Goal: Information Seeking & Learning: Learn about a topic

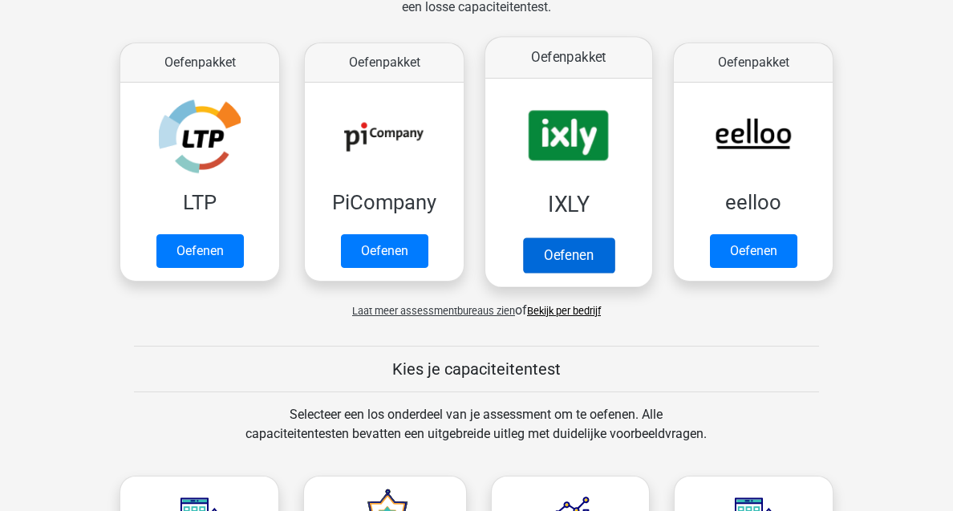
scroll to position [261, 0]
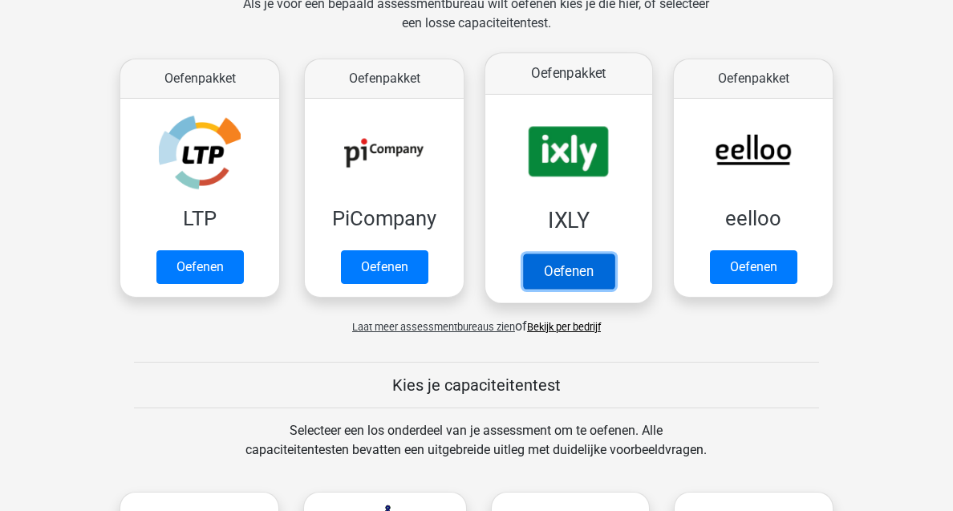
click at [563, 253] on link "Oefenen" at bounding box center [568, 270] width 91 height 35
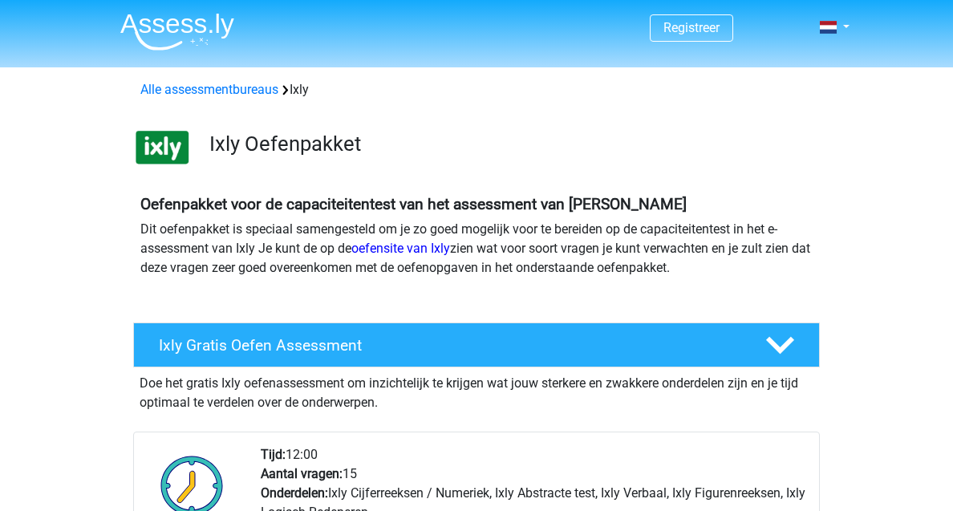
scroll to position [314, 0]
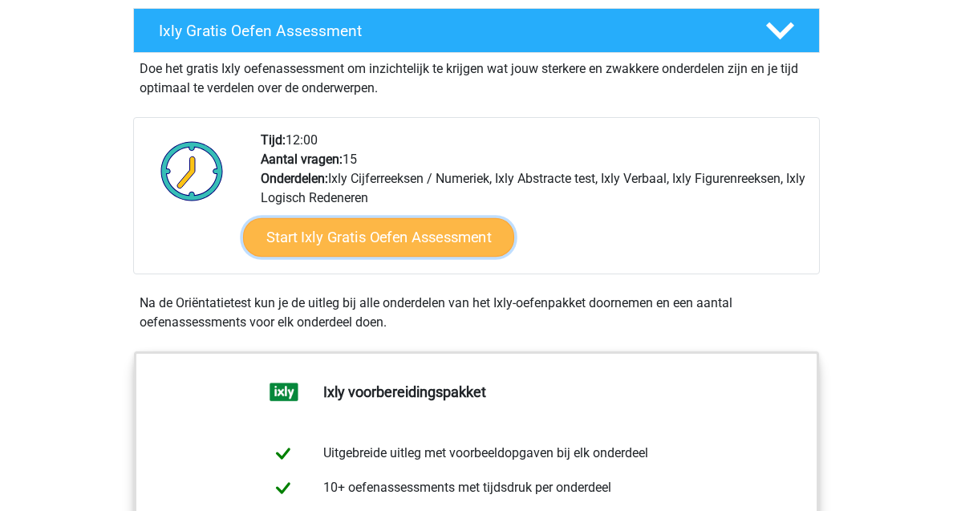
click at [423, 238] on link "Start Ixly Gratis Oefen Assessment" at bounding box center [378, 237] width 271 height 38
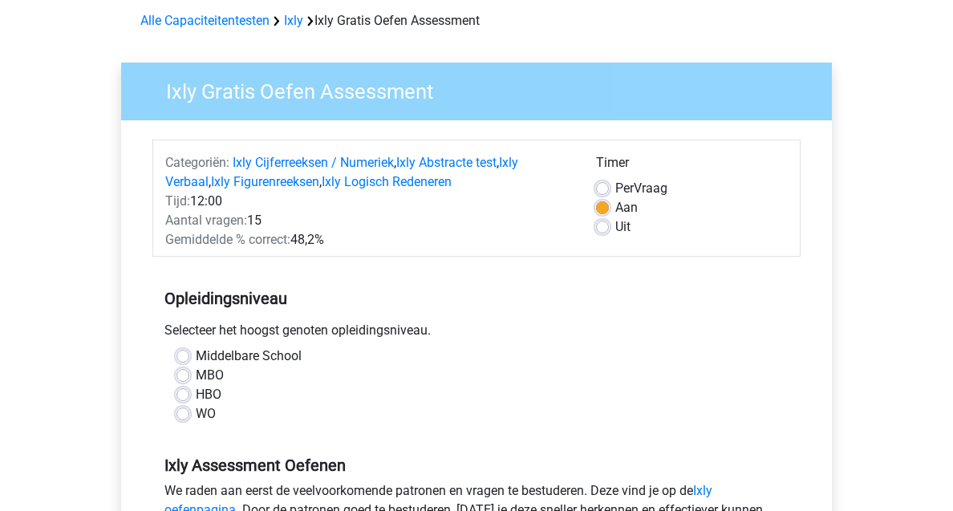
scroll to position [117, 0]
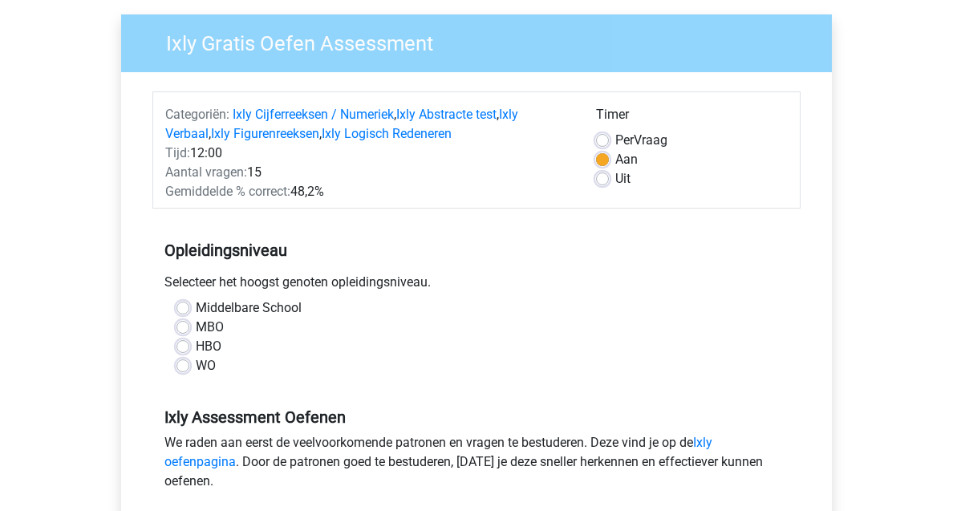
click at [196, 368] on label "WO" at bounding box center [206, 365] width 20 height 19
click at [188, 368] on input "WO" at bounding box center [182, 364] width 13 height 16
radio input "true"
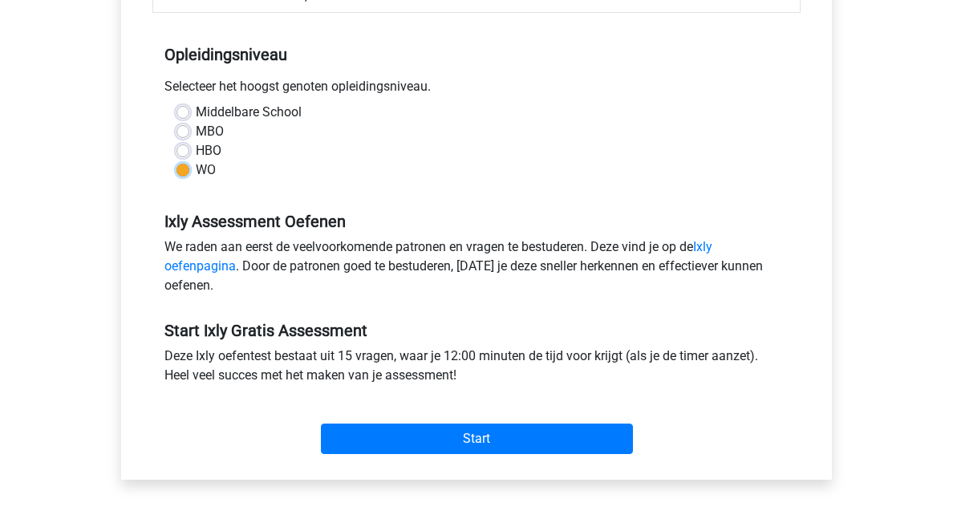
scroll to position [513, 0]
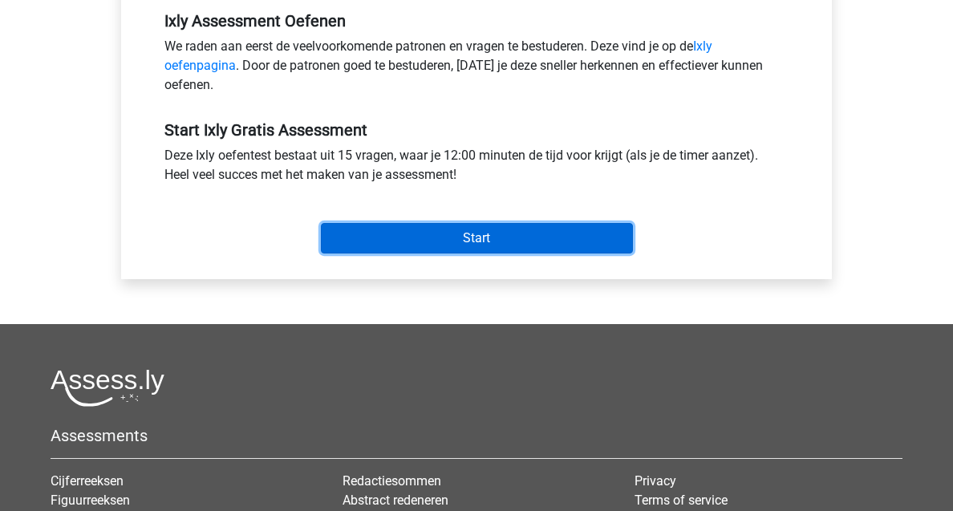
click at [483, 237] on input "Start" at bounding box center [477, 238] width 312 height 30
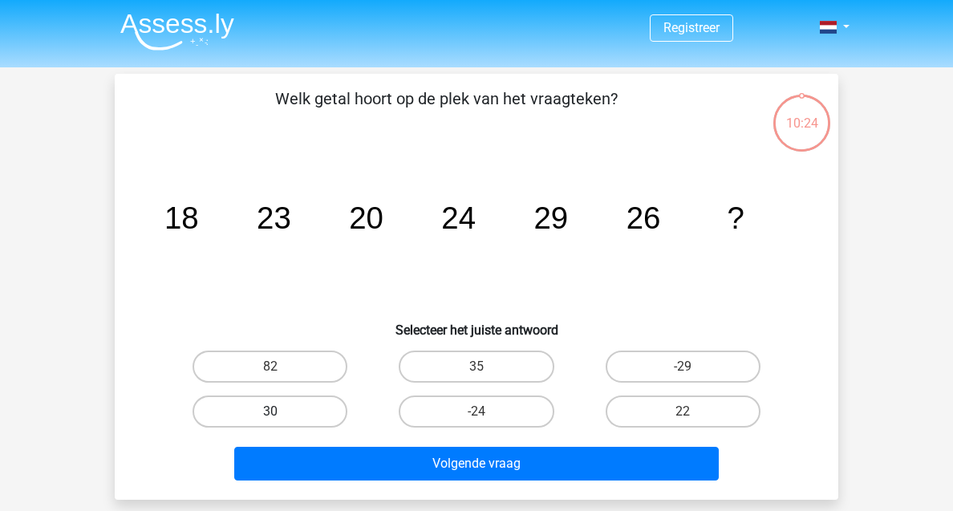
click at [252, 406] on label "30" at bounding box center [269, 411] width 155 height 32
click at [270, 411] on input "30" at bounding box center [275, 416] width 10 height 10
radio input "true"
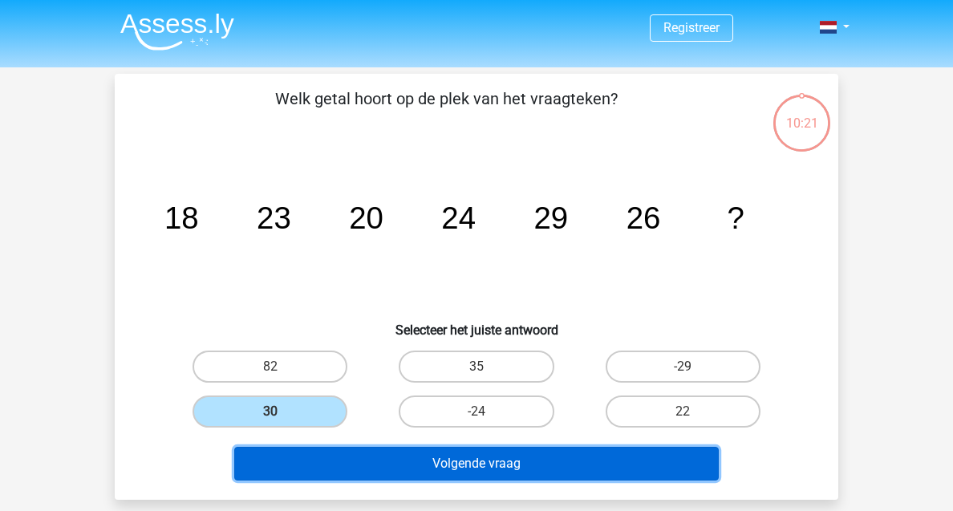
click at [448, 471] on button "Volgende vraag" at bounding box center [476, 464] width 485 height 34
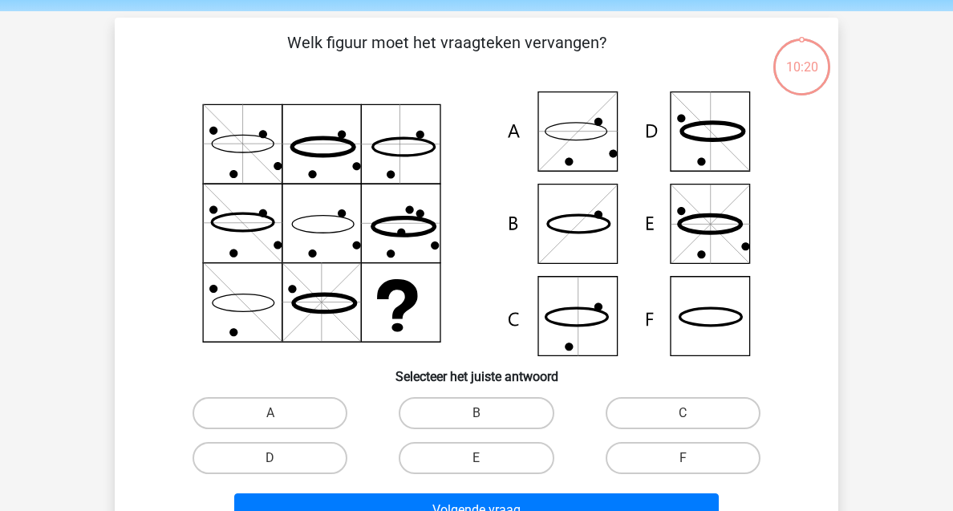
scroll to position [74, 0]
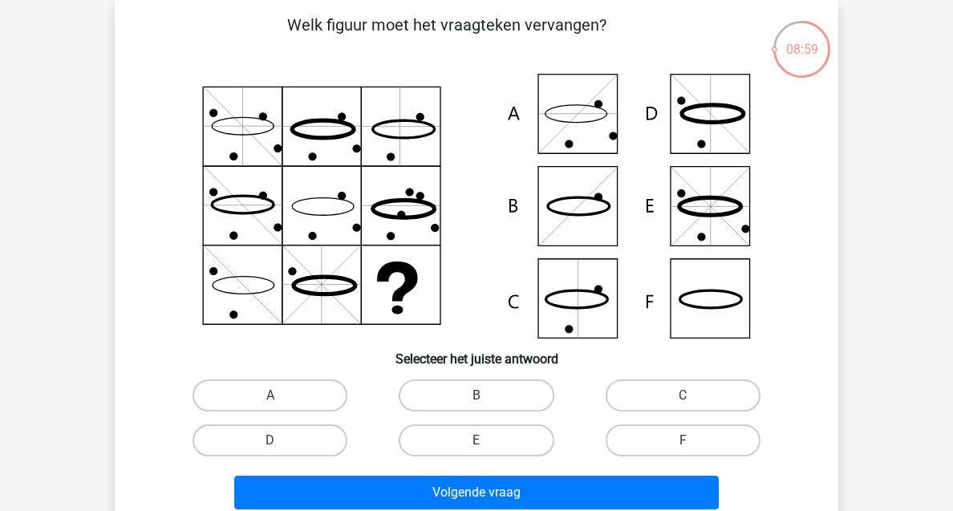
click at [582, 210] on icon at bounding box center [476, 206] width 646 height 265
click at [447, 387] on label "B" at bounding box center [476, 395] width 155 height 32
click at [476, 395] on input "B" at bounding box center [481, 400] width 10 height 10
radio input "true"
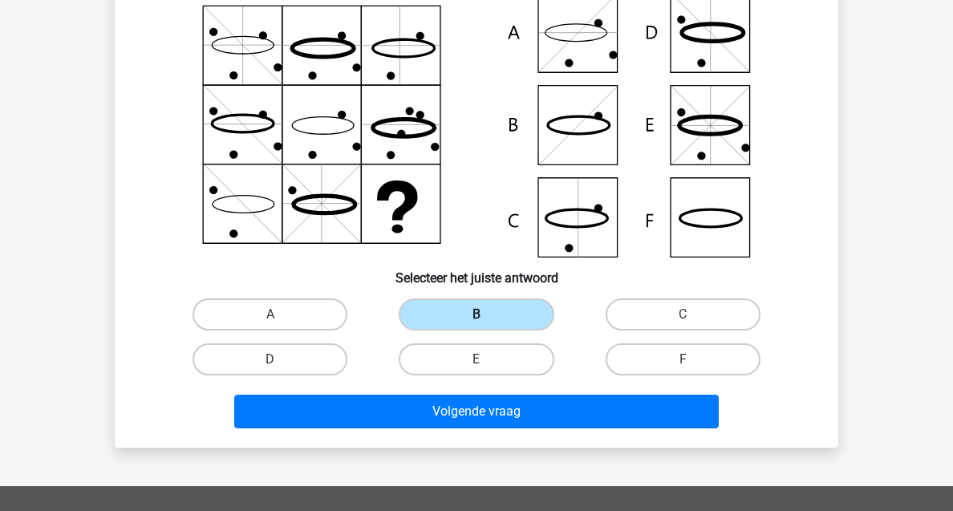
scroll to position [157, 0]
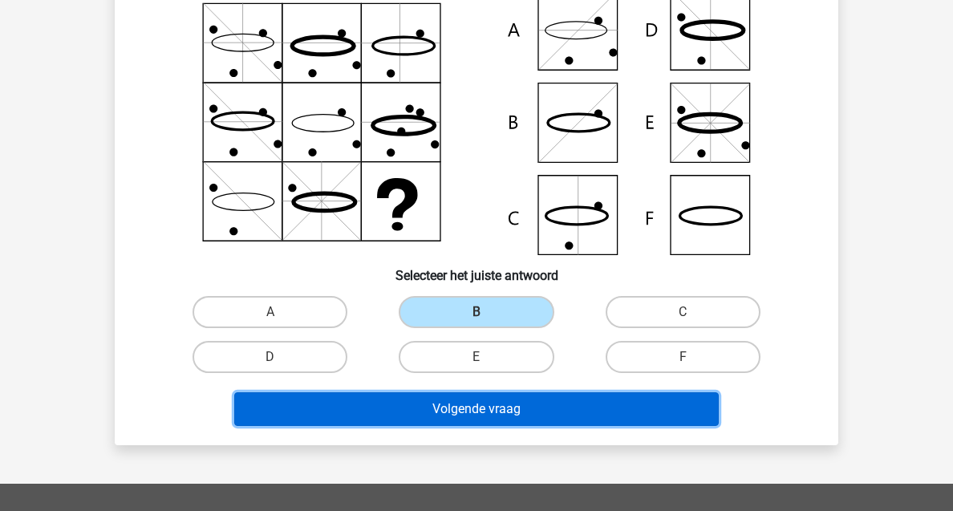
click at [449, 409] on button "Volgende vraag" at bounding box center [476, 409] width 485 height 34
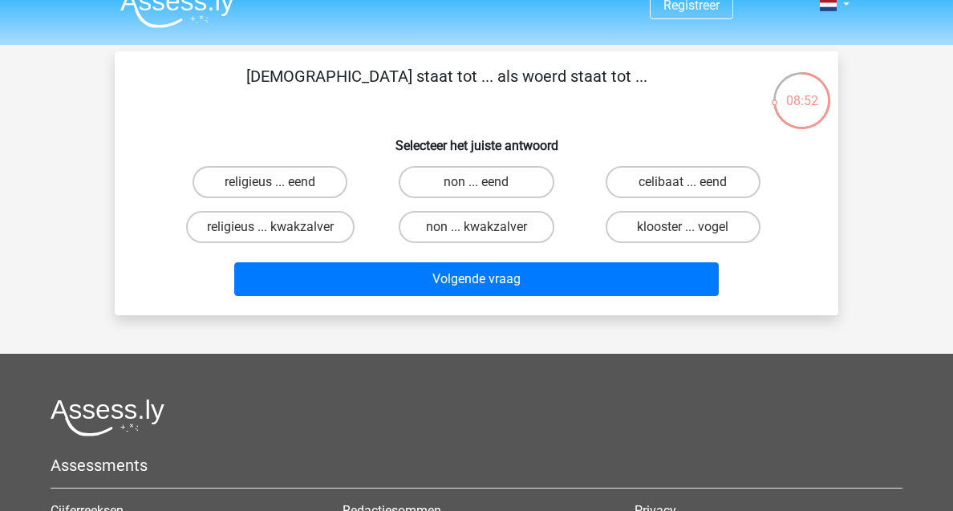
scroll to position [0, 0]
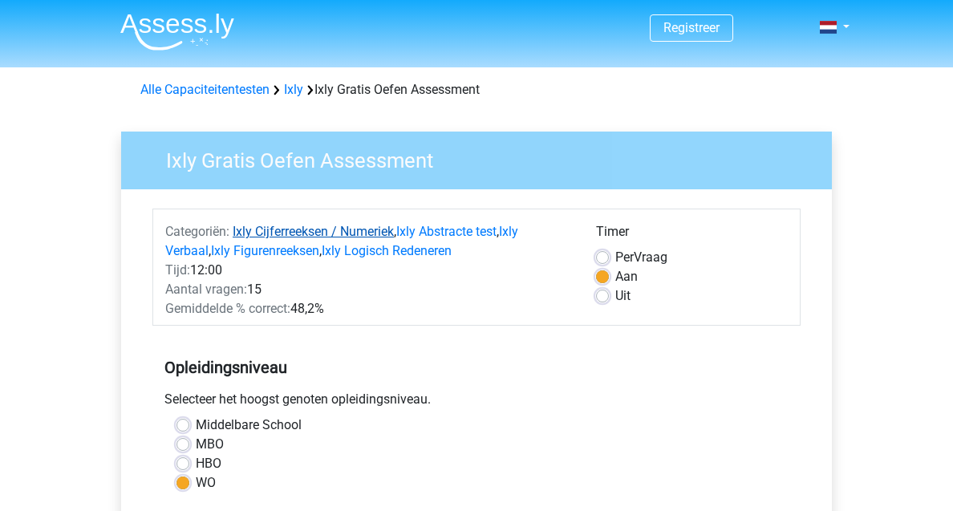
click at [269, 231] on link "Ixly Cijferreeksen / Numeriek" at bounding box center [313, 231] width 161 height 15
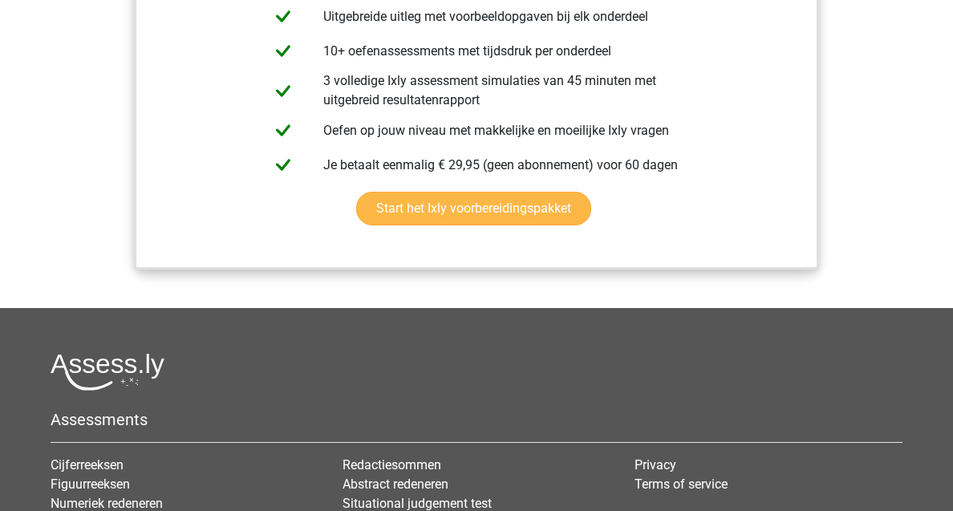
scroll to position [2745, 0]
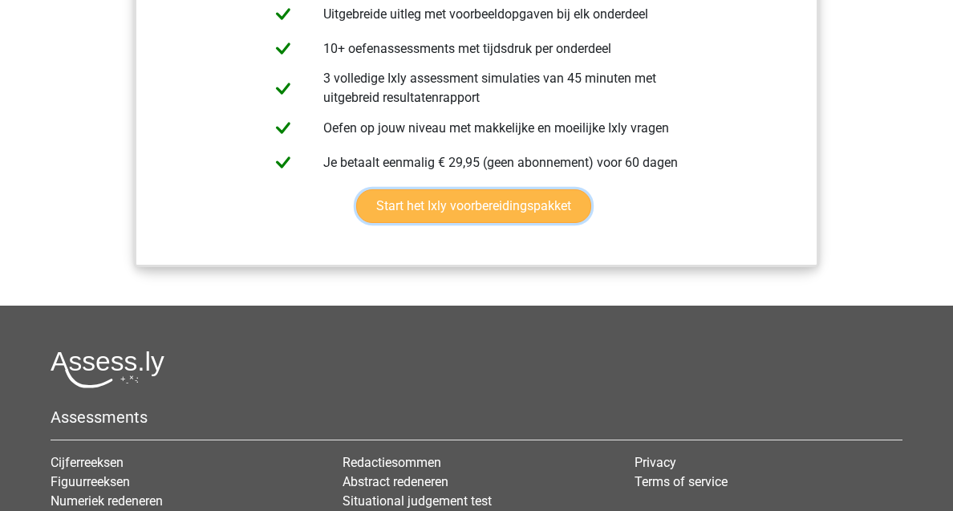
click at [477, 211] on link "Start het Ixly voorbereidingspakket" at bounding box center [473, 206] width 235 height 34
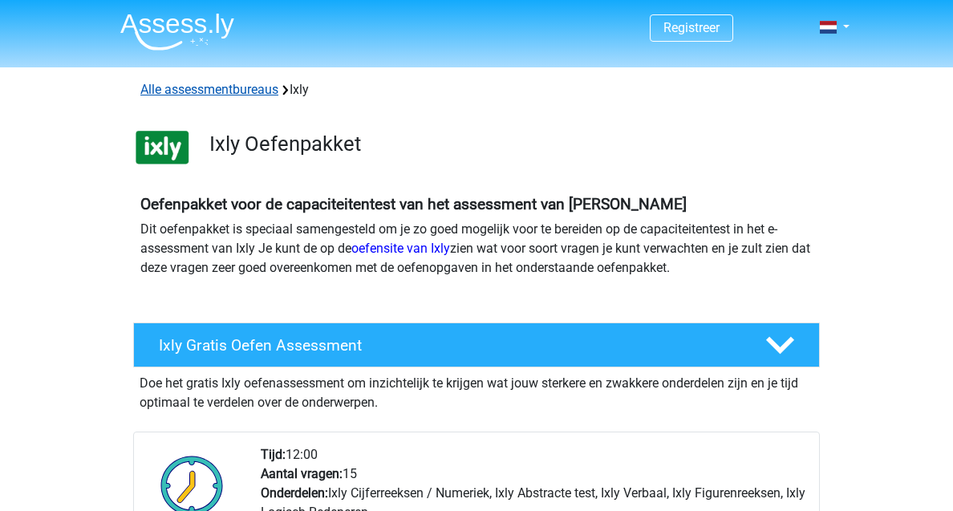
click at [261, 87] on link "Alle assessmentbureaus" at bounding box center [209, 89] width 138 height 15
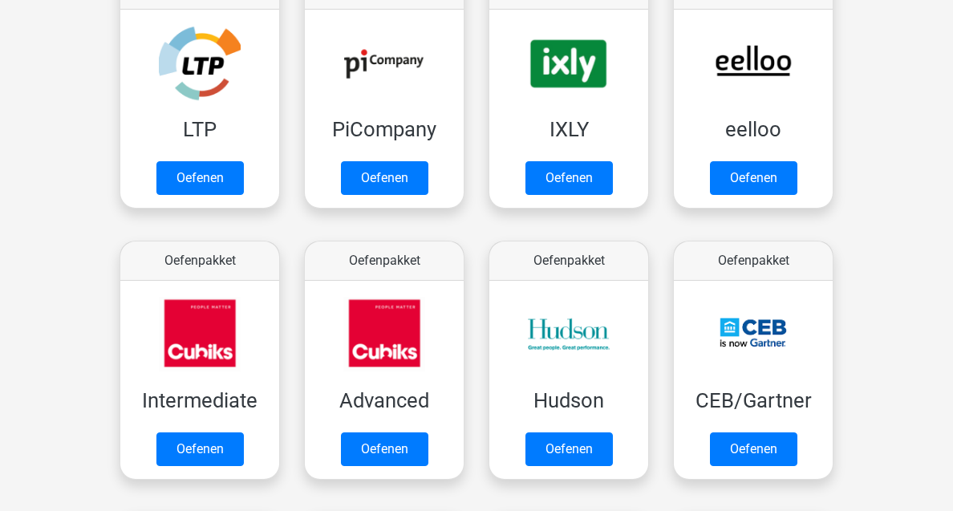
scroll to position [349, 0]
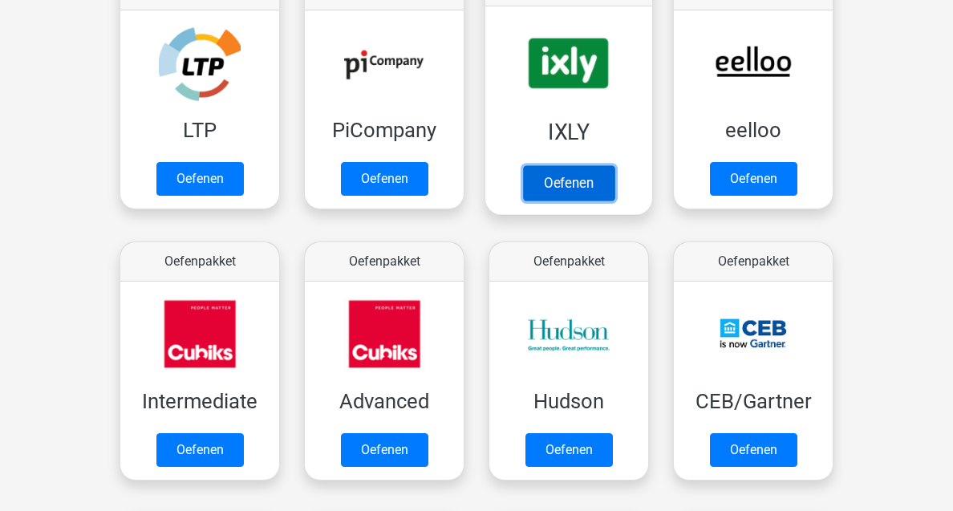
click at [585, 178] on link "Oefenen" at bounding box center [568, 182] width 91 height 35
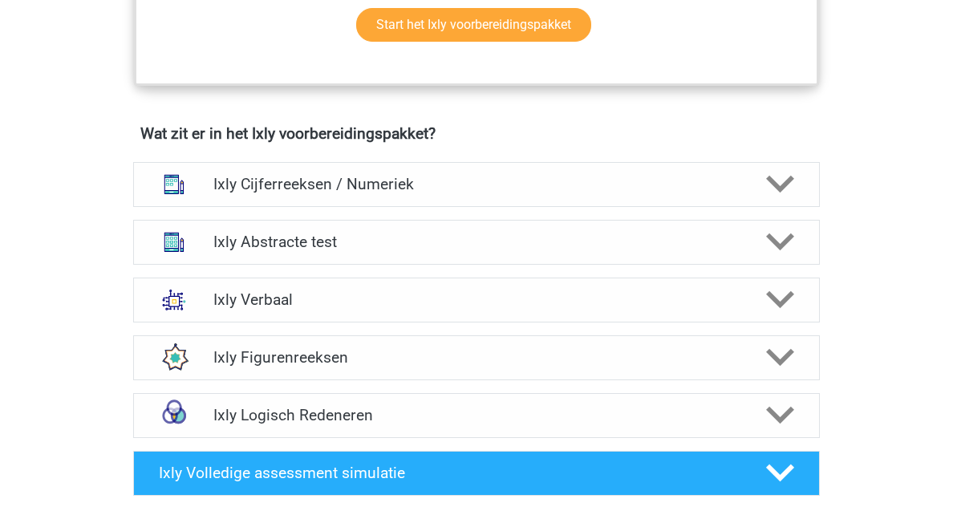
scroll to position [934, 0]
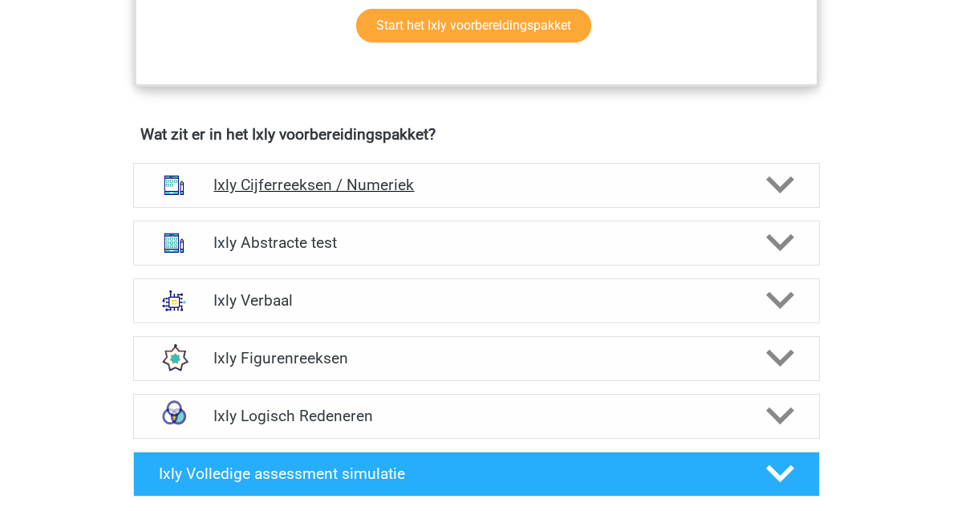
click at [767, 193] on icon at bounding box center [780, 185] width 28 height 28
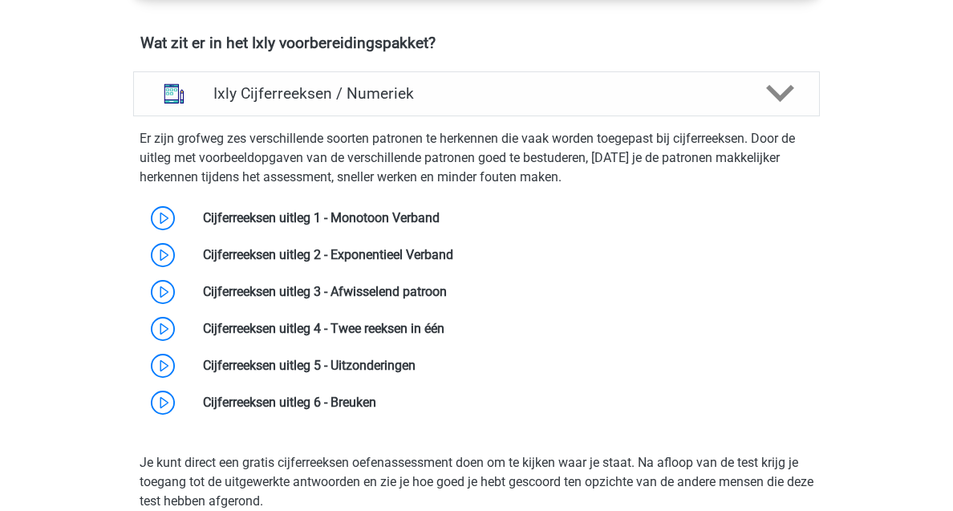
scroll to position [1007, 0]
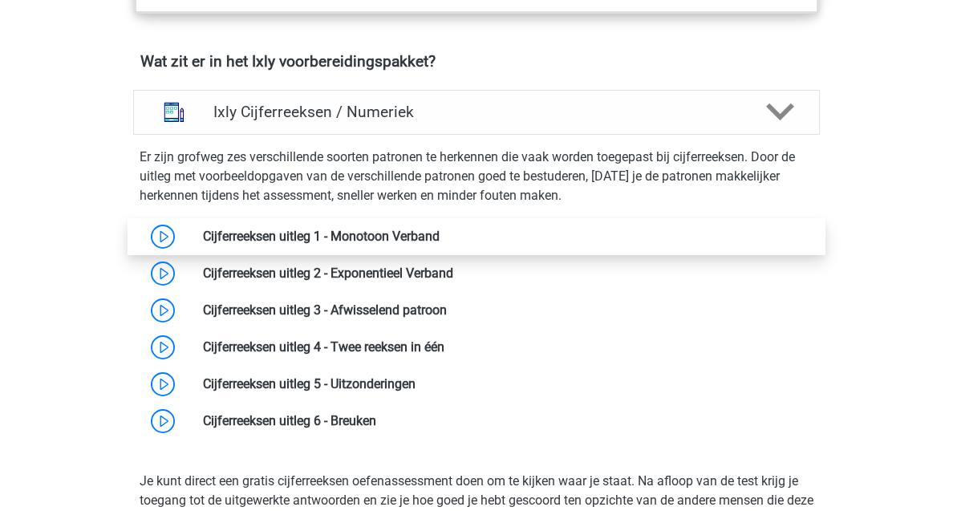
click at [439, 229] on link at bounding box center [439, 236] width 0 height 15
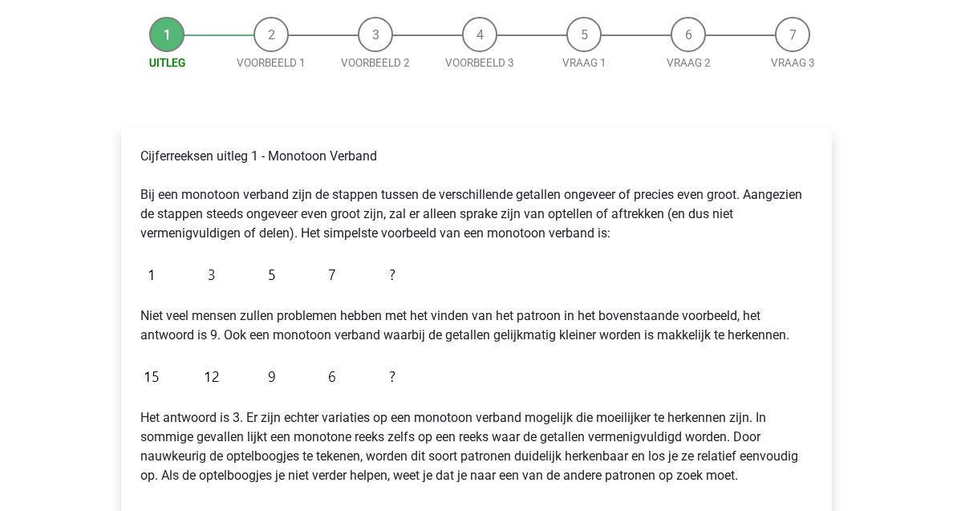
scroll to position [128, 0]
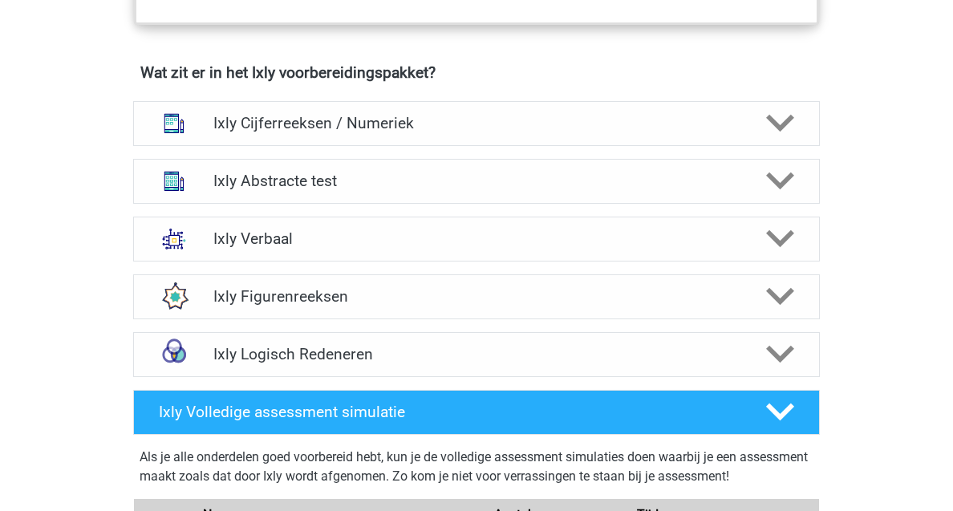
scroll to position [1030, 0]
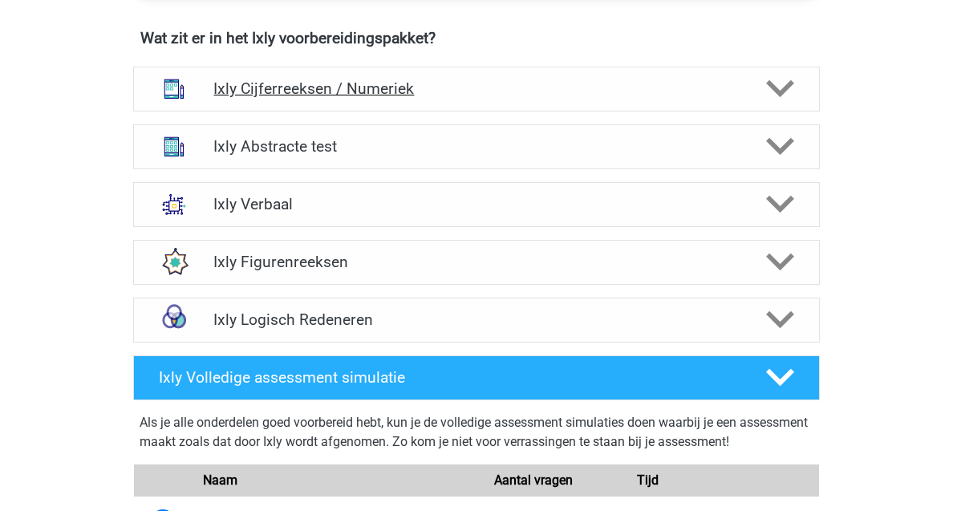
click at [354, 85] on h4 "Ixly Cijferreeksen / Numeriek" at bounding box center [475, 88] width 525 height 18
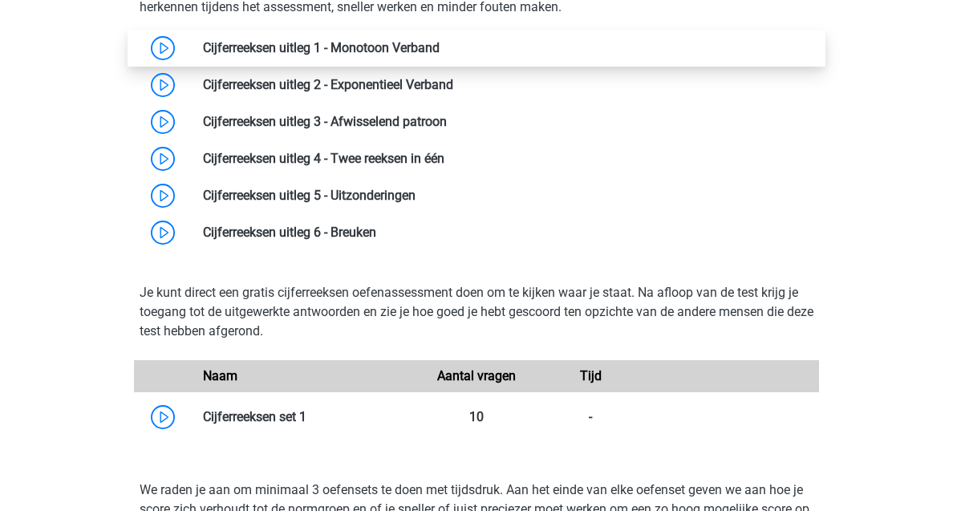
scroll to position [1196, 0]
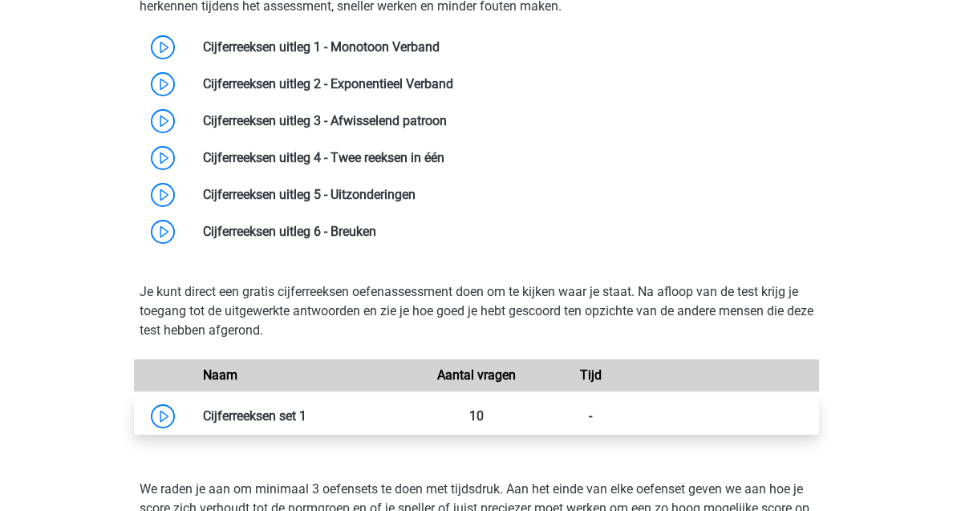
click at [306, 408] on link at bounding box center [306, 415] width 0 height 15
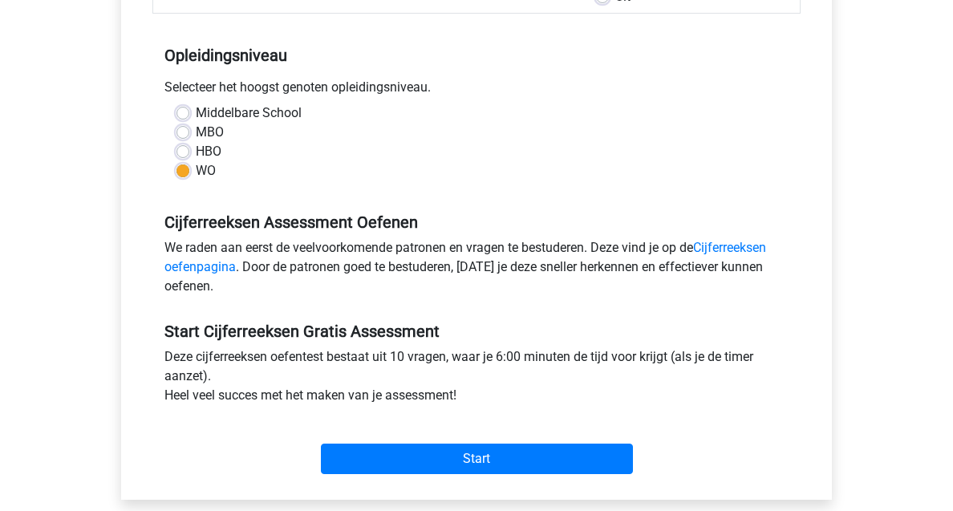
scroll to position [343, 0]
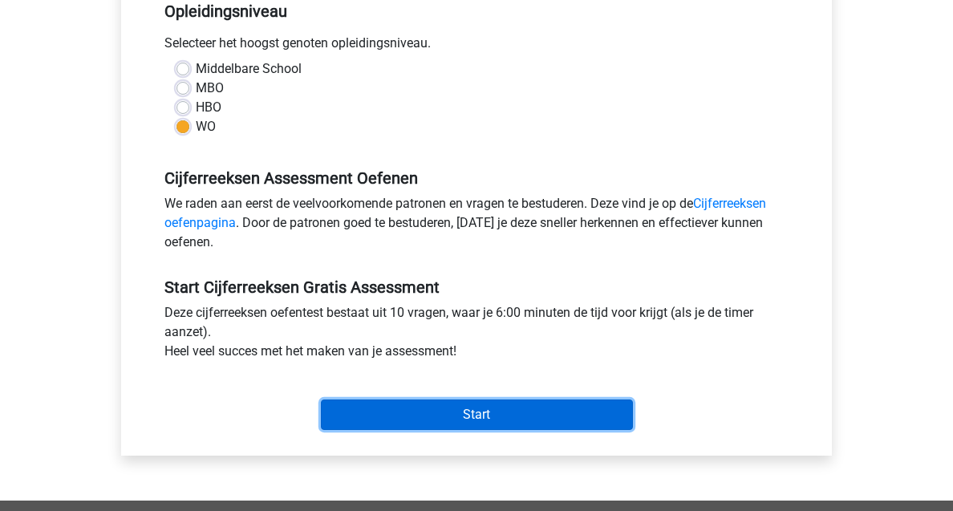
click at [442, 399] on input "Start" at bounding box center [477, 414] width 312 height 30
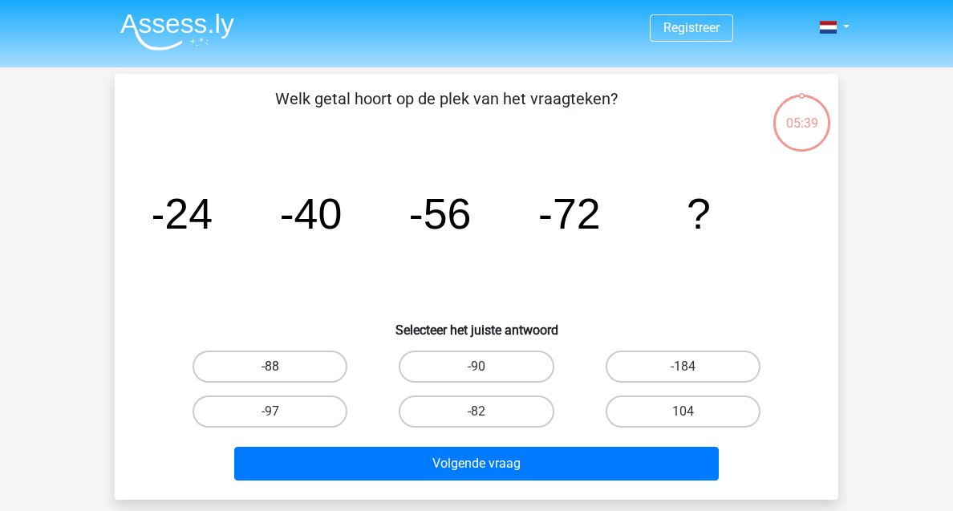
click at [309, 364] on label "-88" at bounding box center [269, 366] width 155 height 32
click at [281, 366] on input "-88" at bounding box center [275, 371] width 10 height 10
radio input "true"
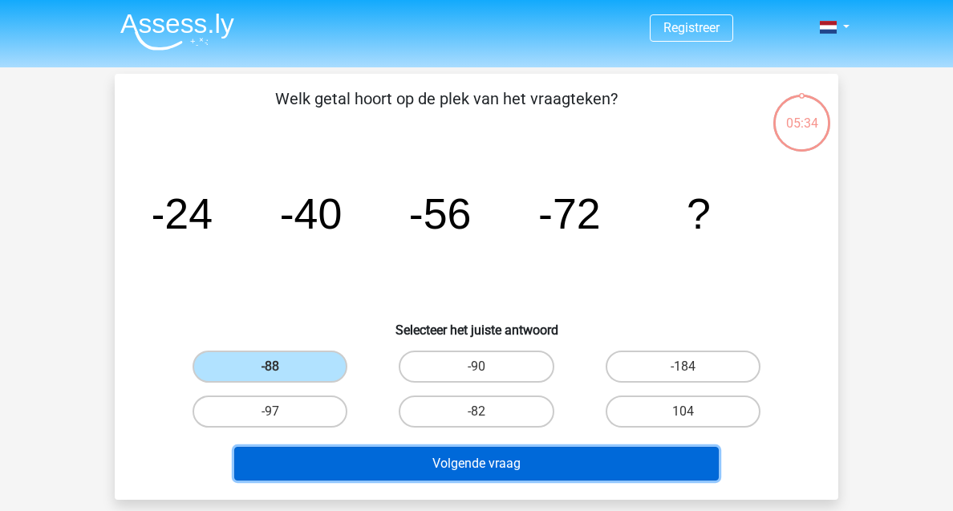
click at [439, 468] on button "Volgende vraag" at bounding box center [476, 464] width 485 height 34
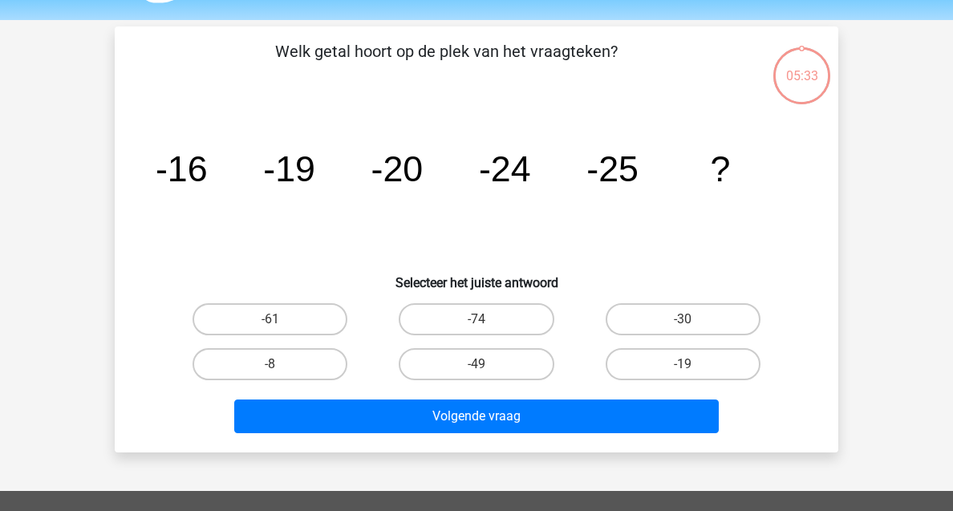
scroll to position [74, 0]
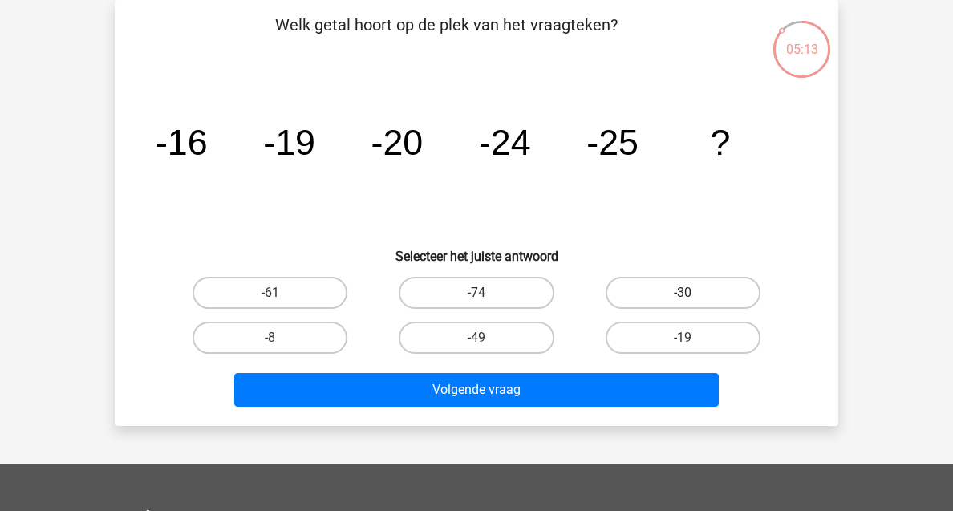
click at [652, 293] on label "-30" at bounding box center [682, 293] width 155 height 32
click at [682, 293] on input "-30" at bounding box center [687, 298] width 10 height 10
radio input "true"
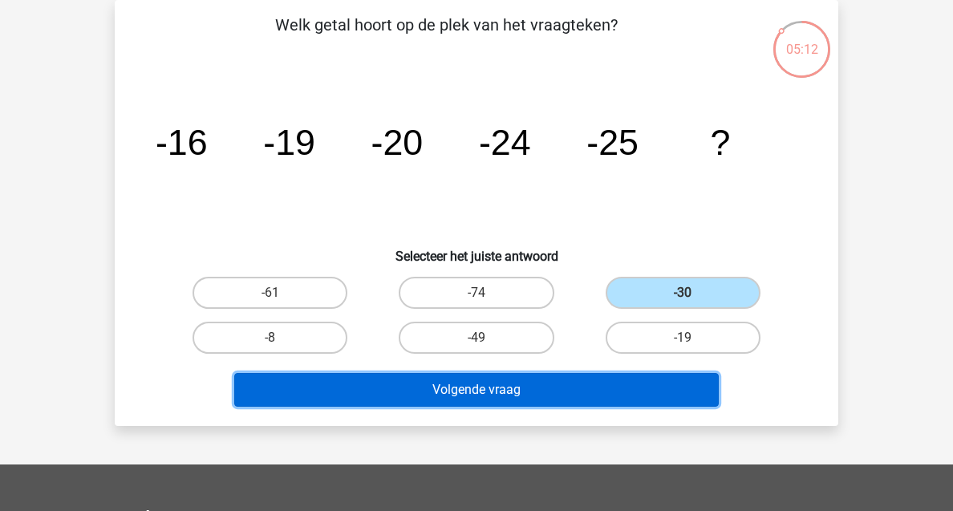
click at [491, 381] on button "Volgende vraag" at bounding box center [476, 390] width 485 height 34
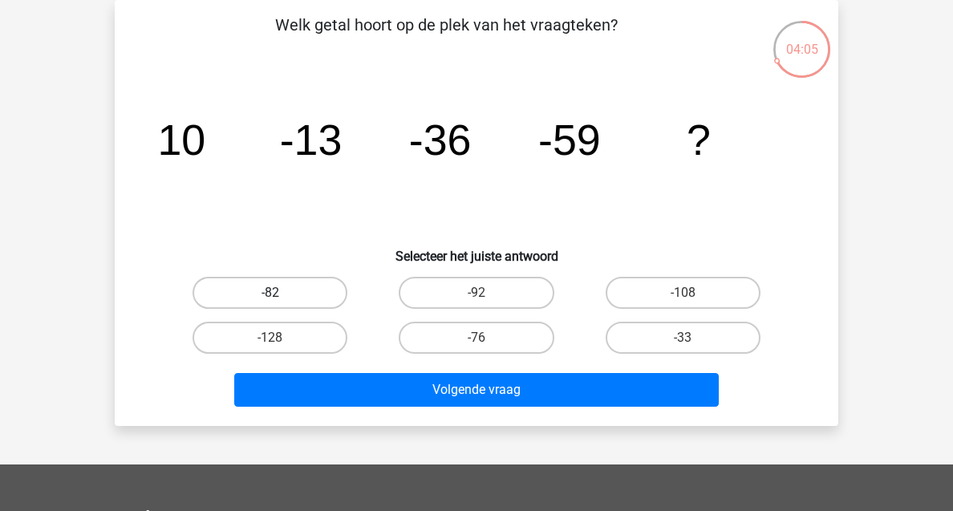
click at [211, 287] on label "-82" at bounding box center [269, 293] width 155 height 32
click at [270, 293] on input "-82" at bounding box center [275, 298] width 10 height 10
radio input "true"
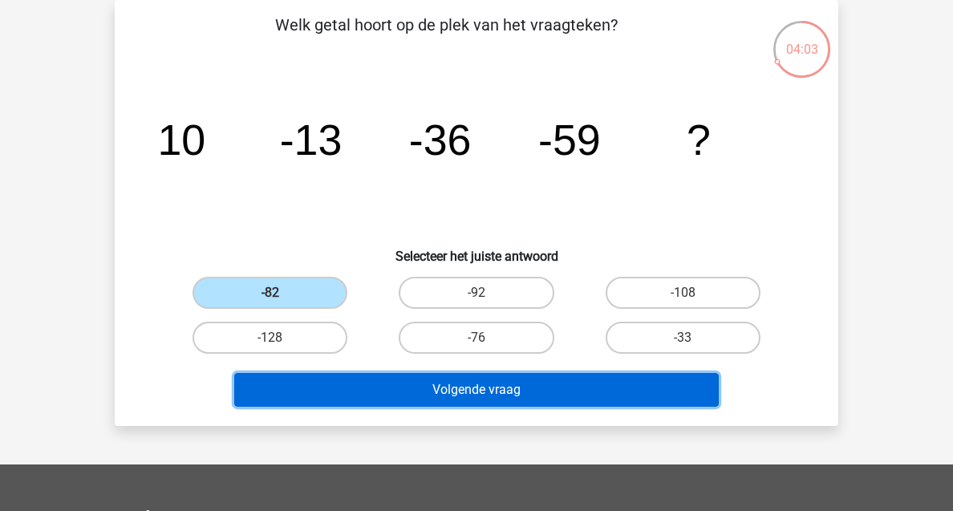
click at [439, 399] on button "Volgende vraag" at bounding box center [476, 390] width 485 height 34
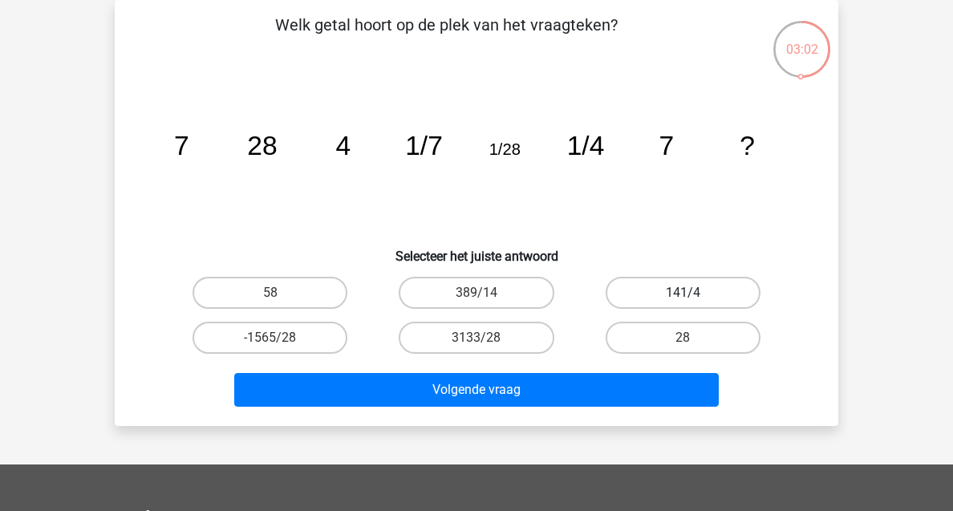
click at [646, 304] on label "141/4" at bounding box center [682, 293] width 155 height 32
click at [682, 303] on input "141/4" at bounding box center [687, 298] width 10 height 10
radio input "true"
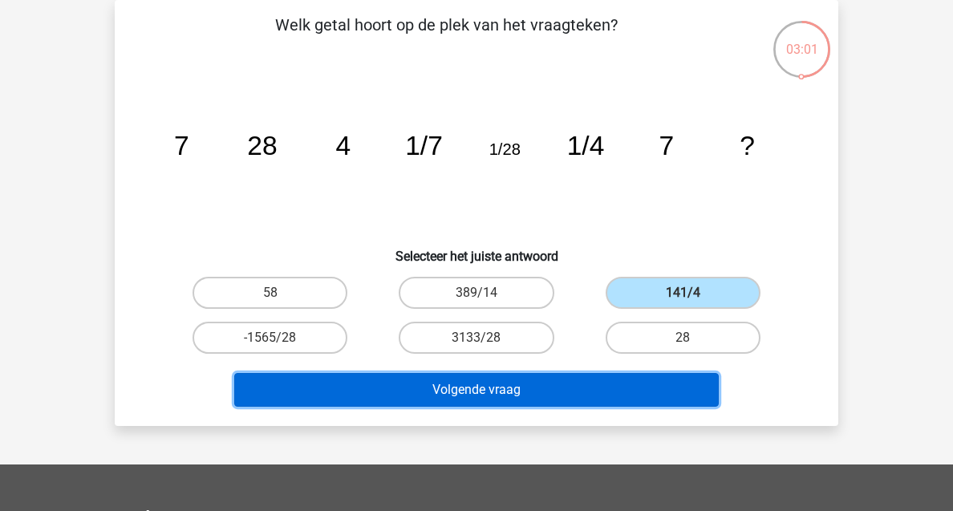
click at [451, 381] on button "Volgende vraag" at bounding box center [476, 390] width 485 height 34
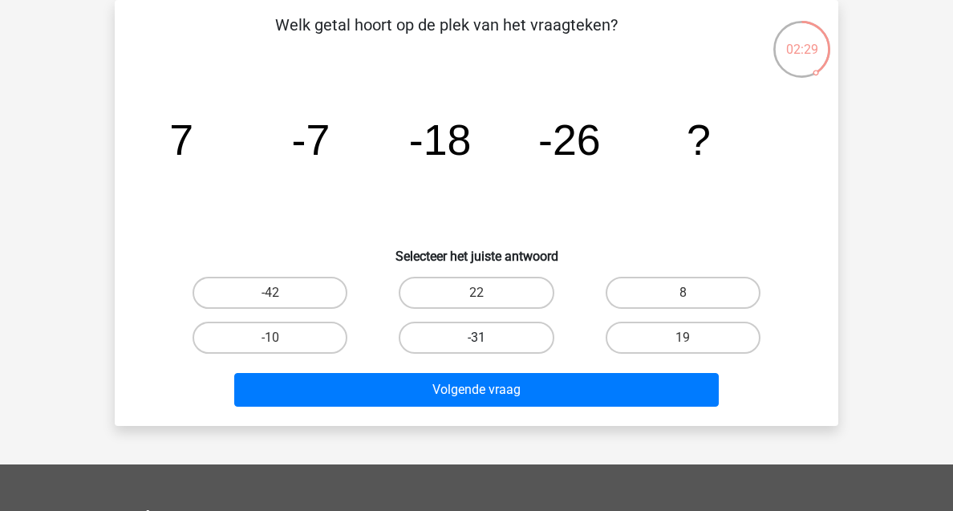
click at [428, 329] on label "-31" at bounding box center [476, 338] width 155 height 32
click at [476, 338] on input "-31" at bounding box center [481, 343] width 10 height 10
radio input "true"
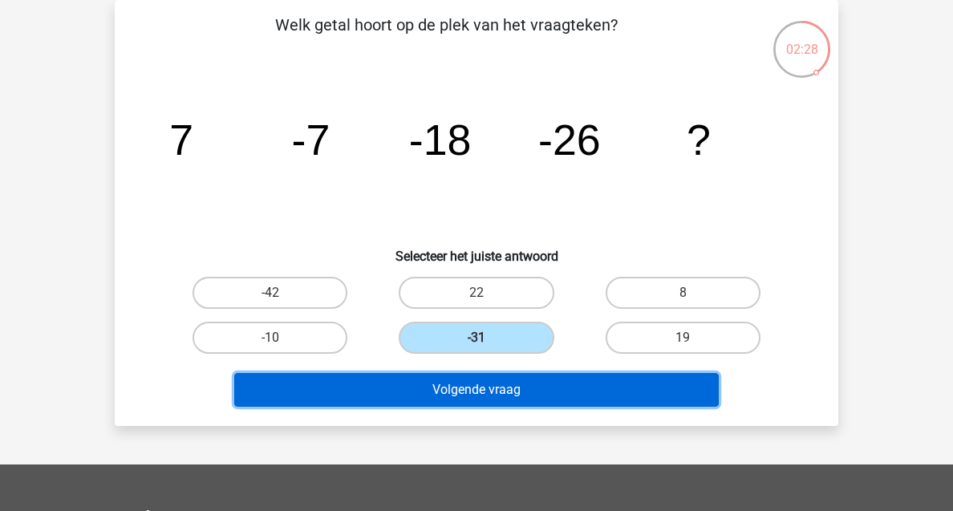
click at [516, 393] on button "Volgende vraag" at bounding box center [476, 390] width 485 height 34
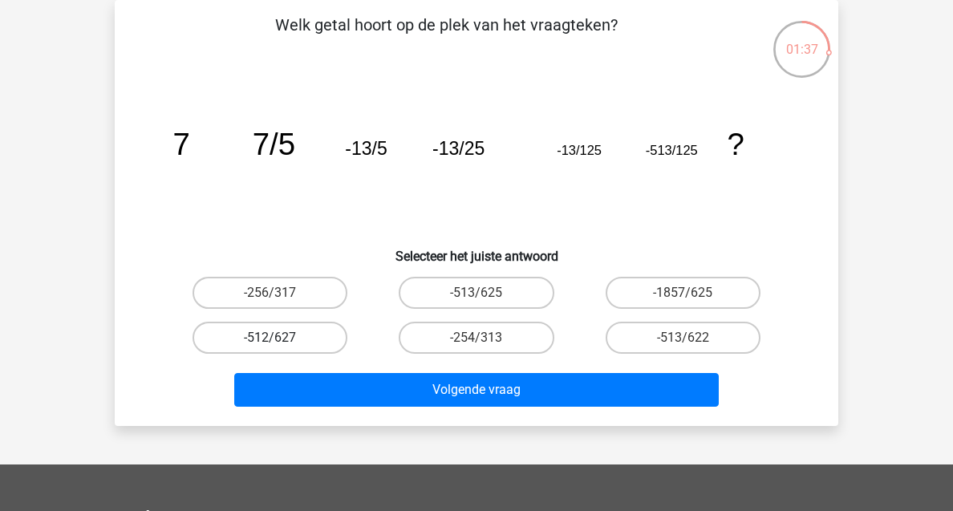
click at [299, 331] on label "-512/627" at bounding box center [269, 338] width 155 height 32
click at [281, 338] on input "-512/627" at bounding box center [275, 343] width 10 height 10
radio input "true"
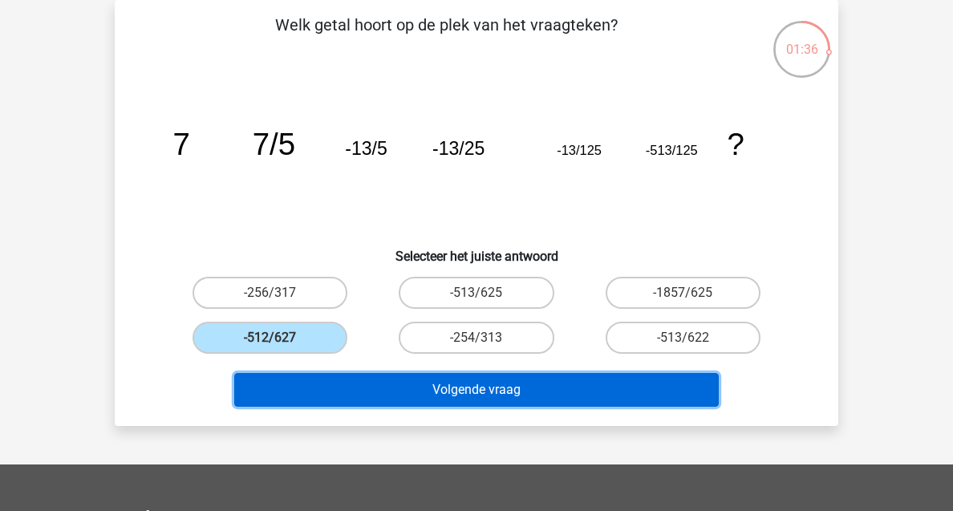
click at [426, 402] on button "Volgende vraag" at bounding box center [476, 390] width 485 height 34
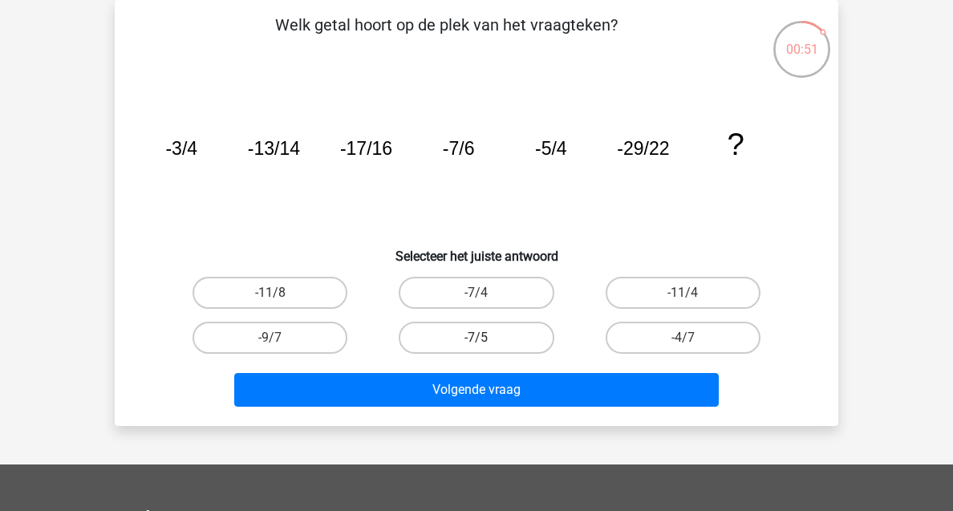
click at [438, 346] on label "-7/5" at bounding box center [476, 338] width 155 height 32
click at [476, 346] on input "-7/5" at bounding box center [481, 343] width 10 height 10
radio input "true"
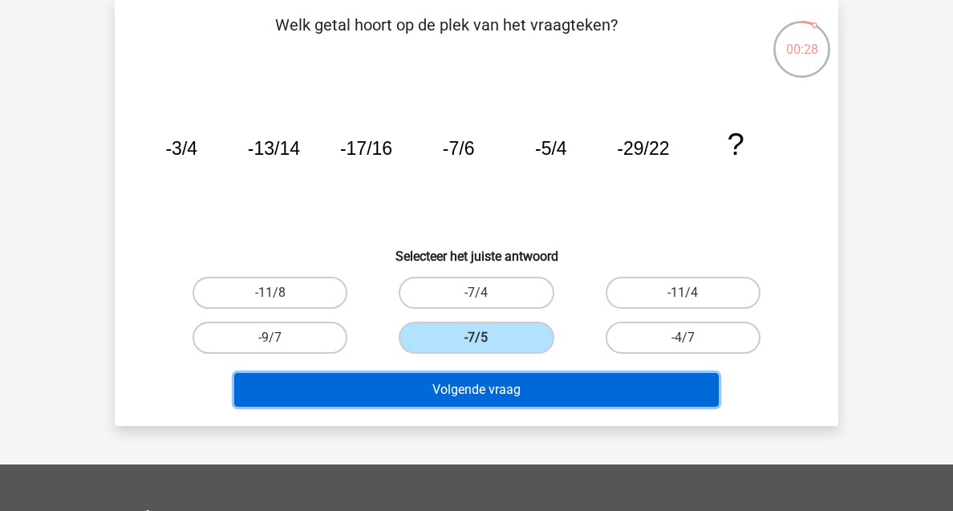
click at [429, 403] on button "Volgende vraag" at bounding box center [476, 390] width 485 height 34
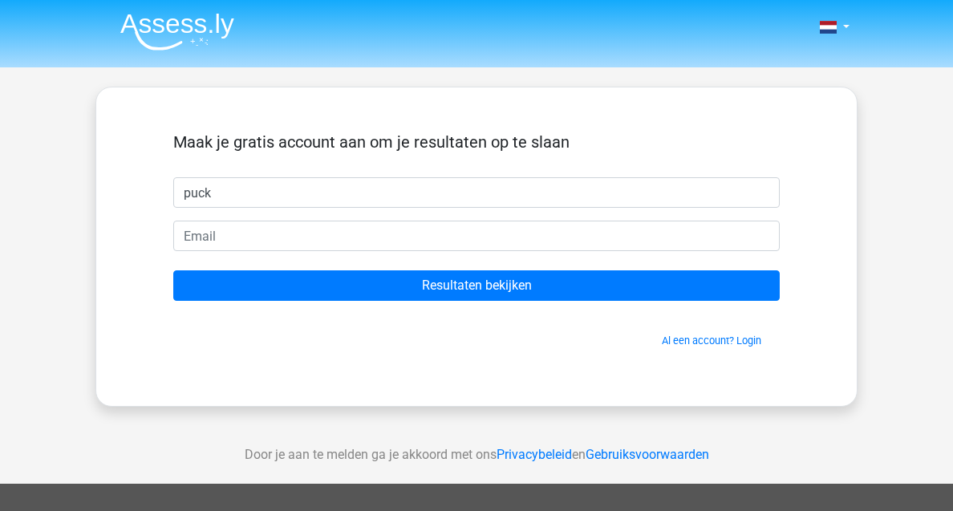
type input "puck"
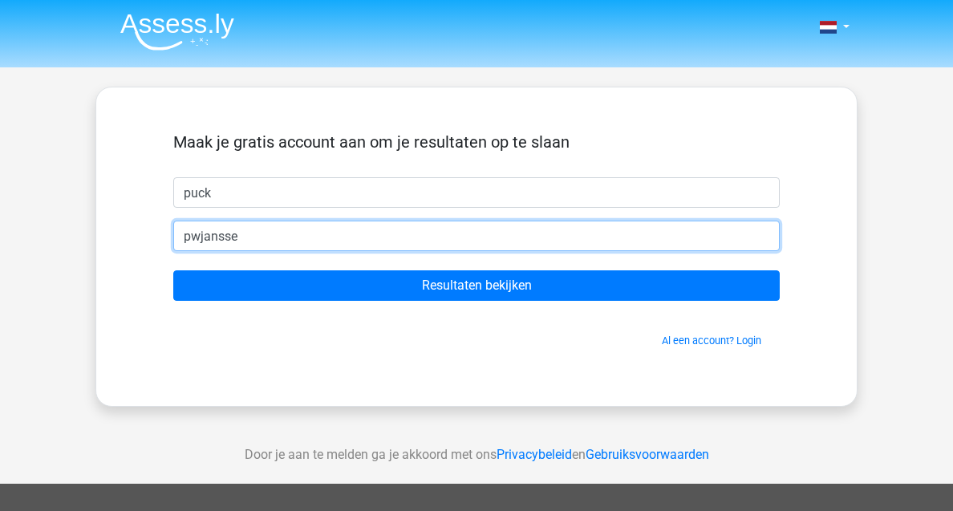
type input "[EMAIL_ADDRESS][DOMAIN_NAME]"
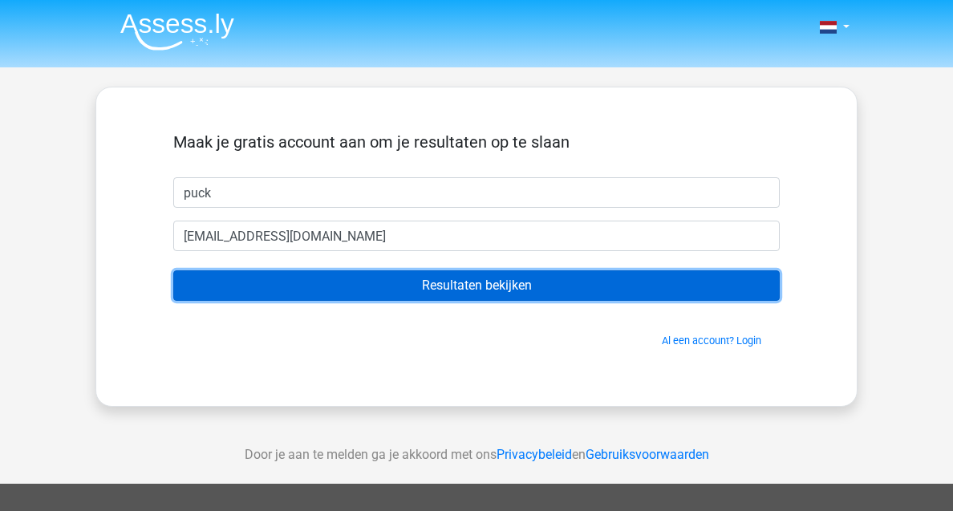
click at [406, 284] on input "Resultaten bekijken" at bounding box center [476, 285] width 606 height 30
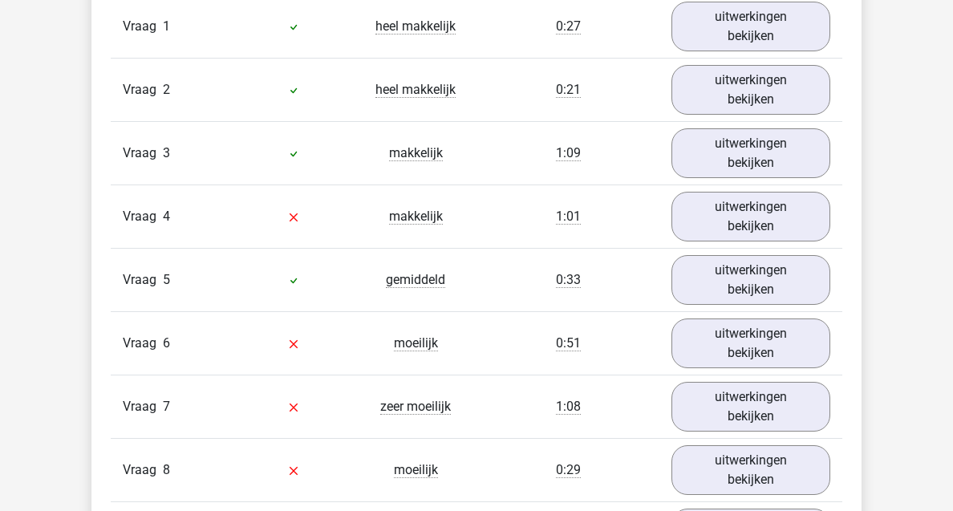
scroll to position [1347, 0]
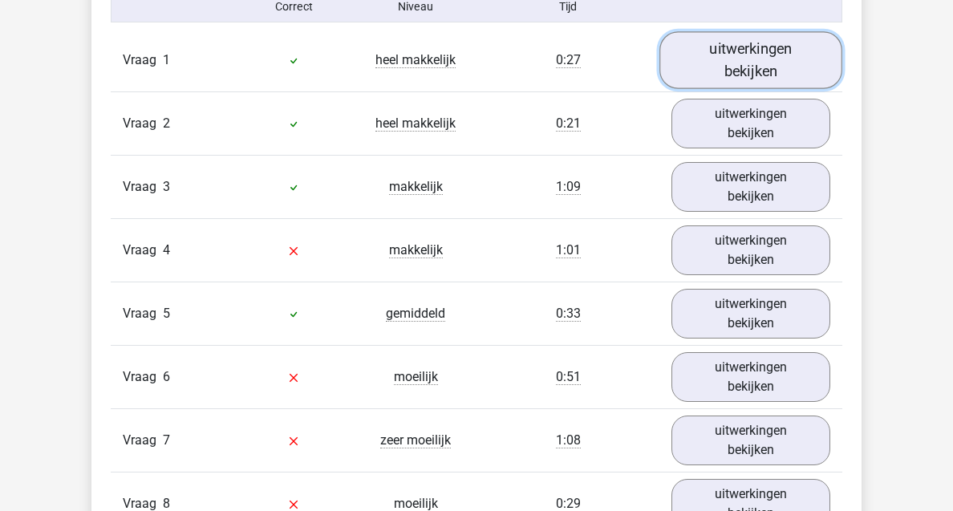
click at [724, 45] on link "uitwerkingen bekijken" at bounding box center [750, 59] width 183 height 57
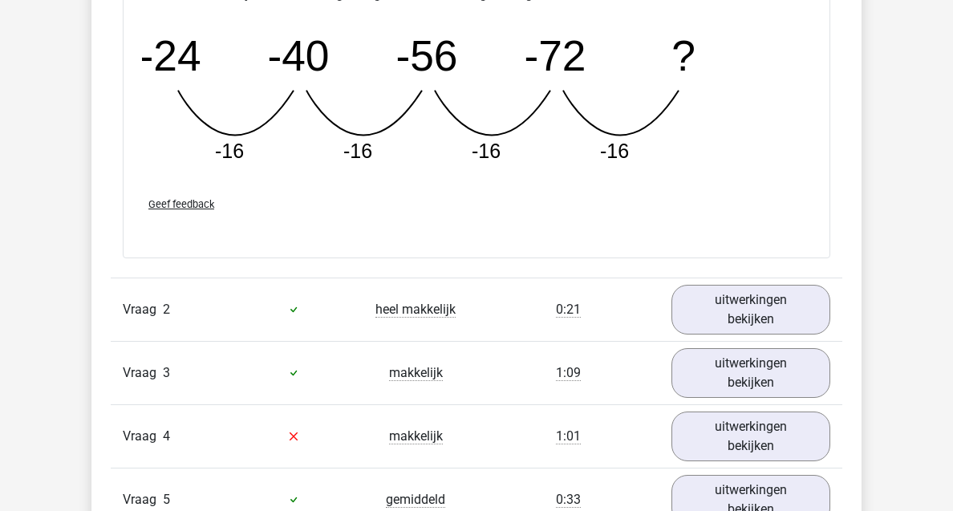
scroll to position [2029, 0]
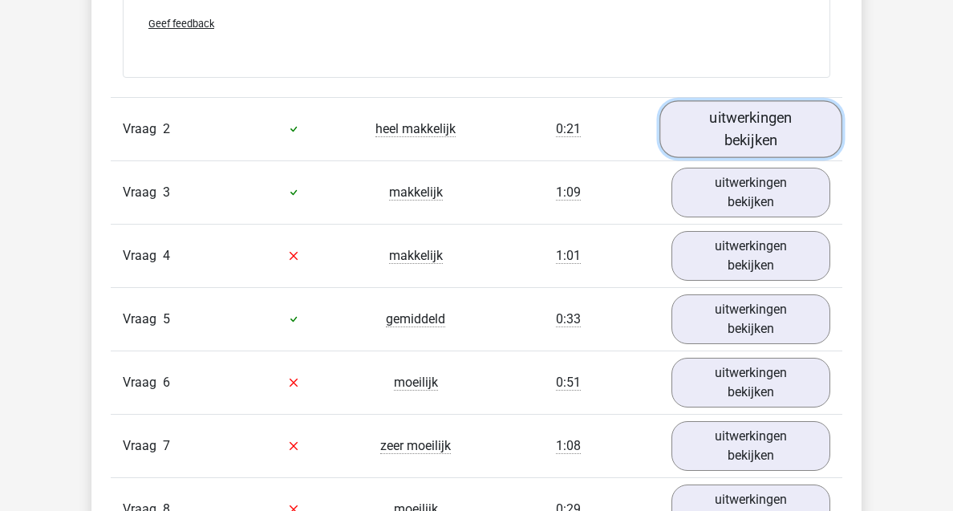
click at [747, 117] on link "uitwerkingen bekijken" at bounding box center [750, 128] width 183 height 57
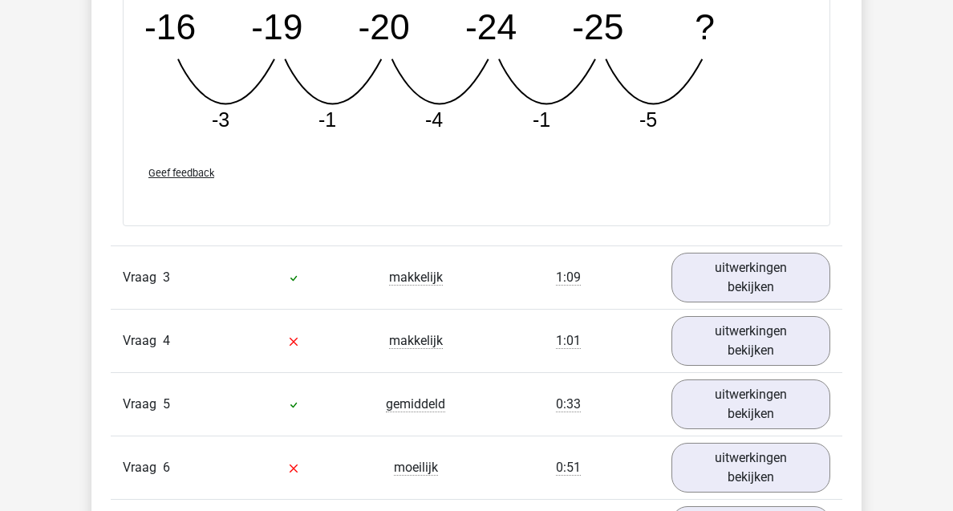
scroll to position [2677, 0]
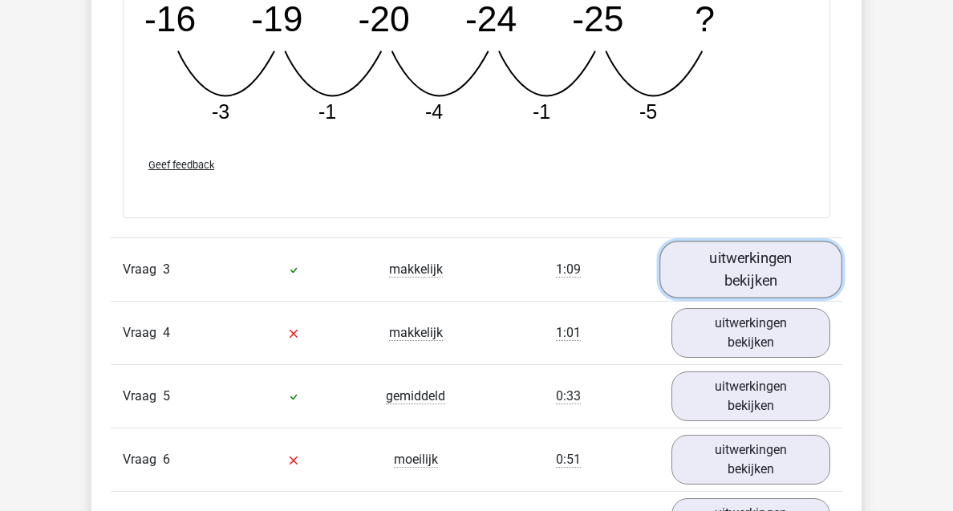
click at [749, 269] on link "uitwerkingen bekijken" at bounding box center [750, 269] width 183 height 57
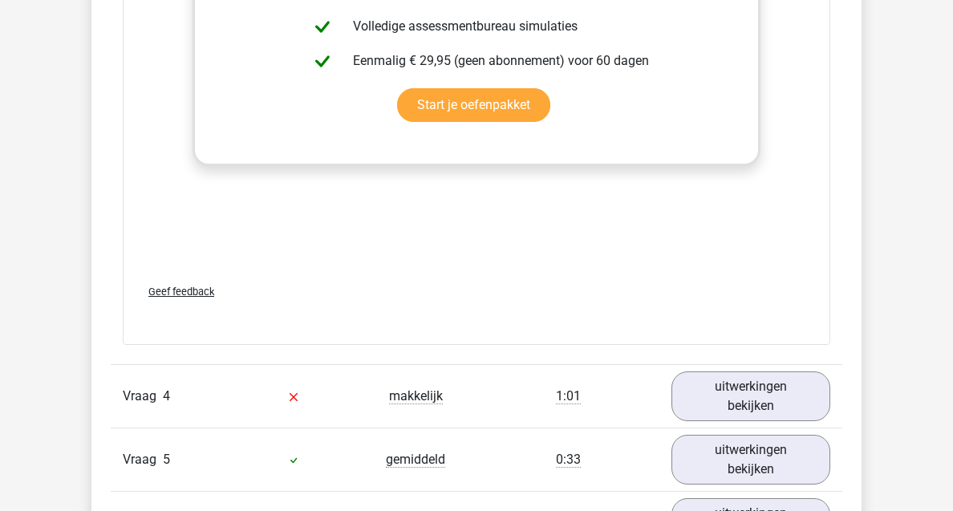
scroll to position [3803, 0]
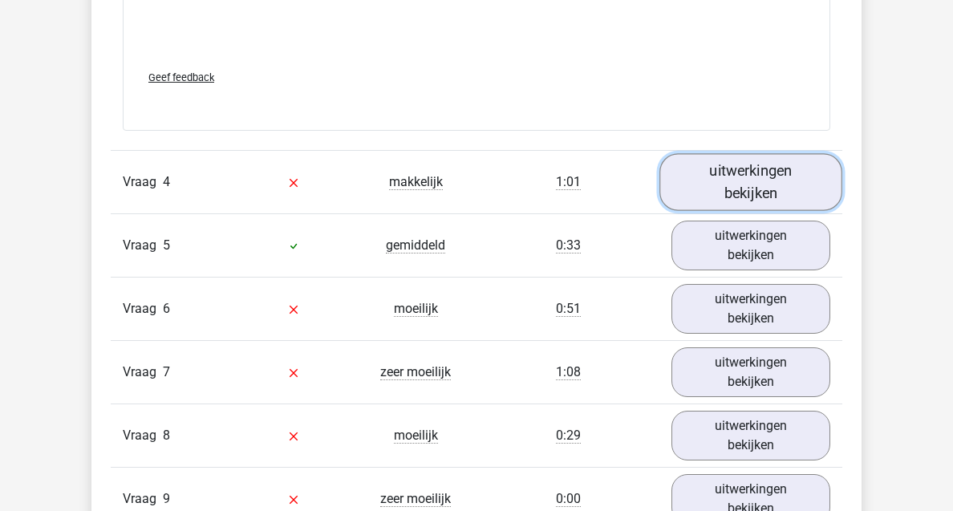
click at [735, 174] on link "uitwerkingen bekijken" at bounding box center [750, 181] width 183 height 57
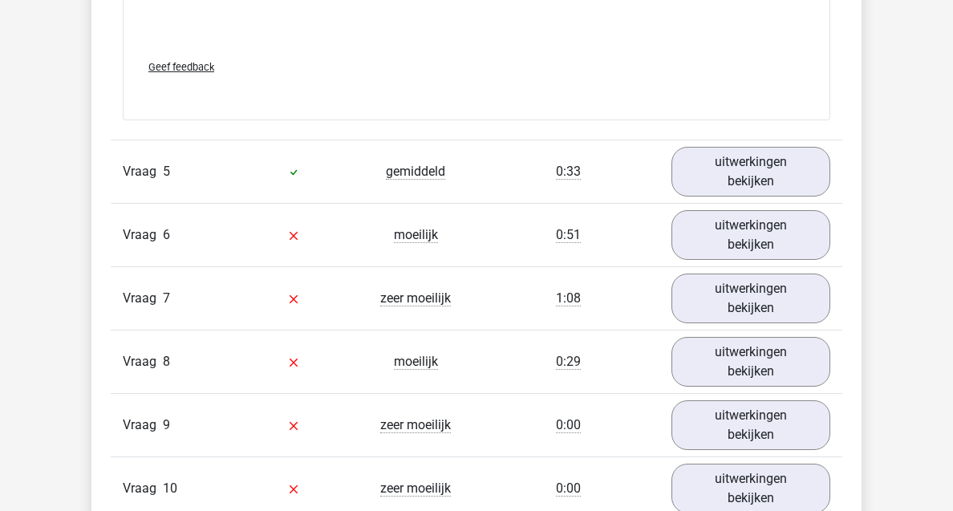
scroll to position [4731, 0]
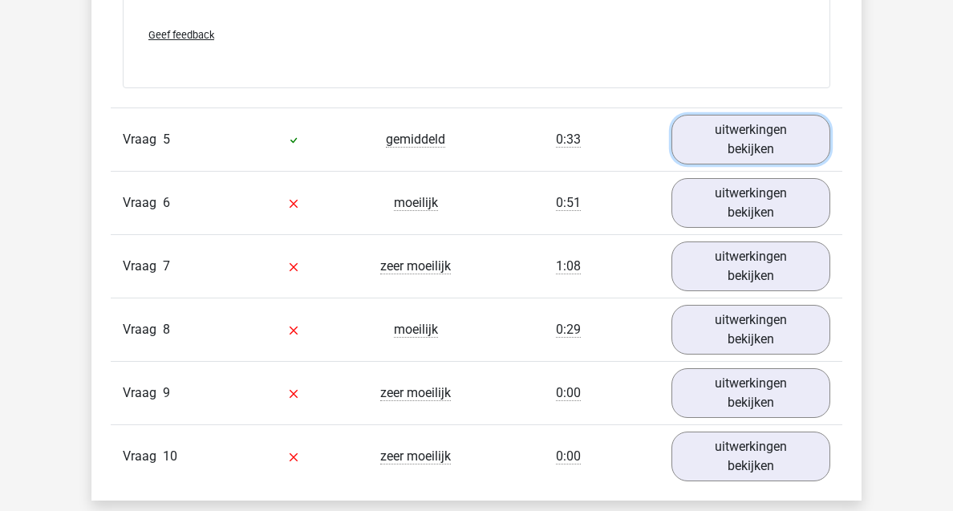
click at [738, 149] on link "uitwerkingen bekijken" at bounding box center [750, 140] width 159 height 50
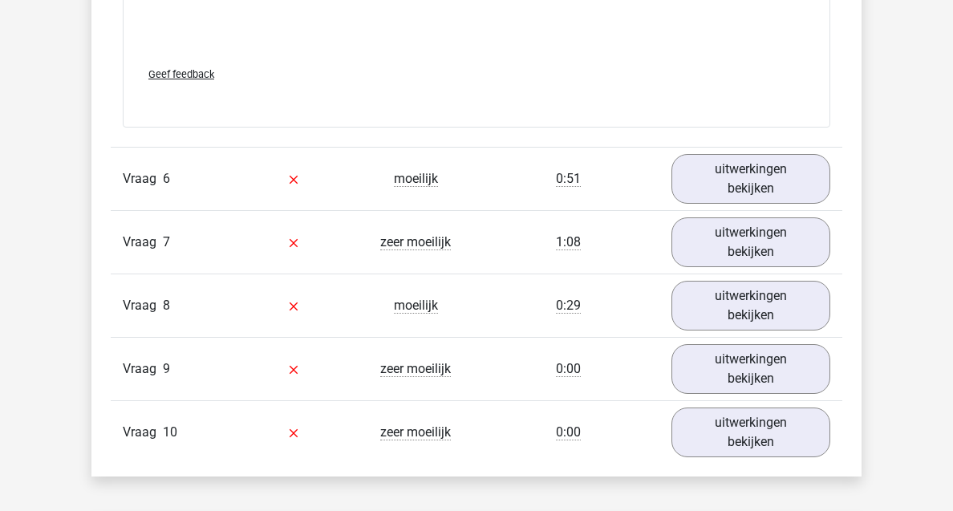
scroll to position [5736, 0]
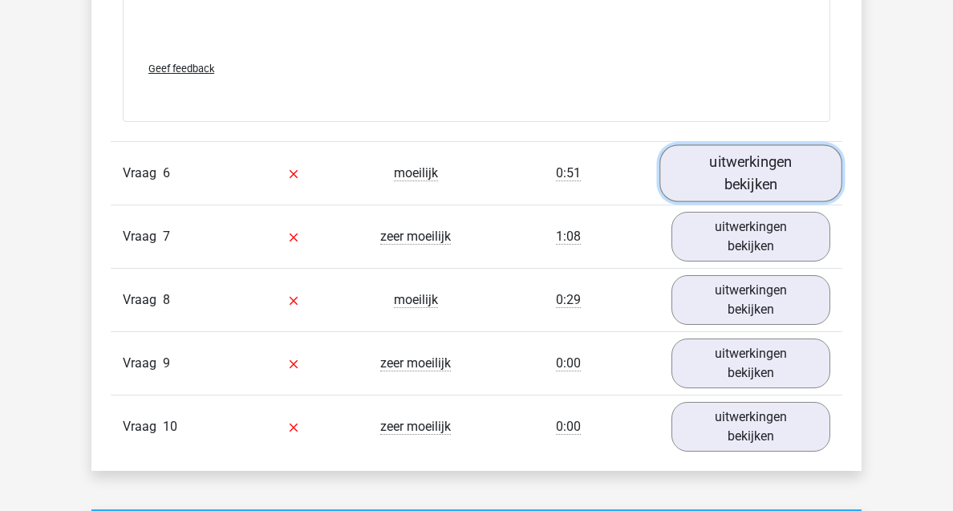
click at [749, 164] on link "uitwerkingen bekijken" at bounding box center [750, 173] width 183 height 57
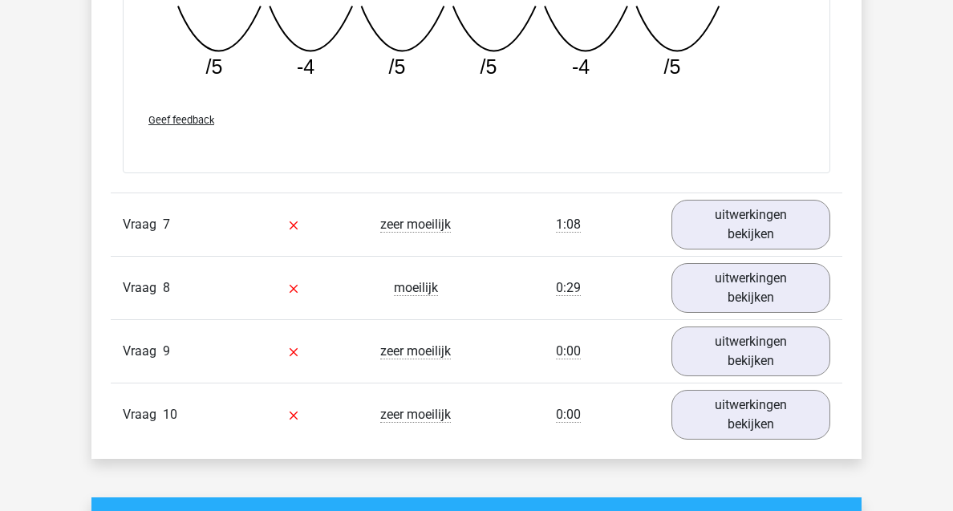
scroll to position [6465, 0]
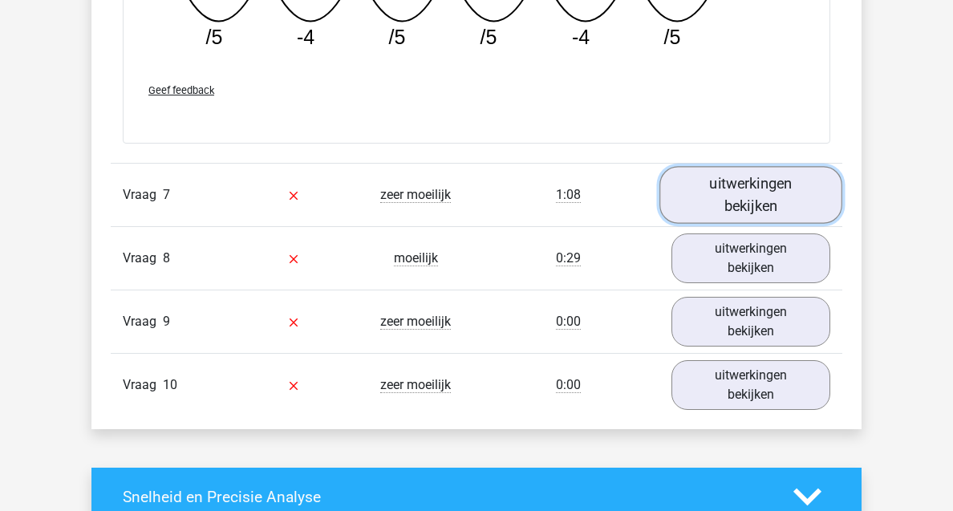
click at [742, 224] on link "uitwerkingen bekijken" at bounding box center [750, 195] width 183 height 57
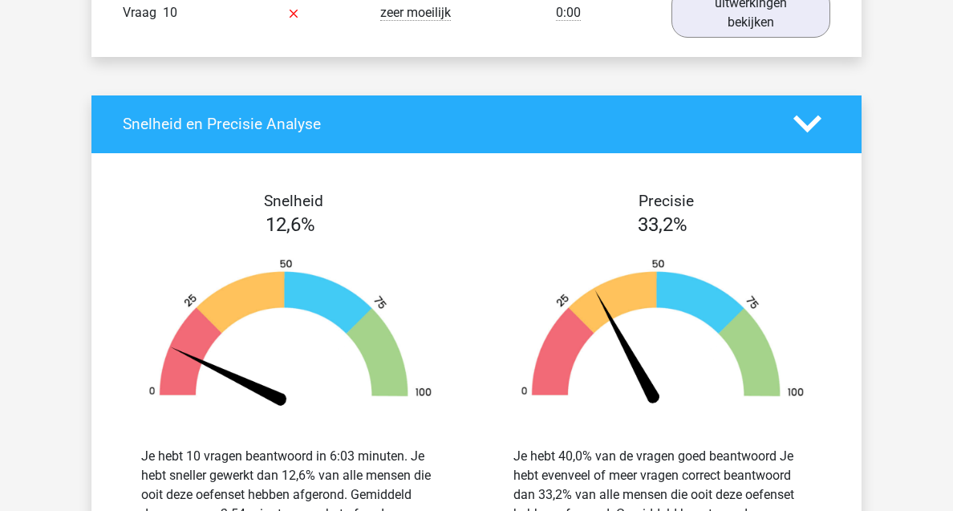
scroll to position [7907, 0]
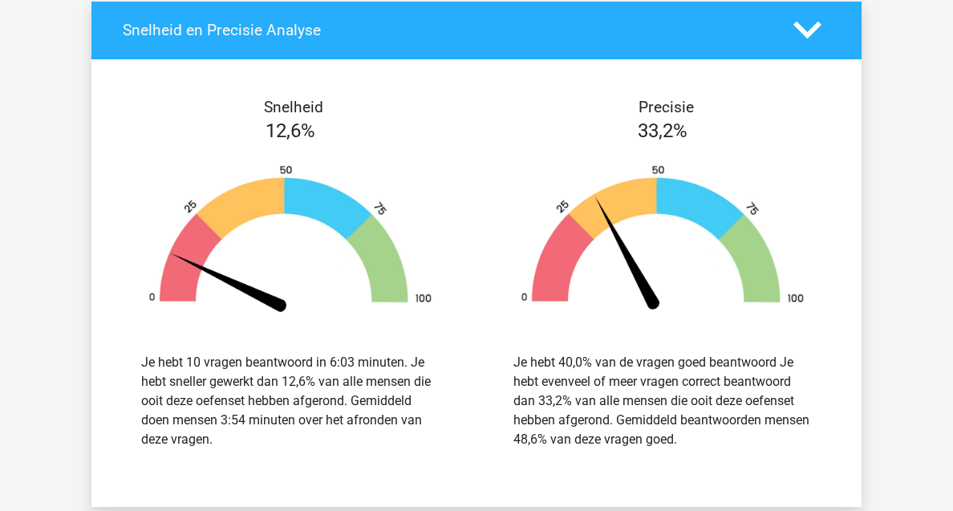
click at [811, 39] on polygon at bounding box center [807, 31] width 28 height 18
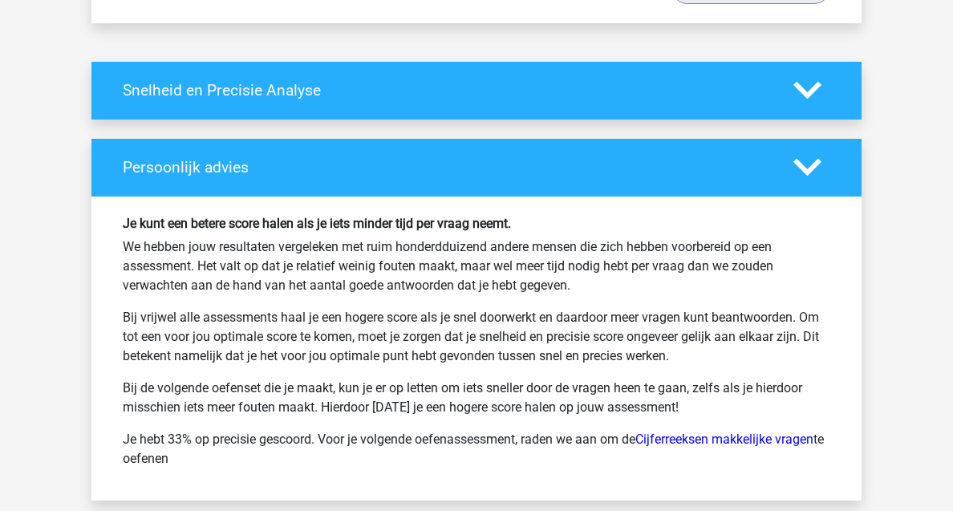
scroll to position [7847, 0]
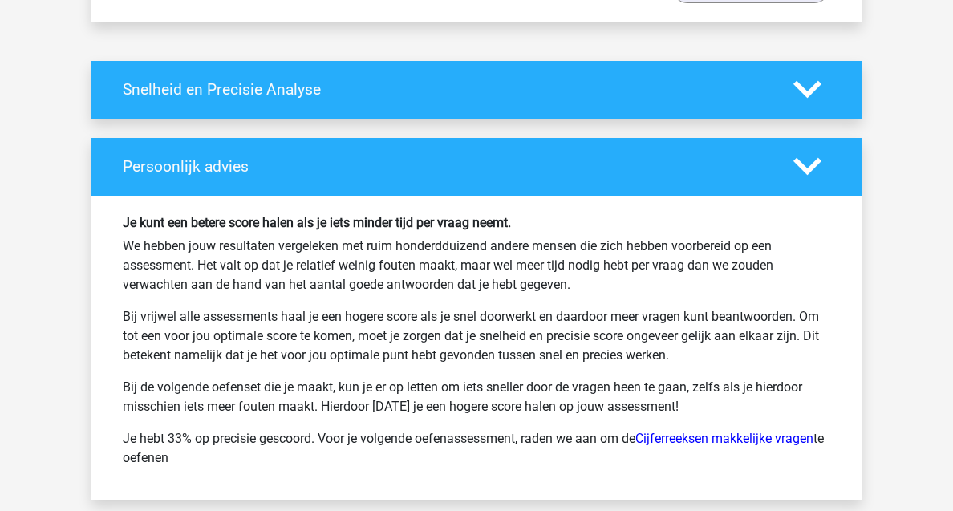
click at [811, 103] on icon at bounding box center [807, 89] width 28 height 28
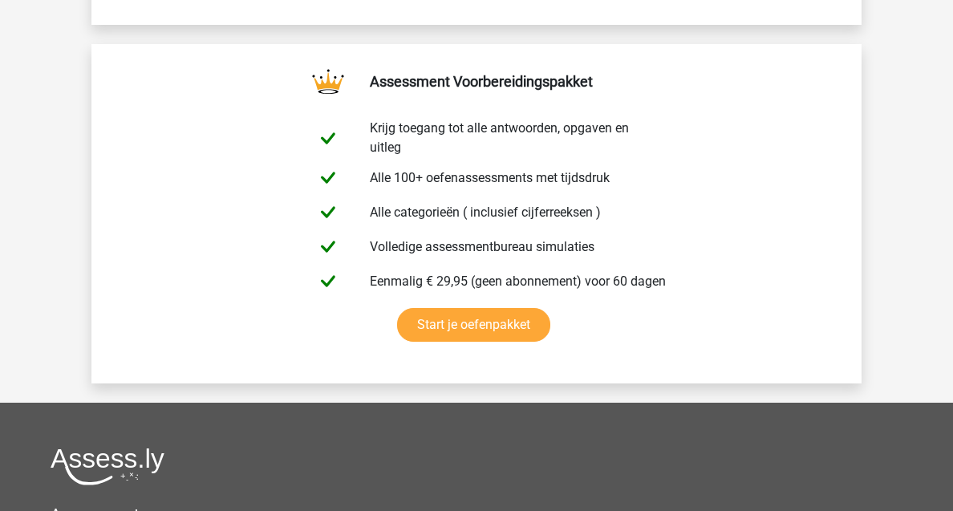
scroll to position [8750, 0]
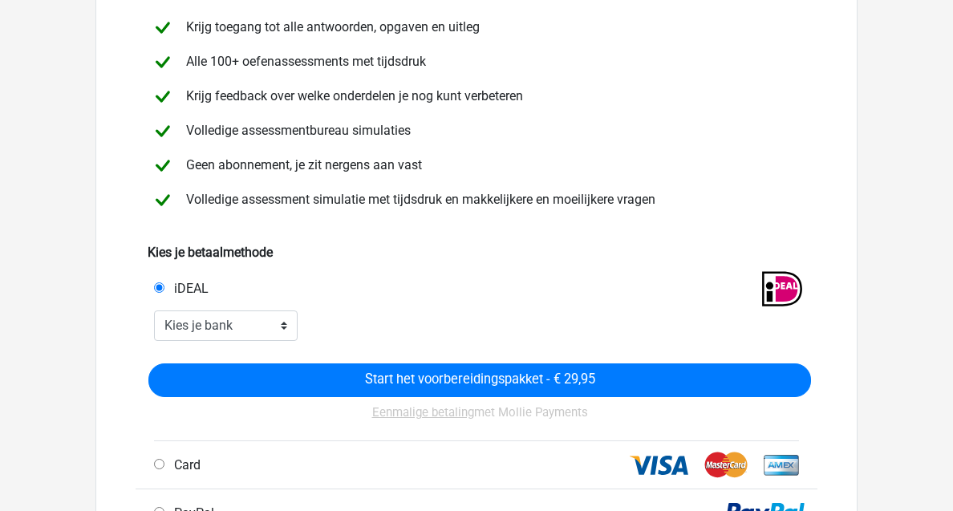
scroll to position [181, 0]
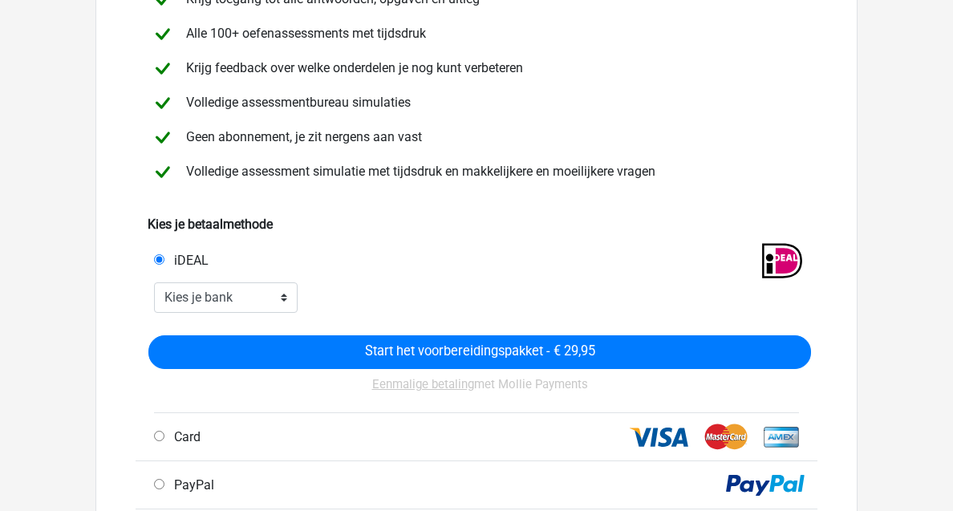
click at [301, 293] on div "Kies je bank ABN AMRO ING Rabobank ASN Bank bunq Knab N26 NN Regiobank Revolut …" at bounding box center [226, 297] width 168 height 30
click at [274, 290] on select "Kies je bank ABN AMRO ING Rabobank ASN Bank bunq Knab N26 NN Regiobank Revolut …" at bounding box center [226, 297] width 144 height 30
select select "ideal_[SWIFT_CODE]"
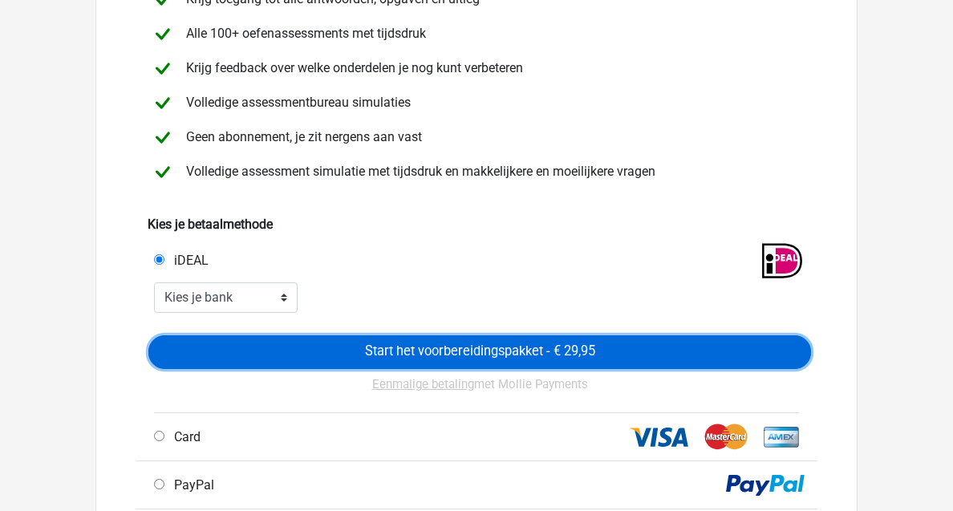
click at [395, 350] on input "Start het voorbereidingspakket - € 29,95" at bounding box center [479, 352] width 662 height 34
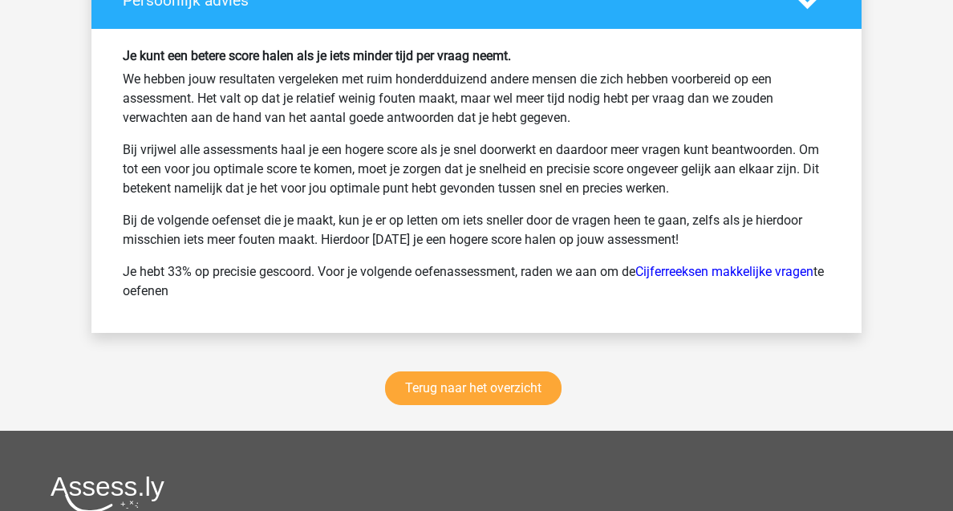
scroll to position [2691, 0]
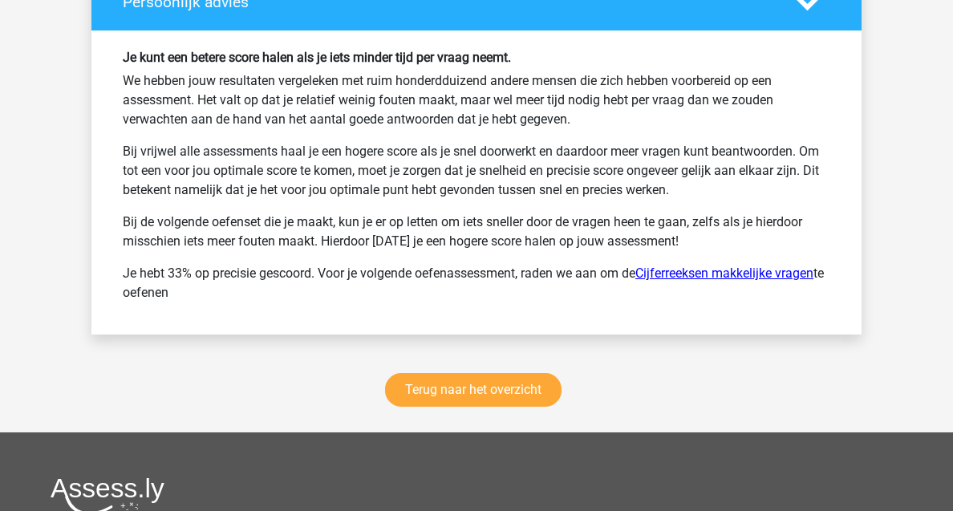
click at [749, 276] on link "Cijferreeksen makkelijke vragen" at bounding box center [724, 272] width 178 height 15
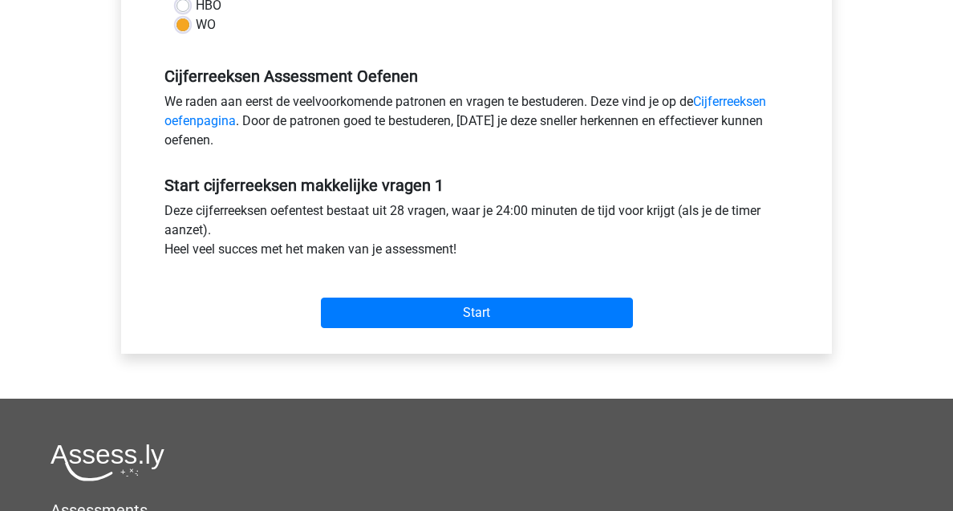
scroll to position [447, 0]
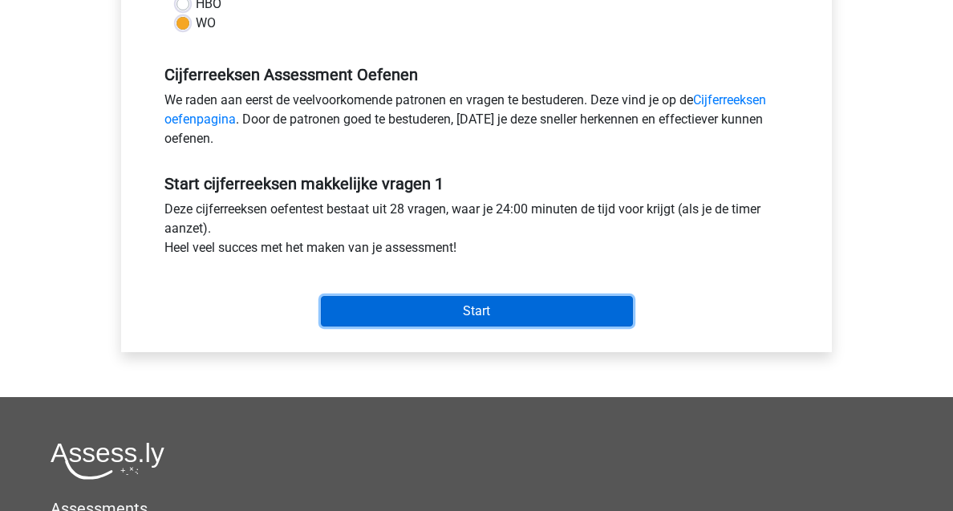
click at [491, 323] on input "Start" at bounding box center [477, 311] width 312 height 30
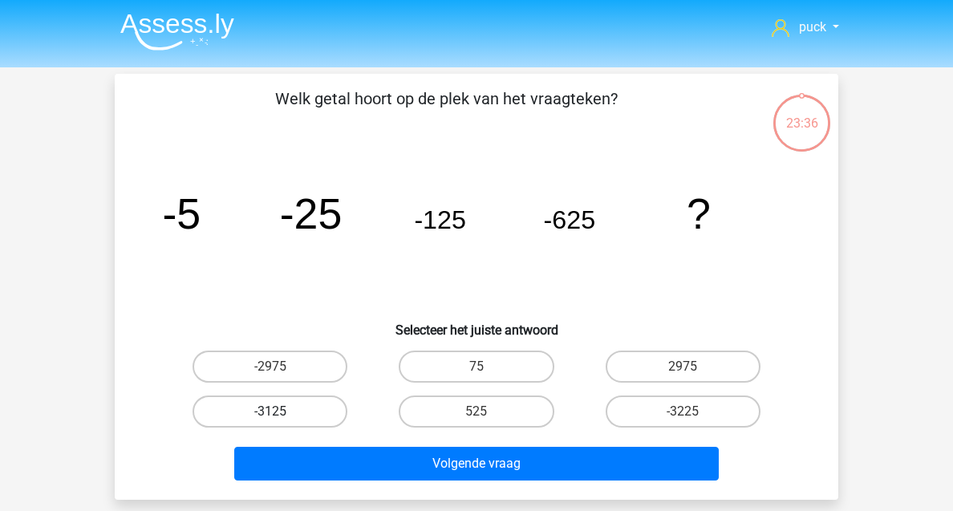
click at [318, 406] on label "-3125" at bounding box center [269, 411] width 155 height 32
click at [281, 411] on input "-3125" at bounding box center [275, 416] width 10 height 10
radio input "true"
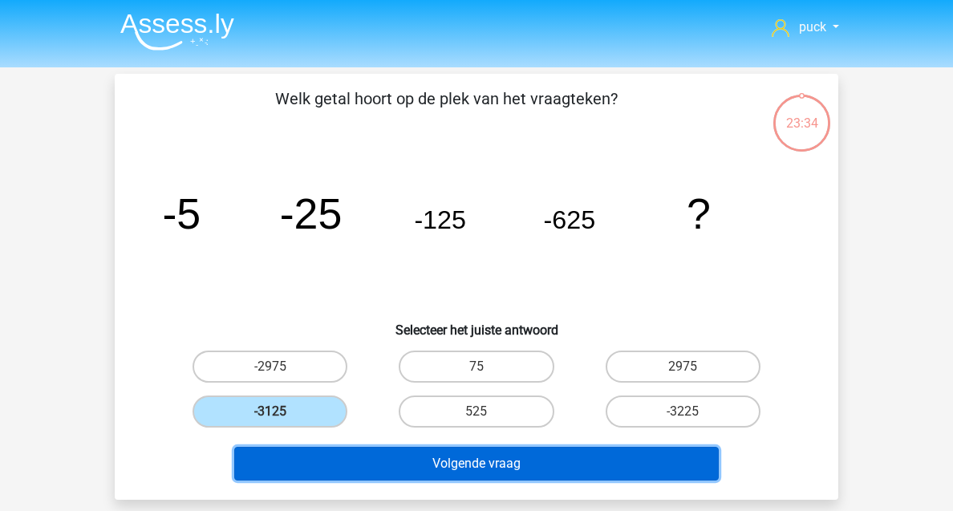
click at [470, 480] on button "Volgende vraag" at bounding box center [476, 464] width 485 height 34
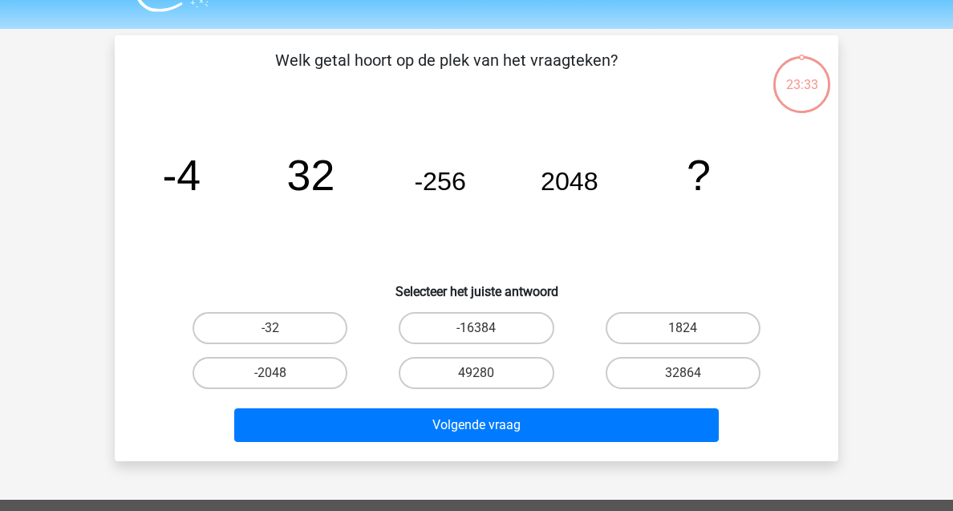
scroll to position [74, 0]
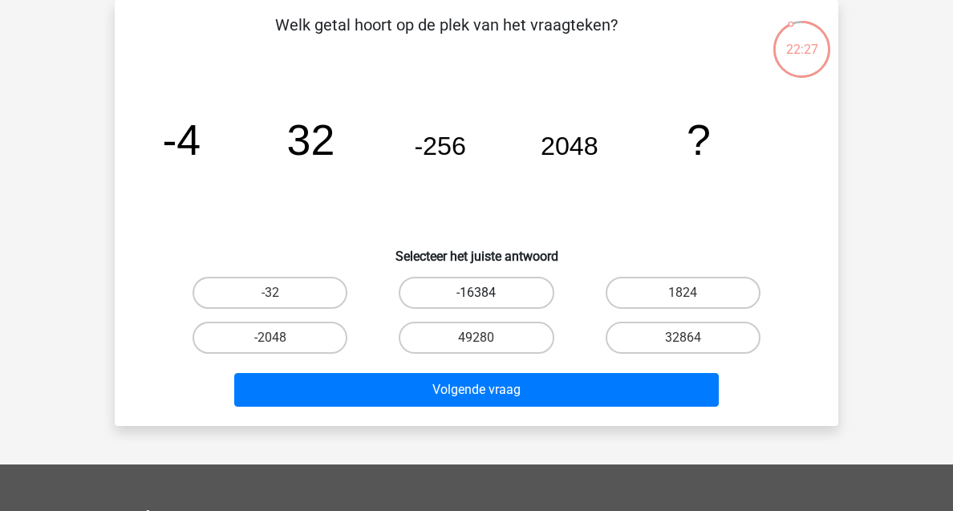
click at [496, 289] on label "-16384" at bounding box center [476, 293] width 155 height 32
click at [487, 293] on input "-16384" at bounding box center [481, 298] width 10 height 10
radio input "true"
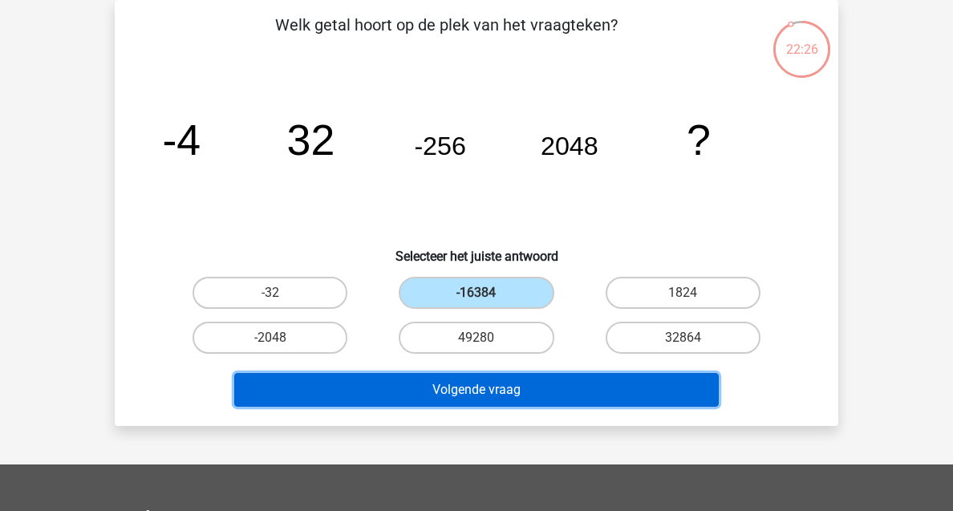
click at [531, 397] on button "Volgende vraag" at bounding box center [476, 390] width 485 height 34
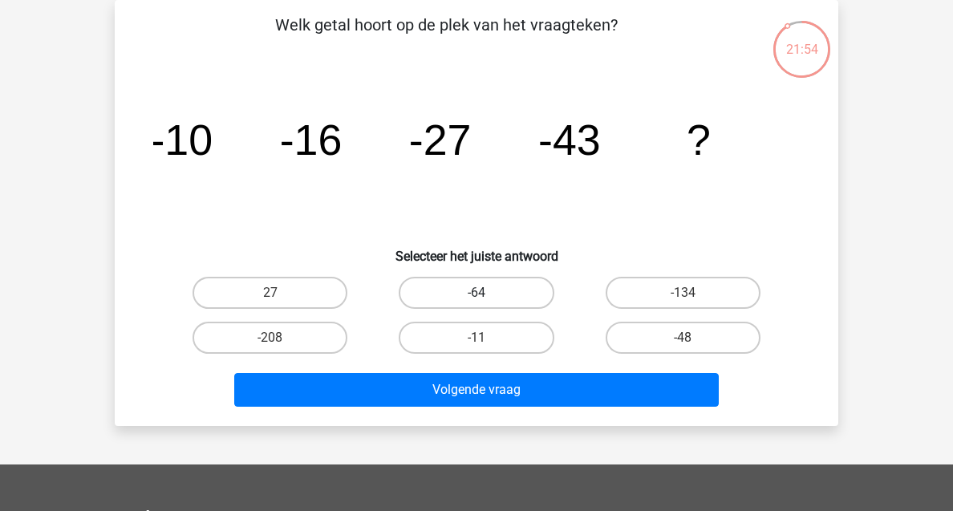
click at [514, 297] on label "-64" at bounding box center [476, 293] width 155 height 32
click at [487, 297] on input "-64" at bounding box center [481, 298] width 10 height 10
radio input "true"
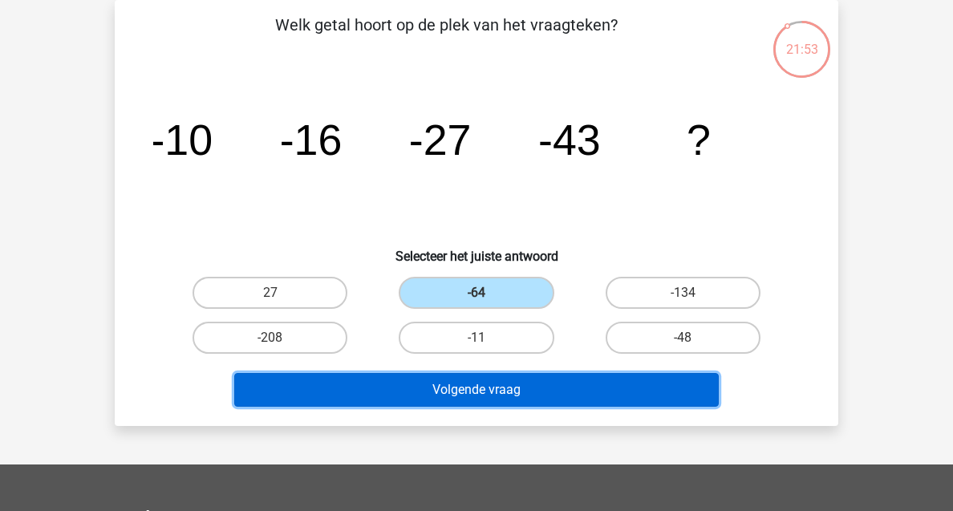
click at [553, 394] on button "Volgende vraag" at bounding box center [476, 390] width 485 height 34
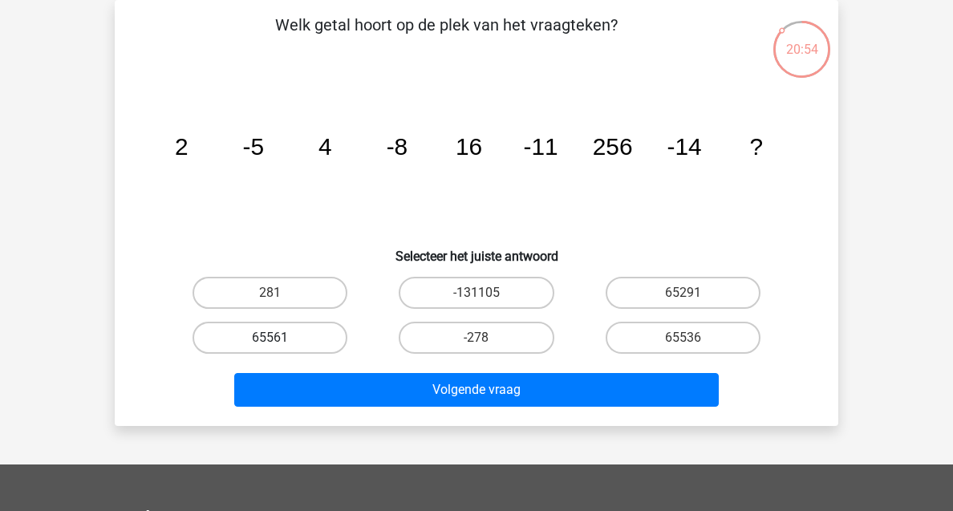
click at [300, 348] on label "65561" at bounding box center [269, 338] width 155 height 32
click at [281, 348] on input "65561" at bounding box center [275, 343] width 10 height 10
radio input "true"
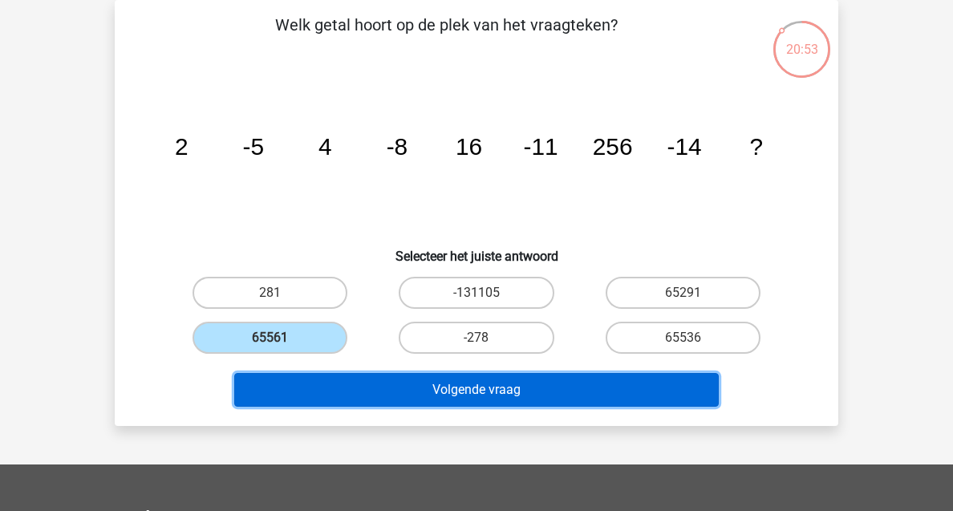
click at [433, 406] on button "Volgende vraag" at bounding box center [476, 390] width 485 height 34
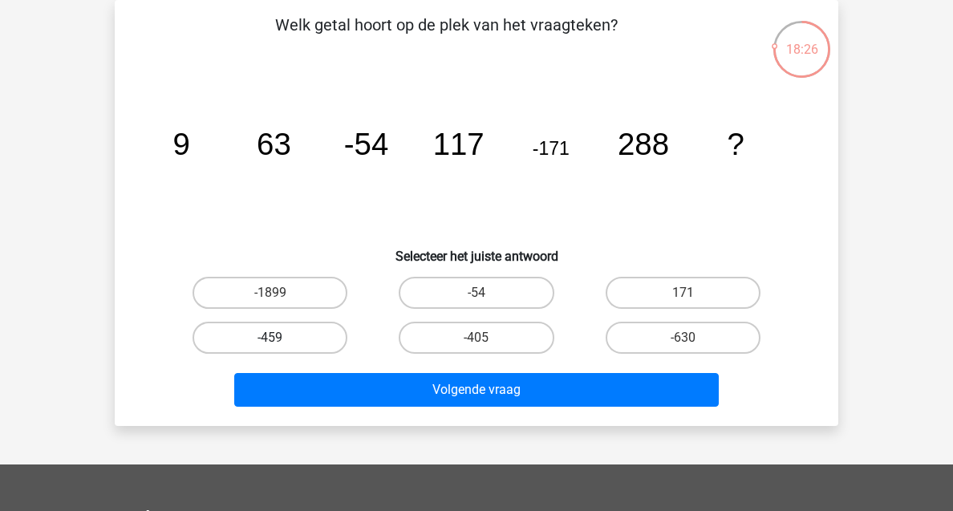
click at [278, 328] on label "-459" at bounding box center [269, 338] width 155 height 32
click at [278, 338] on input "-459" at bounding box center [275, 343] width 10 height 10
radio input "true"
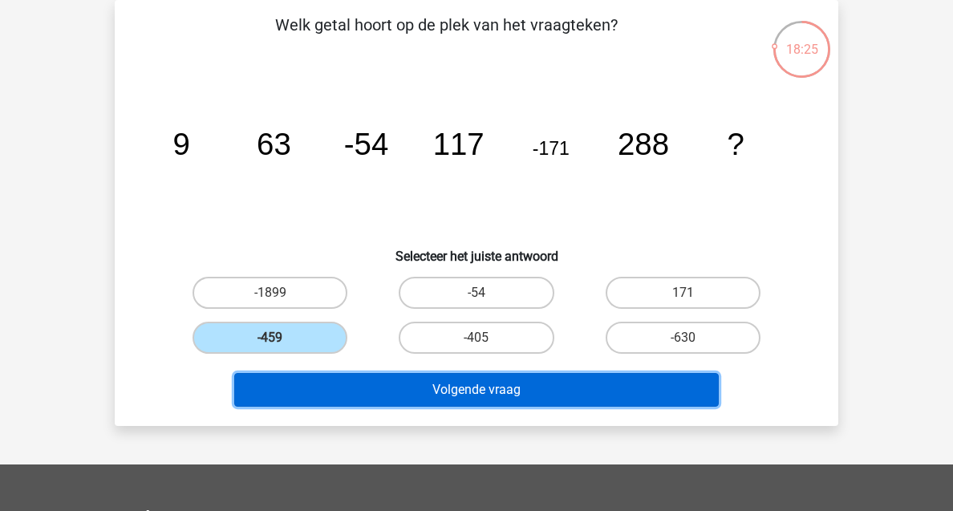
click at [404, 376] on button "Volgende vraag" at bounding box center [476, 390] width 485 height 34
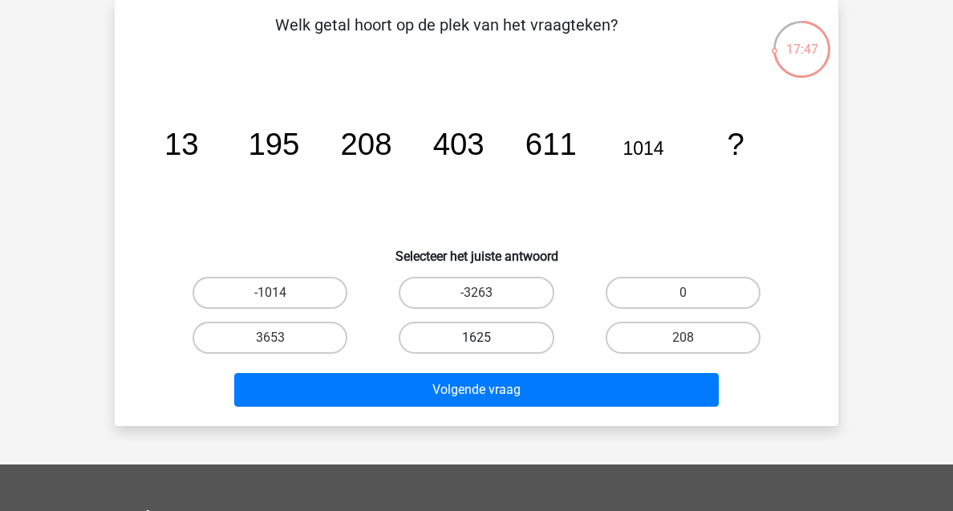
click at [473, 338] on label "1625" at bounding box center [476, 338] width 155 height 32
click at [476, 338] on input "1625" at bounding box center [481, 343] width 10 height 10
radio input "true"
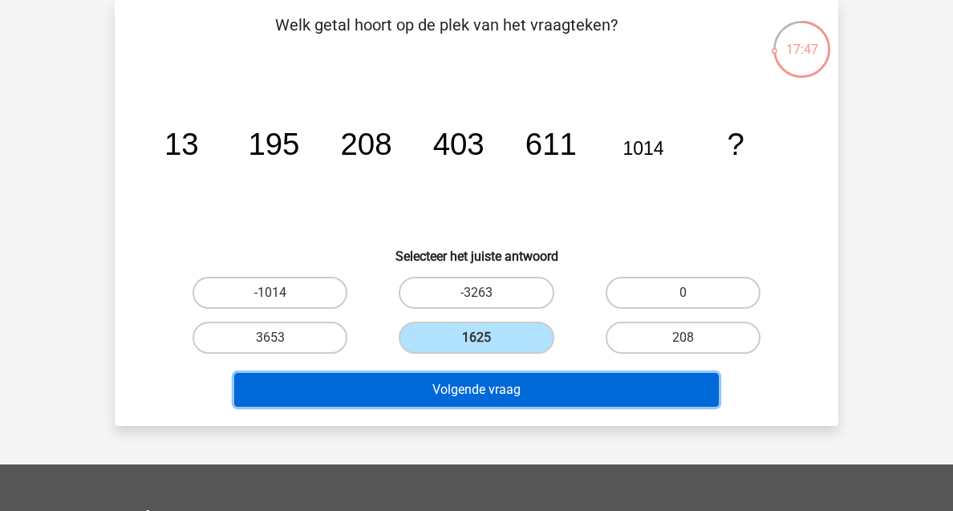
click at [493, 390] on button "Volgende vraag" at bounding box center [476, 390] width 485 height 34
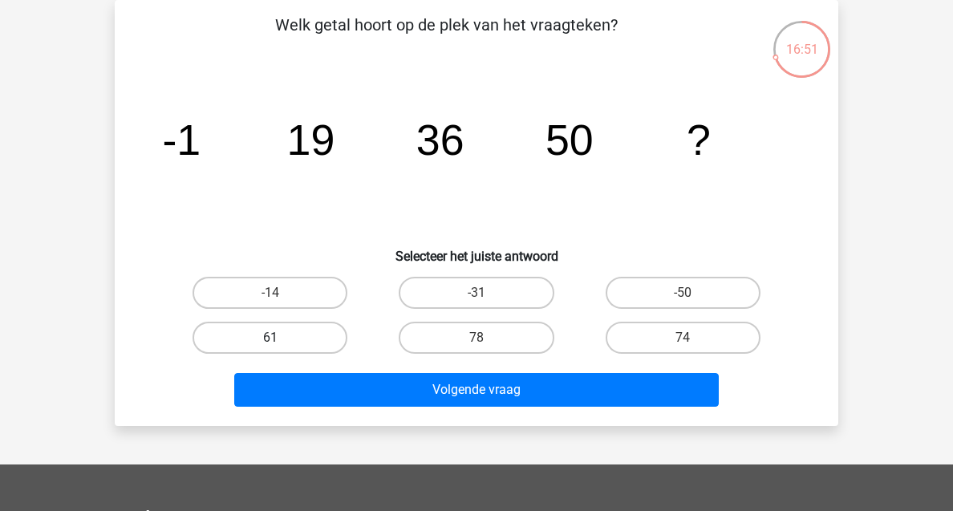
click at [301, 346] on label "61" at bounding box center [269, 338] width 155 height 32
click at [281, 346] on input "61" at bounding box center [275, 343] width 10 height 10
radio input "true"
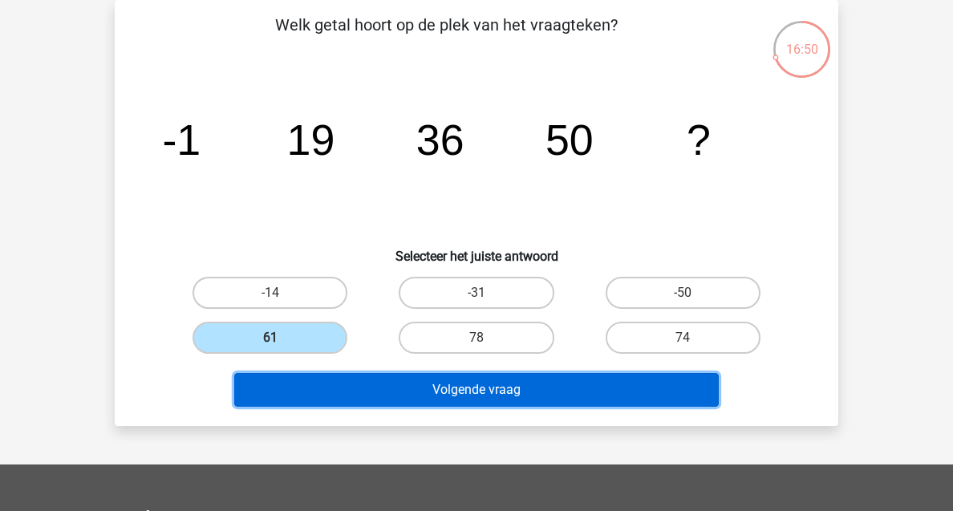
click at [415, 385] on button "Volgende vraag" at bounding box center [476, 390] width 485 height 34
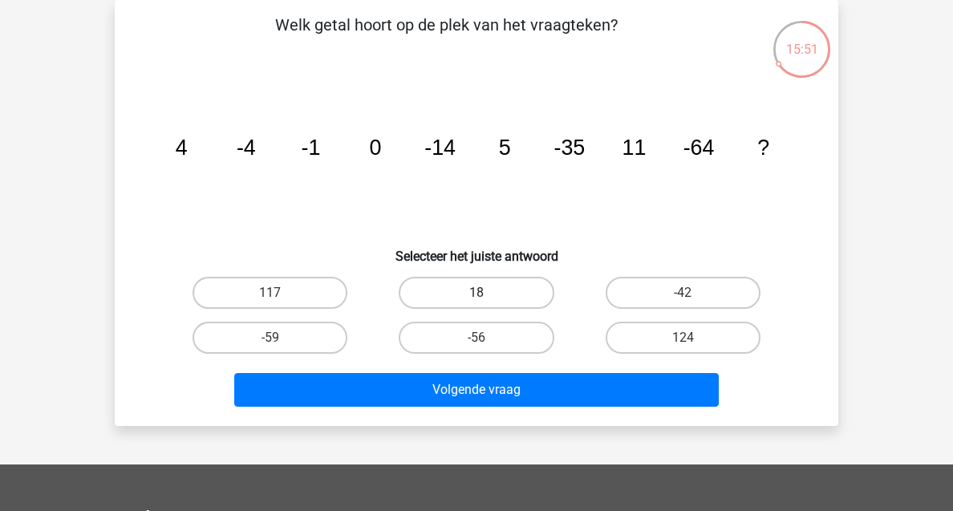
click at [526, 282] on label "18" at bounding box center [476, 293] width 155 height 32
click at [487, 293] on input "18" at bounding box center [481, 298] width 10 height 10
radio input "true"
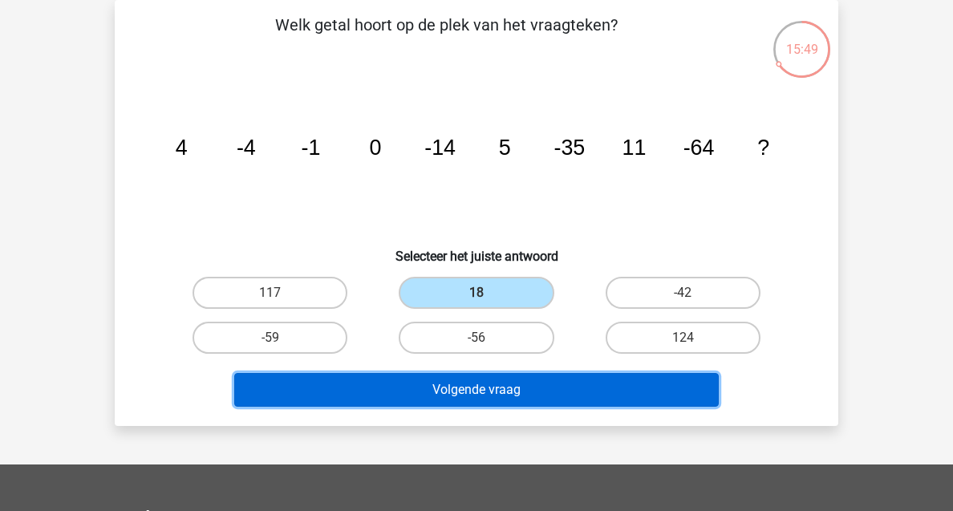
click at [535, 395] on button "Volgende vraag" at bounding box center [476, 390] width 485 height 34
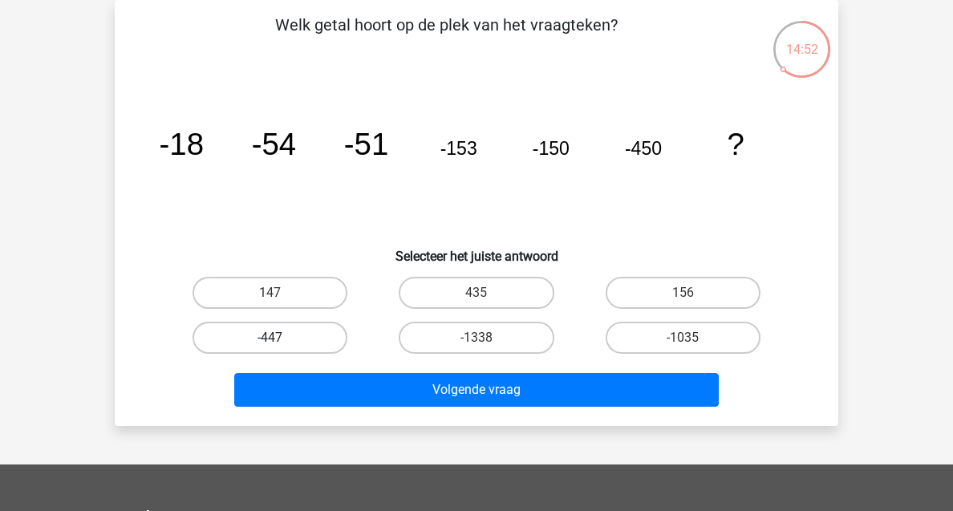
click at [297, 330] on label "-447" at bounding box center [269, 338] width 155 height 32
click at [281, 338] on input "-447" at bounding box center [275, 343] width 10 height 10
radio input "true"
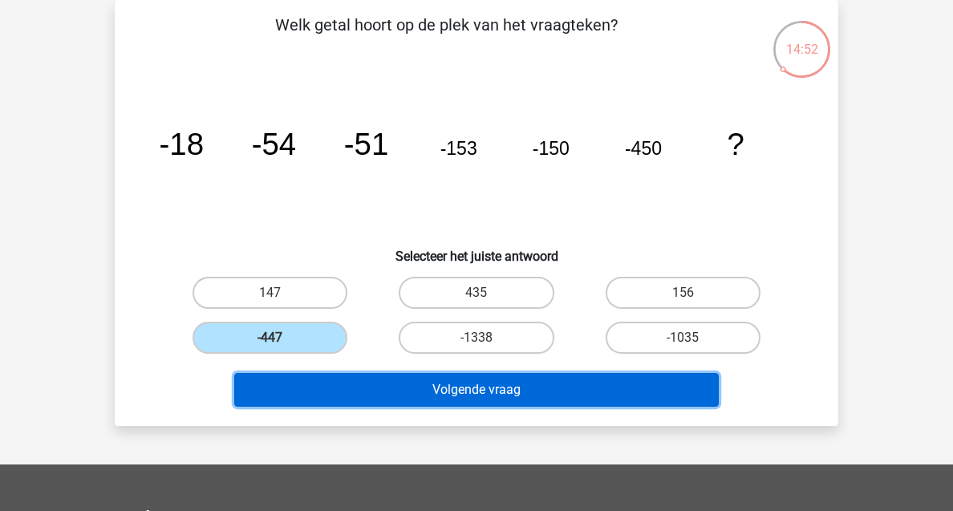
click at [438, 379] on button "Volgende vraag" at bounding box center [476, 390] width 485 height 34
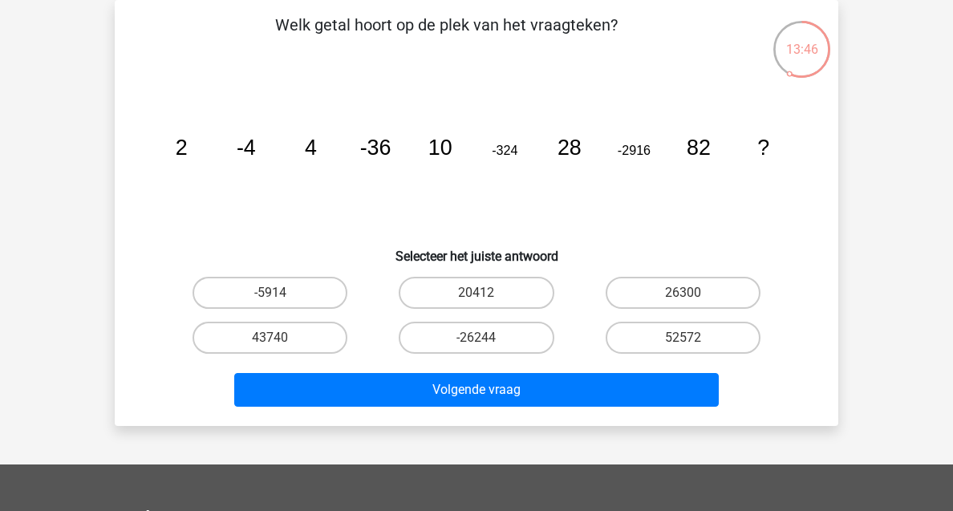
click at [484, 340] on input "-26244" at bounding box center [481, 343] width 10 height 10
radio input "true"
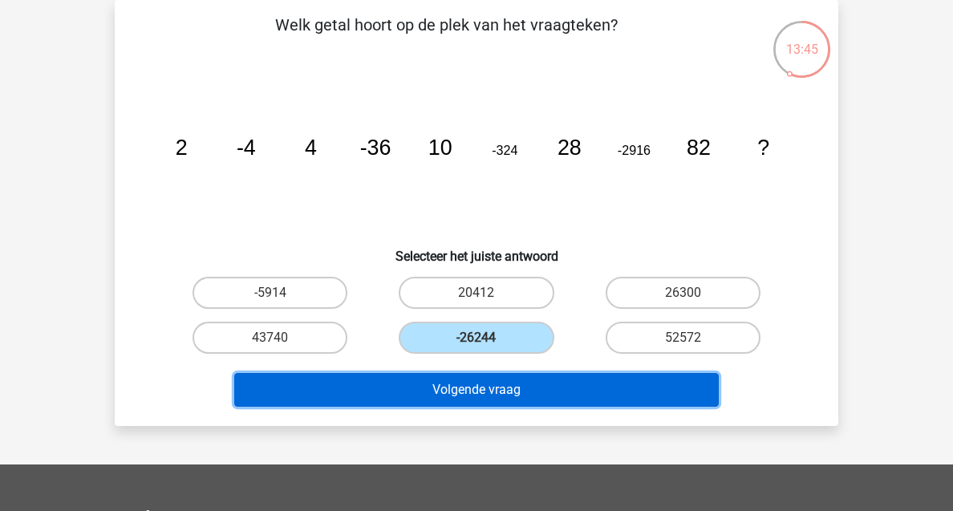
click at [494, 386] on button "Volgende vraag" at bounding box center [476, 390] width 485 height 34
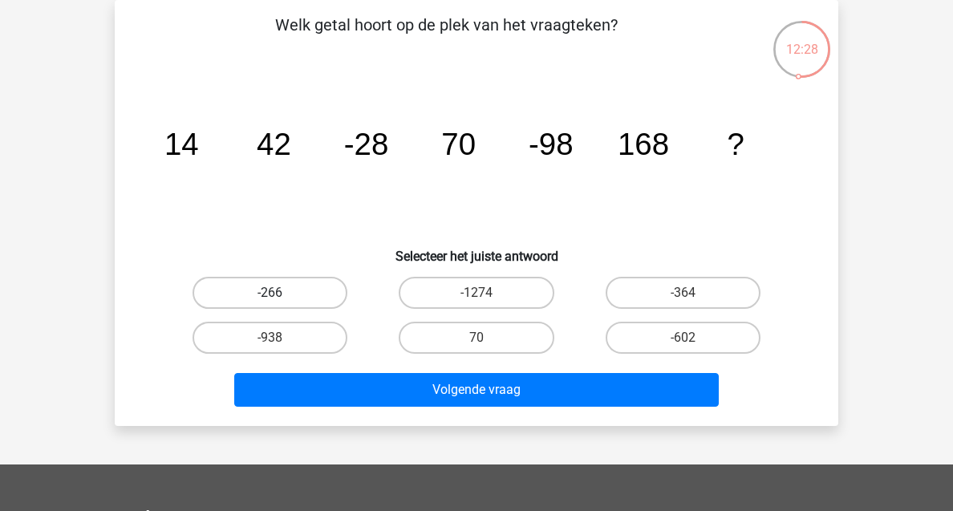
click at [278, 287] on label "-266" at bounding box center [269, 293] width 155 height 32
click at [278, 293] on input "-266" at bounding box center [275, 298] width 10 height 10
radio input "true"
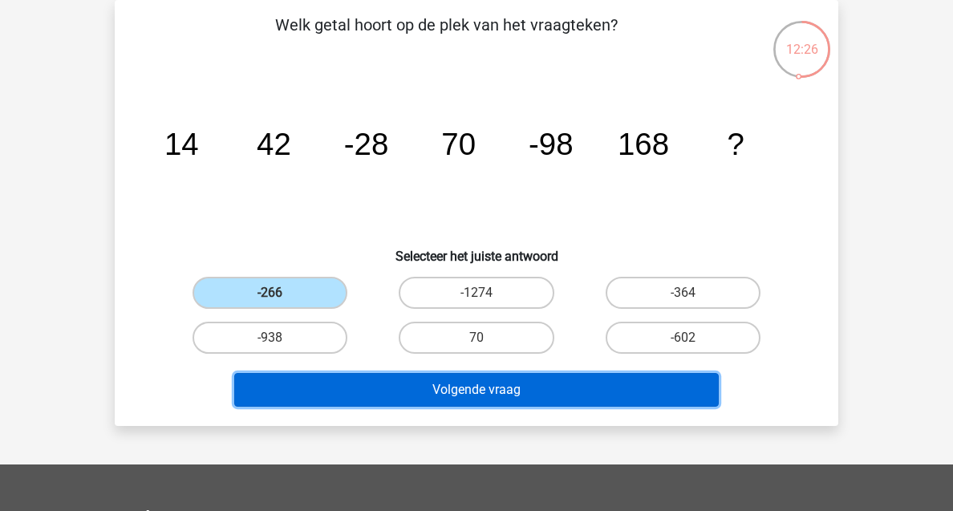
click at [400, 397] on button "Volgende vraag" at bounding box center [476, 390] width 485 height 34
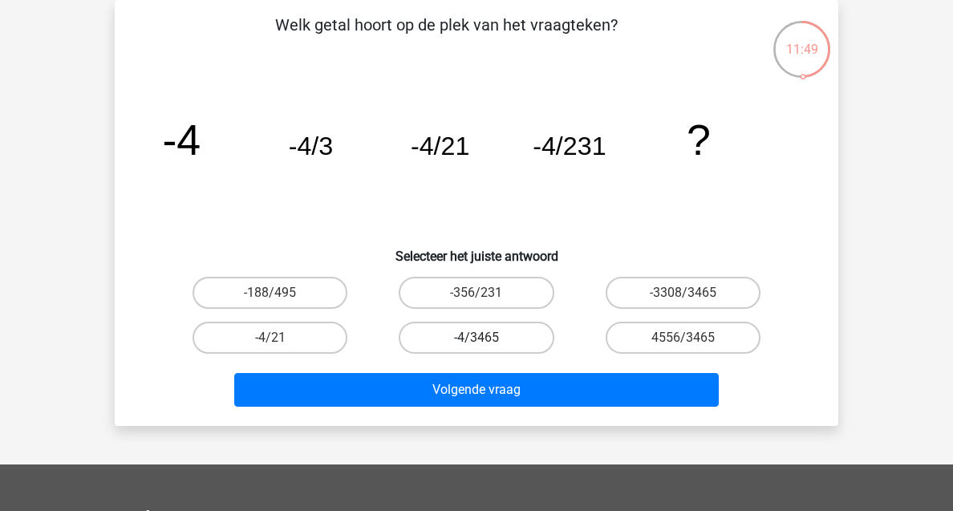
click at [449, 337] on label "-4/3465" at bounding box center [476, 338] width 155 height 32
click at [476, 338] on input "-4/3465" at bounding box center [481, 343] width 10 height 10
radio input "true"
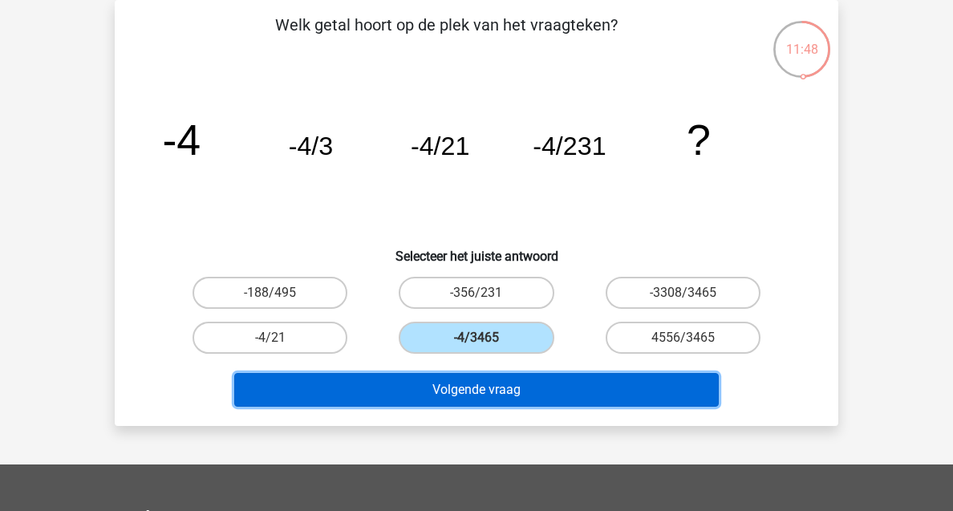
click at [486, 394] on button "Volgende vraag" at bounding box center [476, 390] width 485 height 34
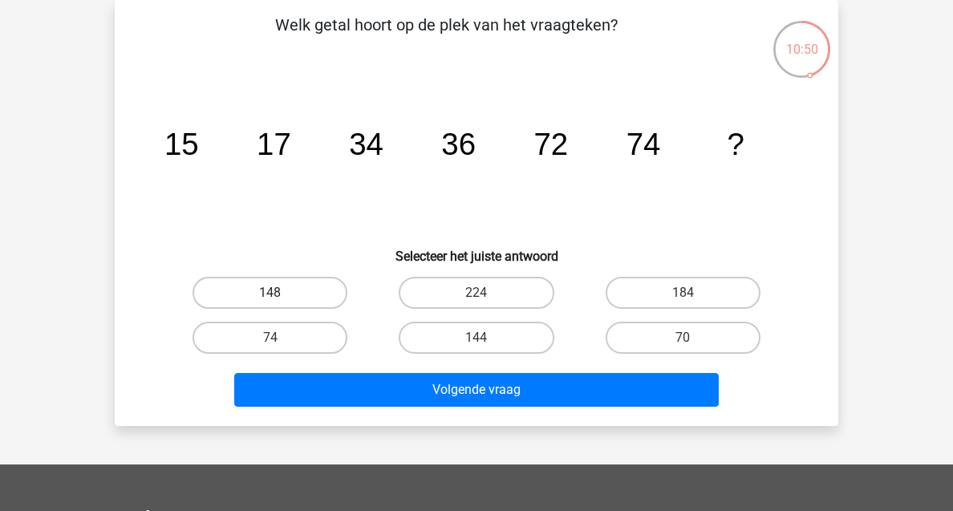
click at [254, 293] on label "148" at bounding box center [269, 293] width 155 height 32
click at [270, 293] on input "148" at bounding box center [275, 298] width 10 height 10
radio input "true"
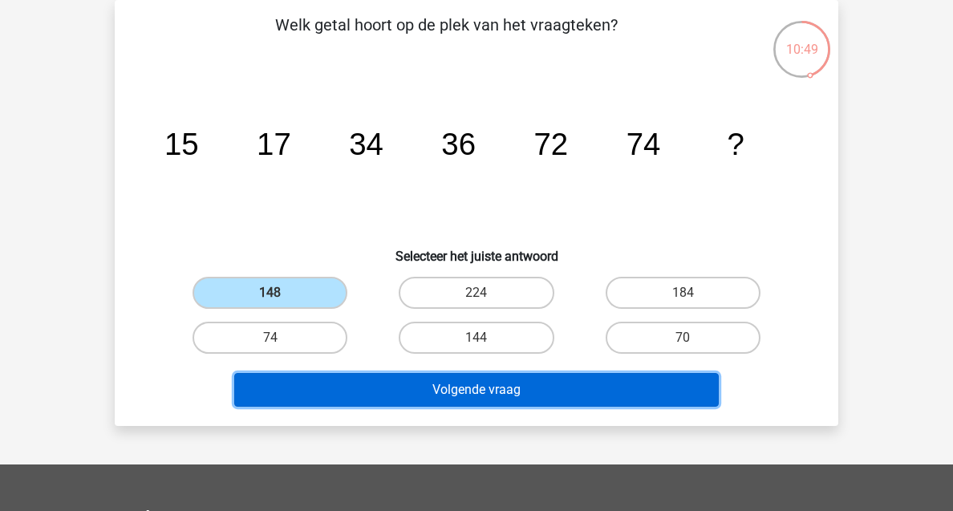
click at [397, 379] on button "Volgende vraag" at bounding box center [476, 390] width 485 height 34
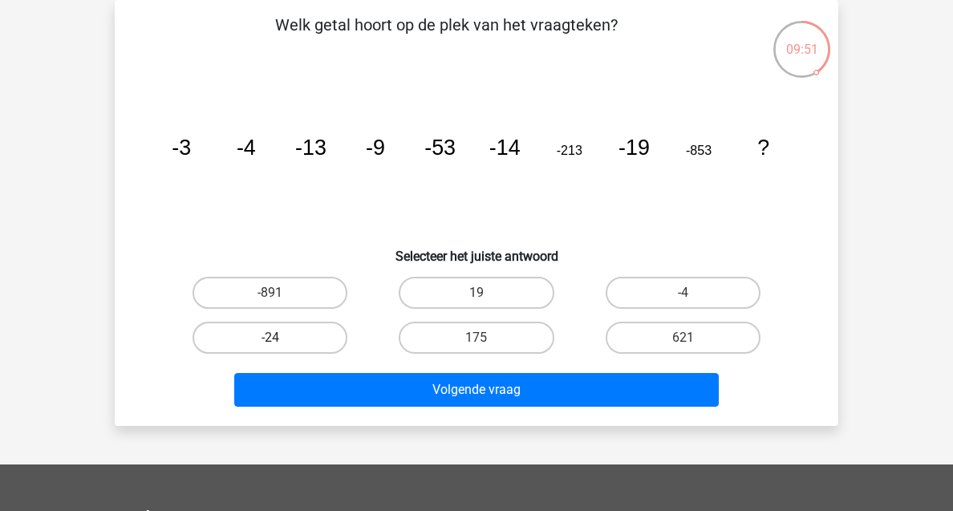
click at [245, 342] on label "-24" at bounding box center [269, 338] width 155 height 32
click at [270, 342] on input "-24" at bounding box center [275, 343] width 10 height 10
radio input "true"
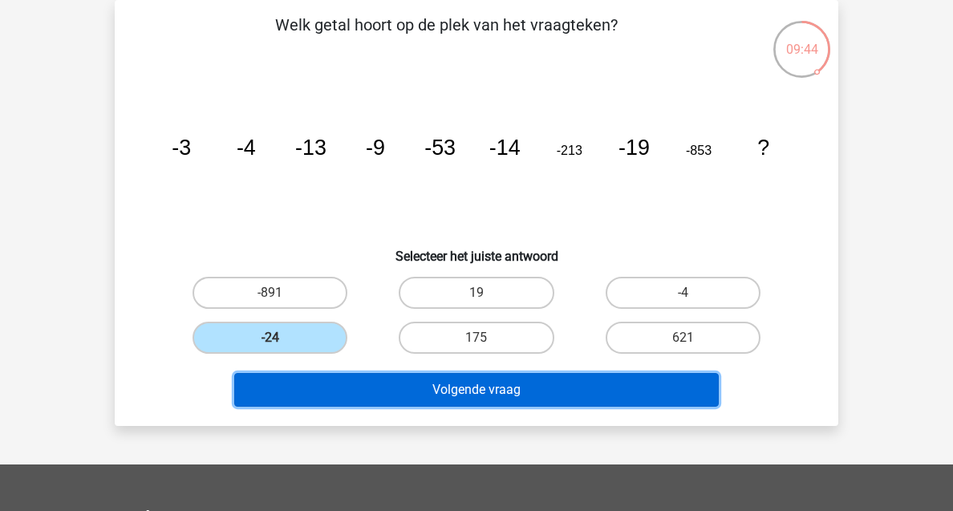
click at [425, 385] on button "Volgende vraag" at bounding box center [476, 390] width 485 height 34
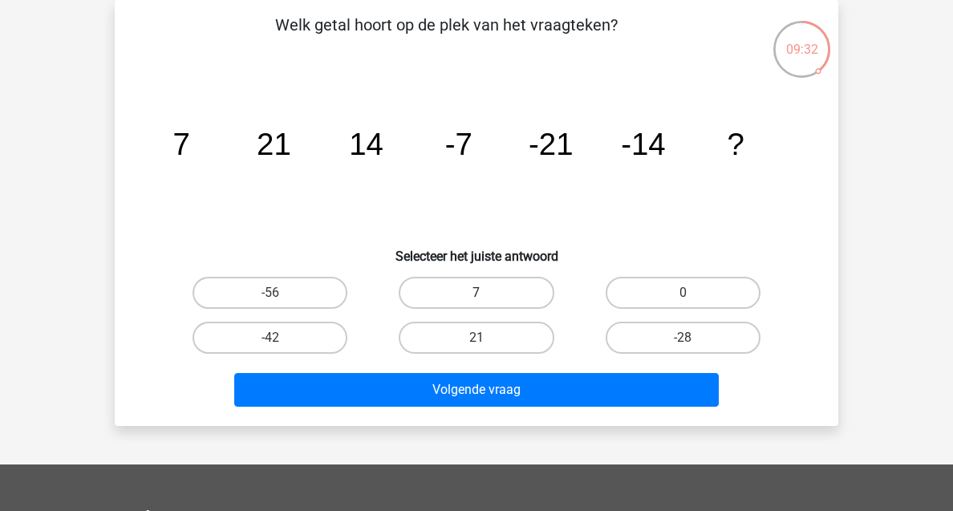
click at [512, 295] on label "7" at bounding box center [476, 293] width 155 height 32
click at [487, 295] on input "7" at bounding box center [481, 298] width 10 height 10
radio input "true"
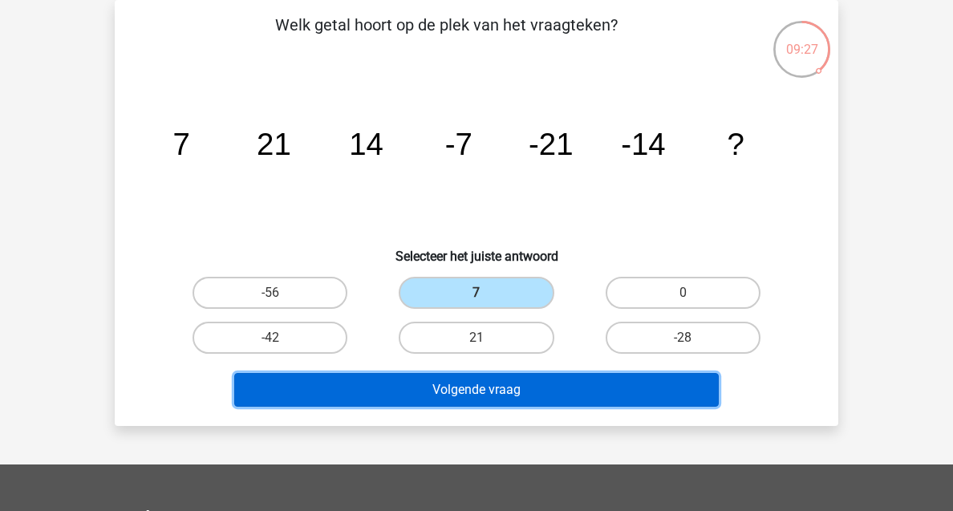
click at [566, 387] on button "Volgende vraag" at bounding box center [476, 390] width 485 height 34
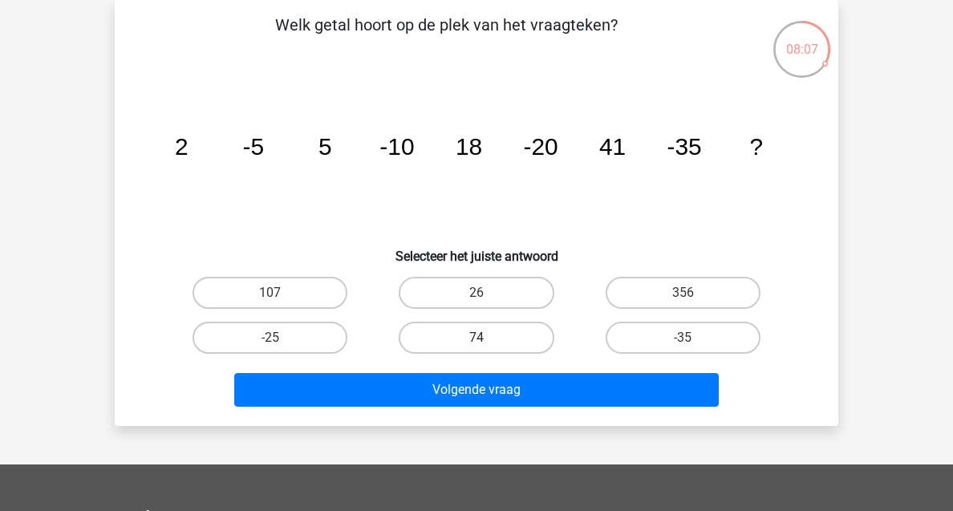
click at [502, 328] on label "74" at bounding box center [476, 338] width 155 height 32
click at [487, 338] on input "74" at bounding box center [481, 343] width 10 height 10
radio input "true"
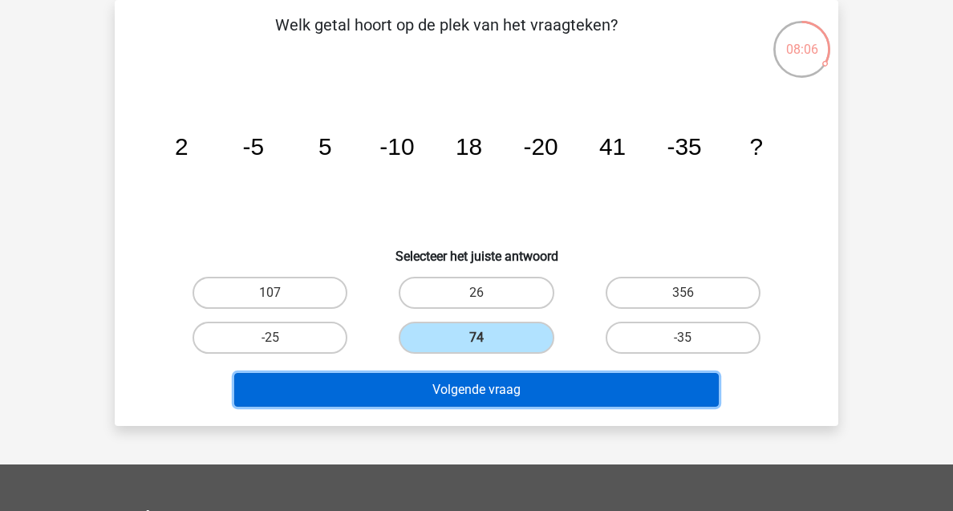
click at [503, 382] on button "Volgende vraag" at bounding box center [476, 390] width 485 height 34
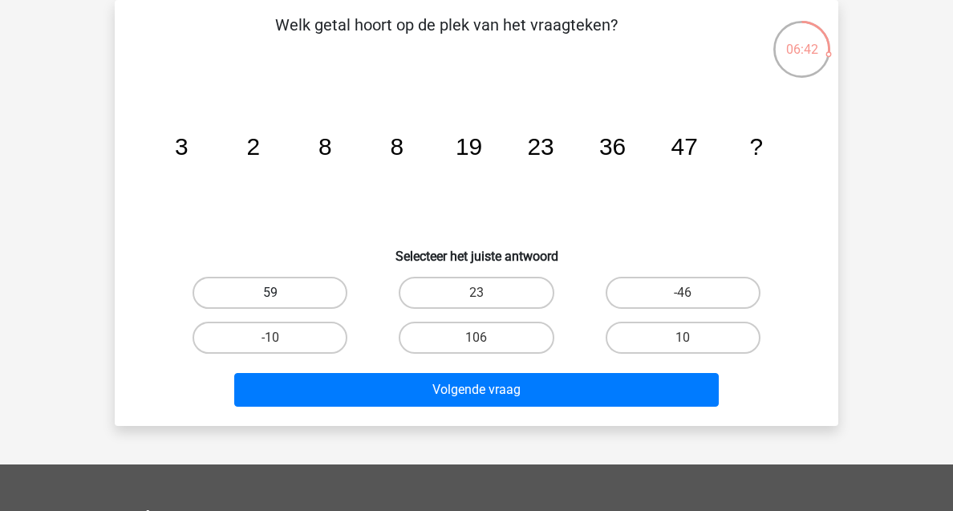
click at [310, 299] on label "59" at bounding box center [269, 293] width 155 height 32
click at [281, 299] on input "59" at bounding box center [275, 298] width 10 height 10
radio input "true"
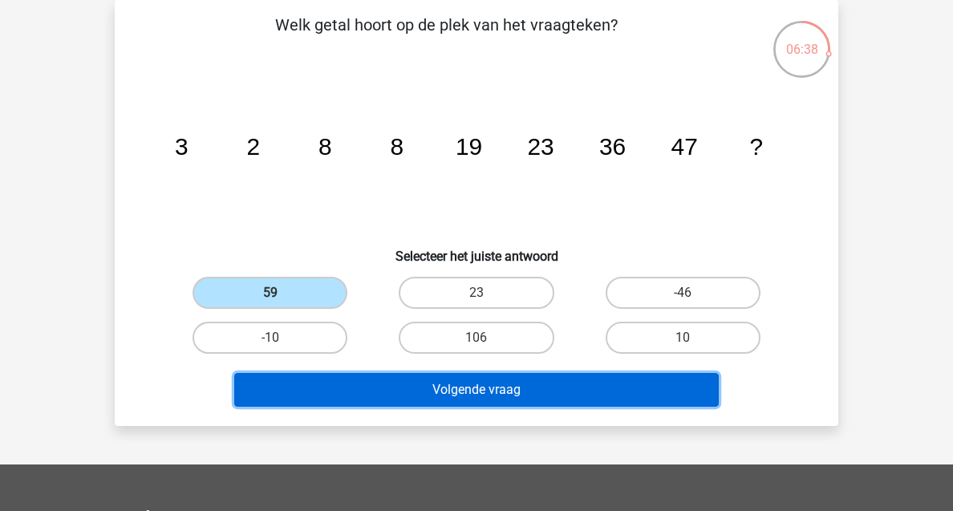
click at [420, 388] on button "Volgende vraag" at bounding box center [476, 390] width 485 height 34
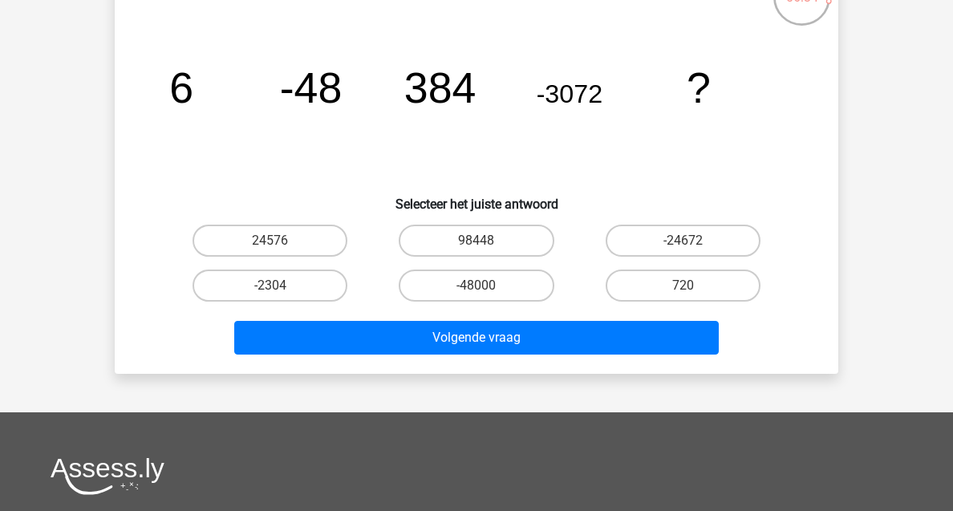
scroll to position [132, 0]
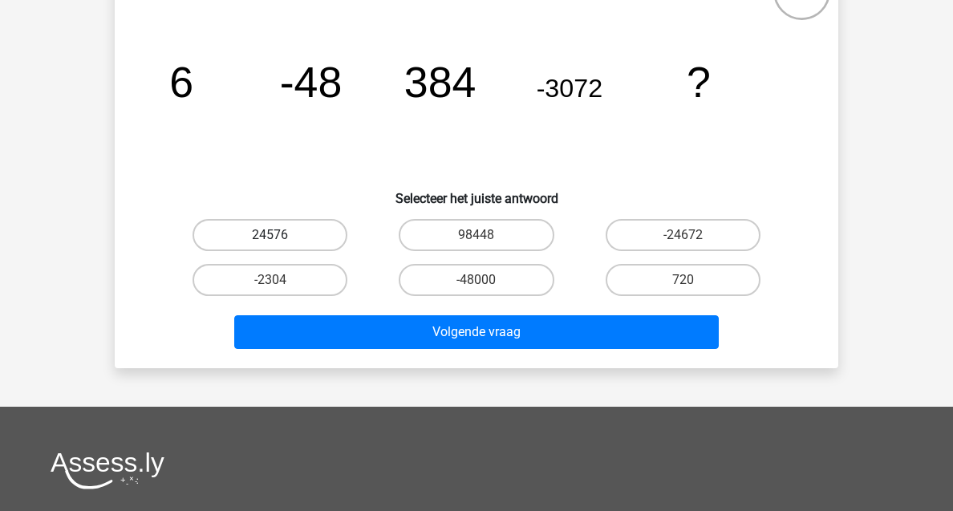
click at [323, 233] on label "24576" at bounding box center [269, 235] width 155 height 32
click at [281, 235] on input "24576" at bounding box center [275, 240] width 10 height 10
radio input "true"
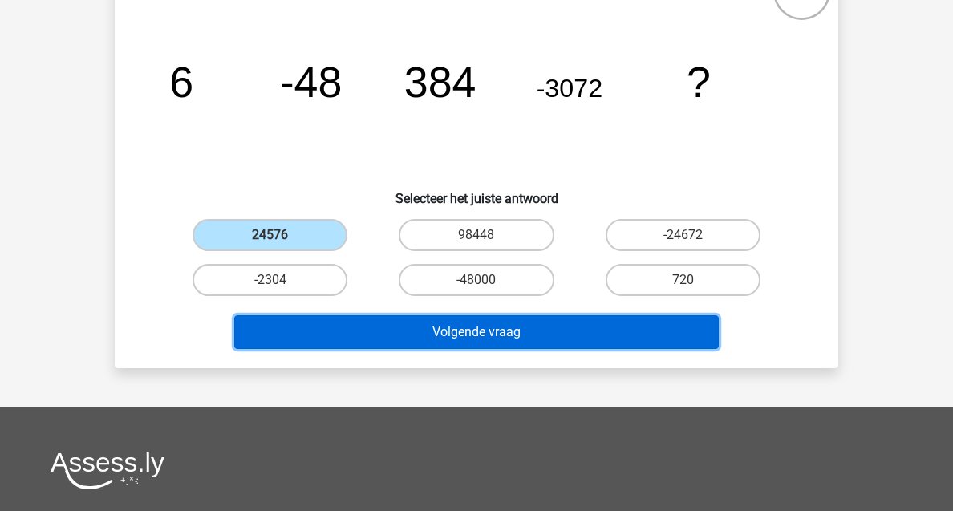
click at [425, 330] on button "Volgende vraag" at bounding box center [476, 332] width 485 height 34
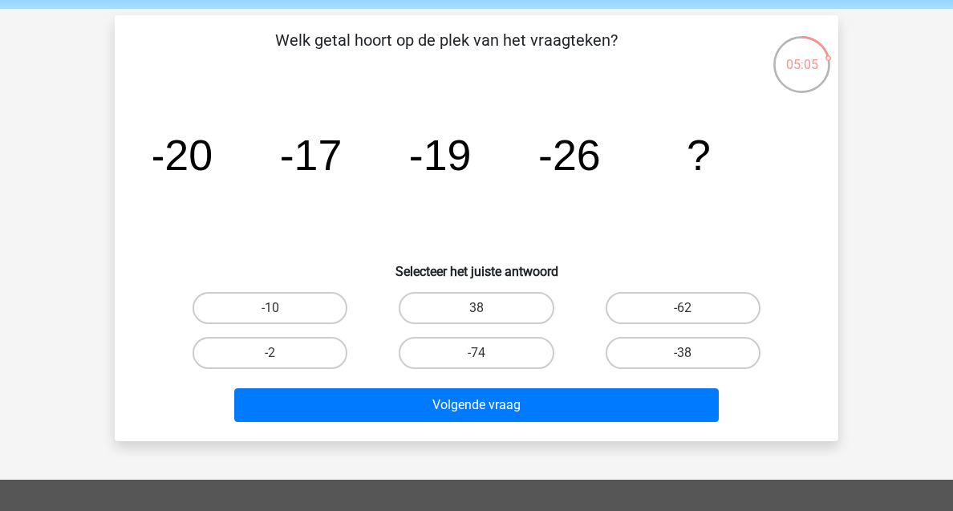
scroll to position [49, 0]
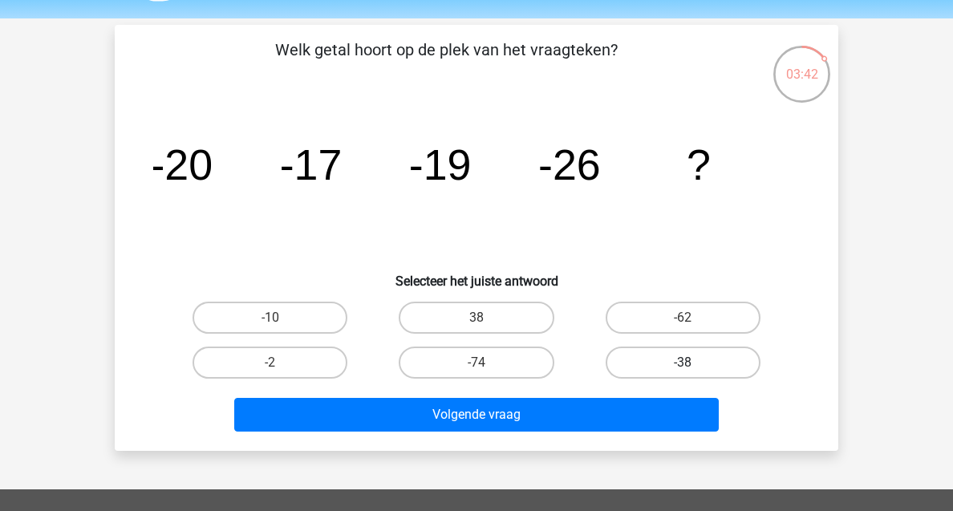
click at [624, 358] on label "-38" at bounding box center [682, 362] width 155 height 32
click at [682, 362] on input "-38" at bounding box center [687, 367] width 10 height 10
radio input "true"
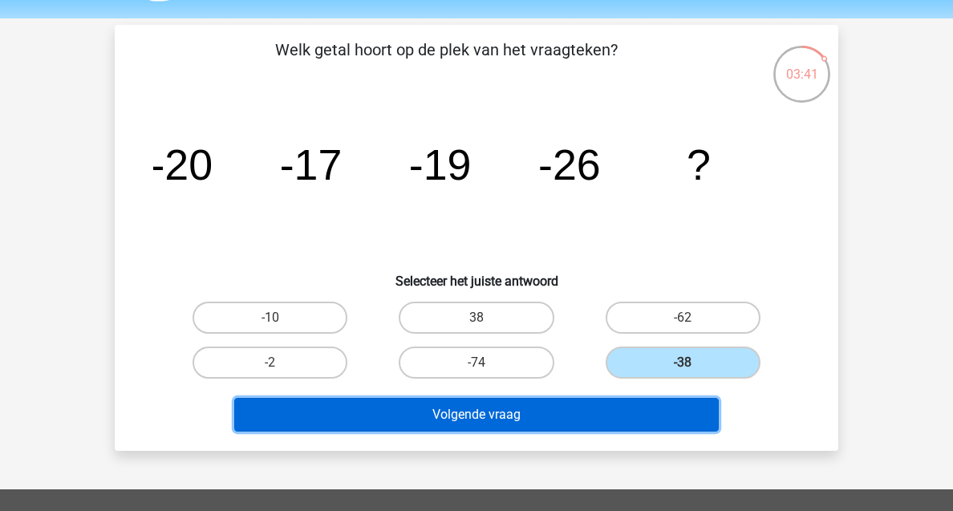
click at [592, 419] on button "Volgende vraag" at bounding box center [476, 415] width 485 height 34
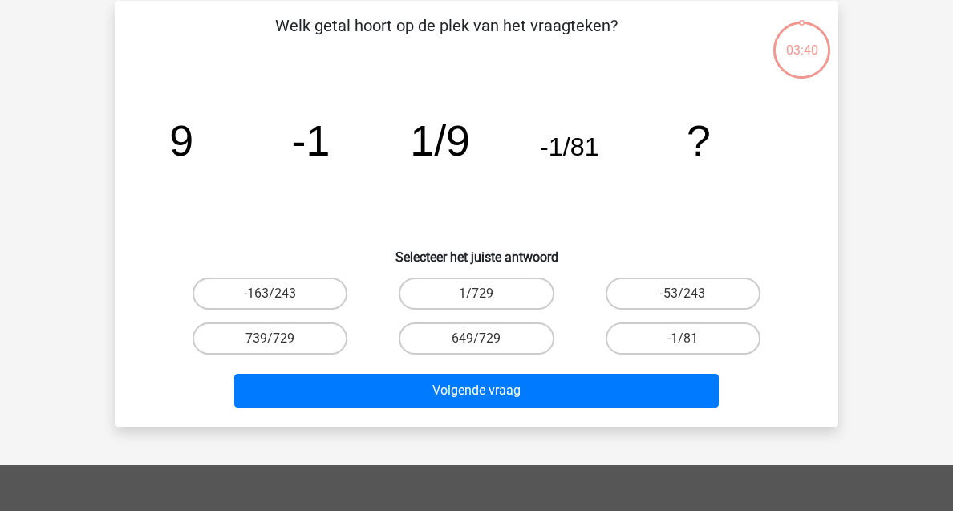
scroll to position [74, 0]
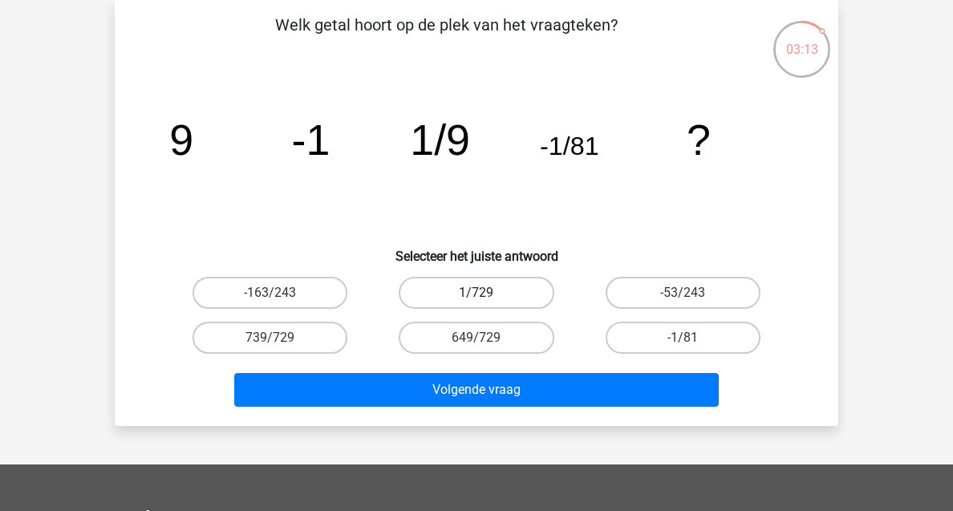
click at [435, 289] on label "1/729" at bounding box center [476, 293] width 155 height 32
click at [476, 293] on input "1/729" at bounding box center [481, 298] width 10 height 10
radio input "true"
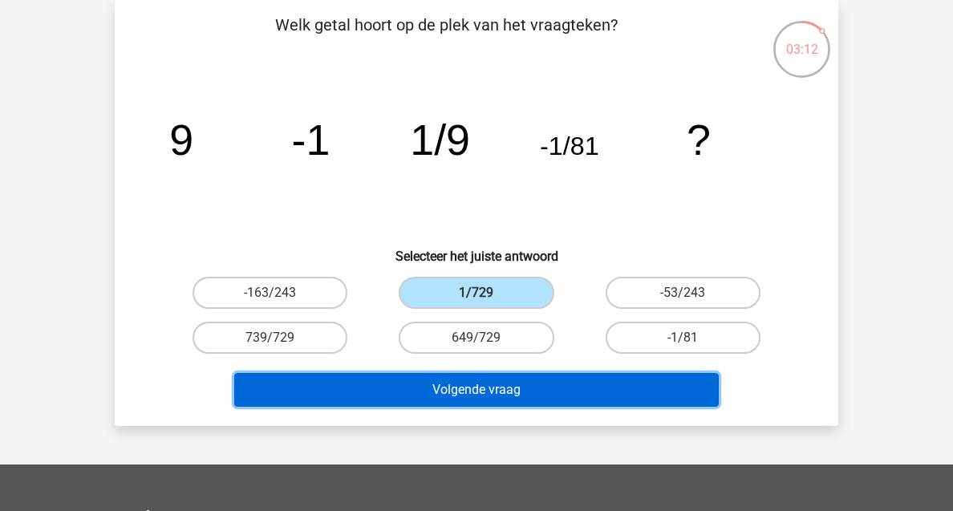
click at [546, 383] on button "Volgende vraag" at bounding box center [476, 390] width 485 height 34
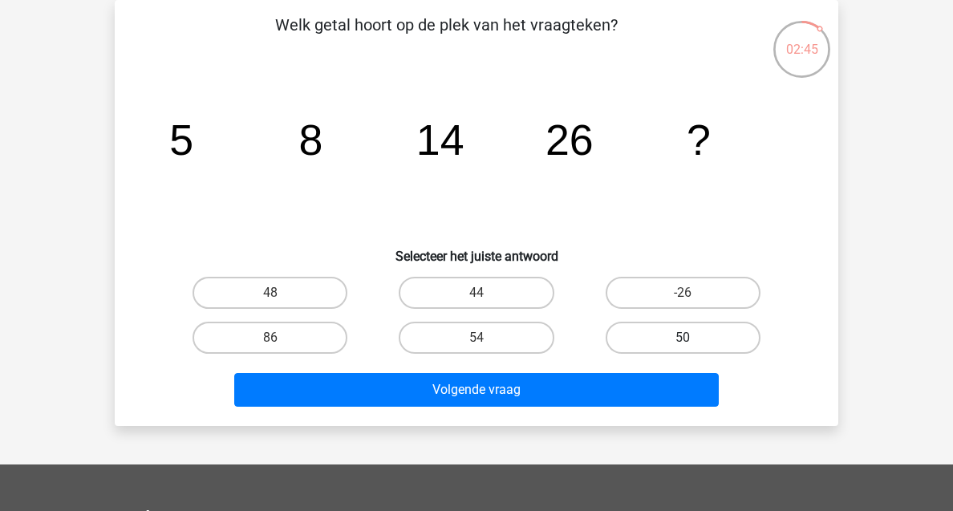
click at [656, 344] on label "50" at bounding box center [682, 338] width 155 height 32
click at [682, 344] on input "50" at bounding box center [687, 343] width 10 height 10
radio input "true"
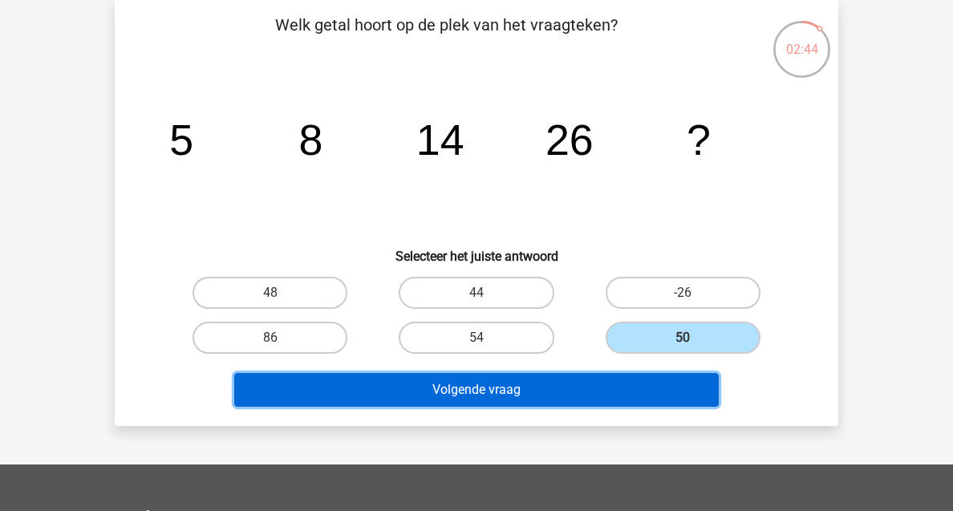
click at [632, 385] on button "Volgende vraag" at bounding box center [476, 390] width 485 height 34
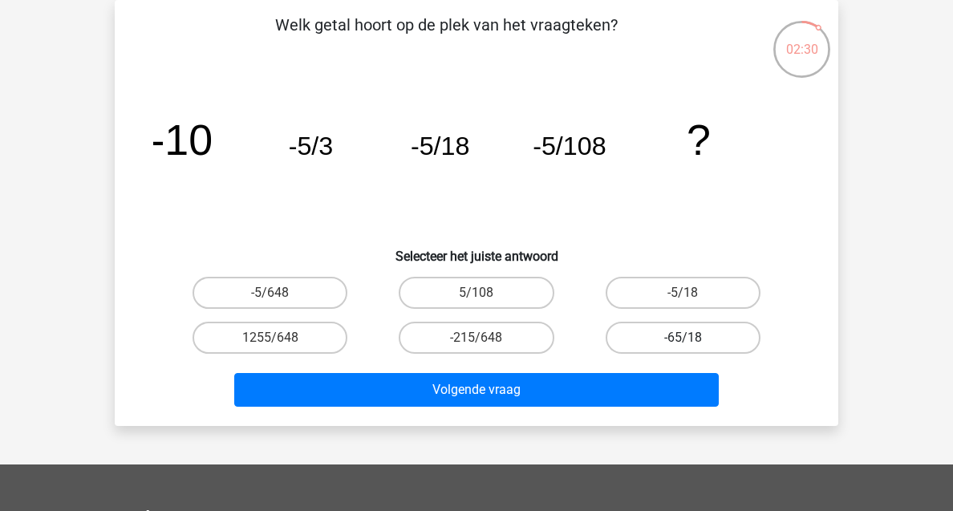
click at [654, 335] on label "-65/18" at bounding box center [682, 338] width 155 height 32
click at [682, 338] on input "-65/18" at bounding box center [687, 343] width 10 height 10
radio input "true"
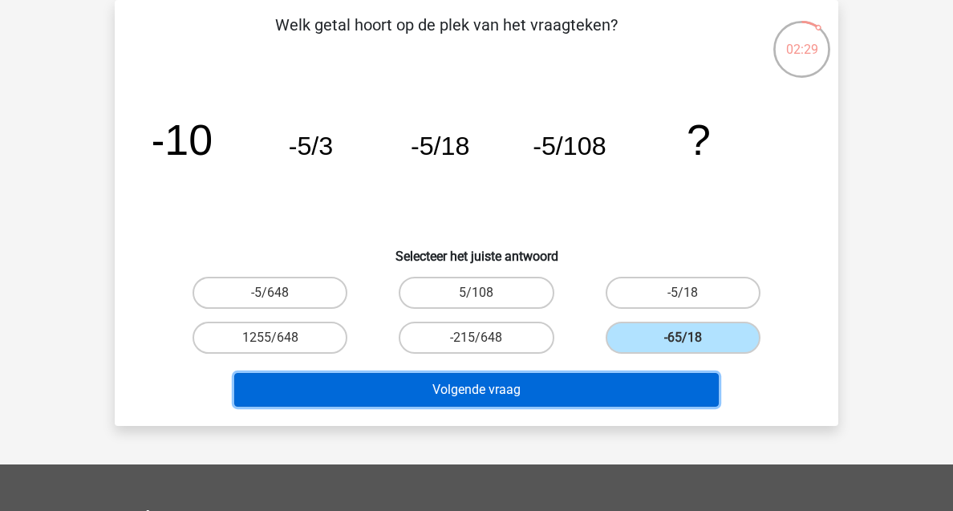
click at [634, 389] on button "Volgende vraag" at bounding box center [476, 390] width 485 height 34
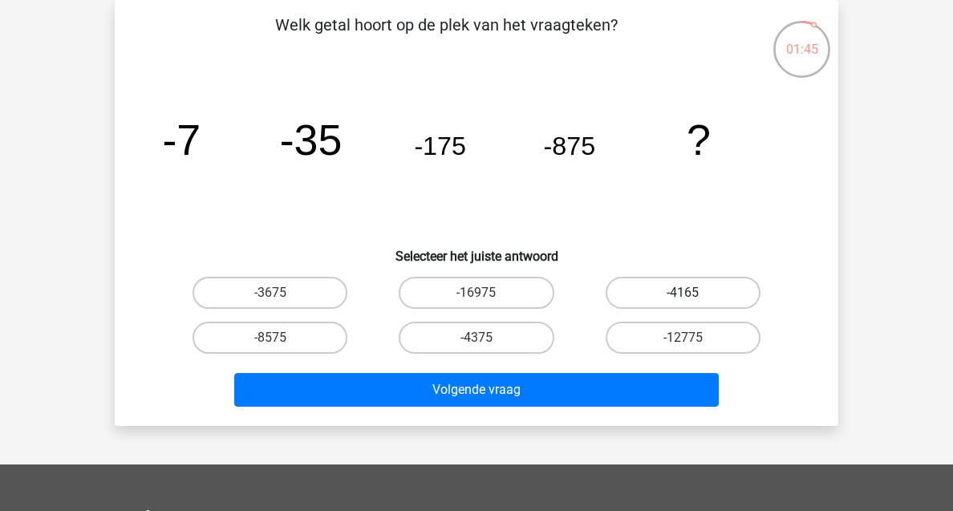
click at [684, 287] on label "-4165" at bounding box center [682, 293] width 155 height 32
click at [684, 293] on input "-4165" at bounding box center [687, 298] width 10 height 10
radio input "true"
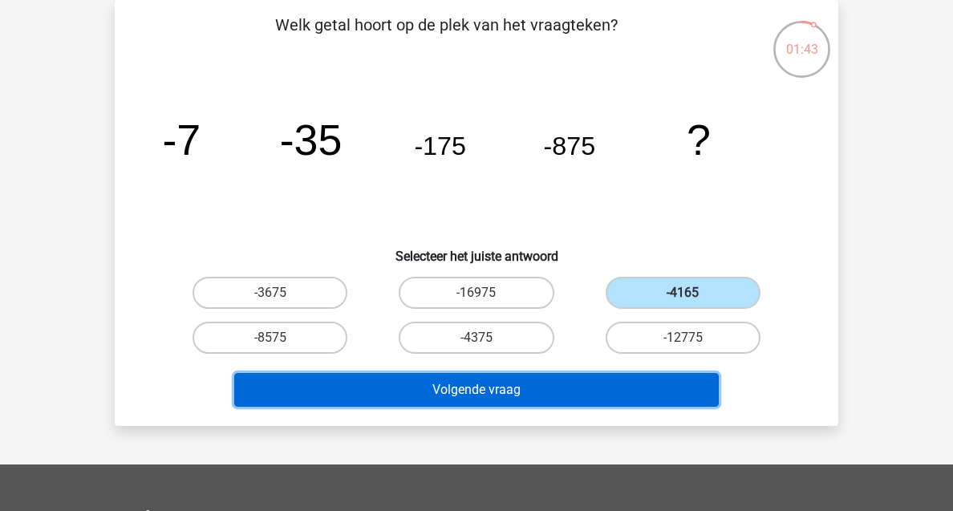
click at [564, 378] on button "Volgende vraag" at bounding box center [476, 390] width 485 height 34
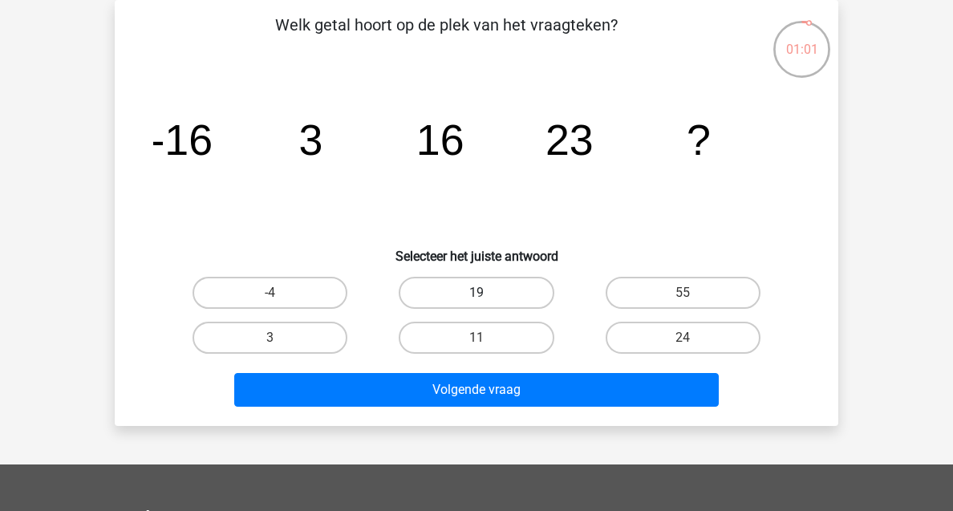
click at [516, 304] on label "19" at bounding box center [476, 293] width 155 height 32
click at [487, 303] on input "19" at bounding box center [481, 298] width 10 height 10
radio input "true"
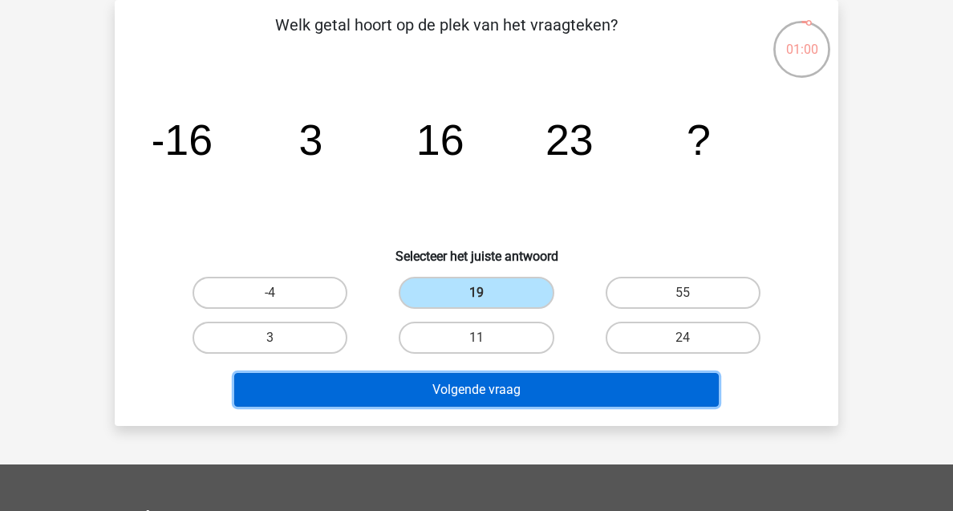
click at [553, 391] on button "Volgende vraag" at bounding box center [476, 390] width 485 height 34
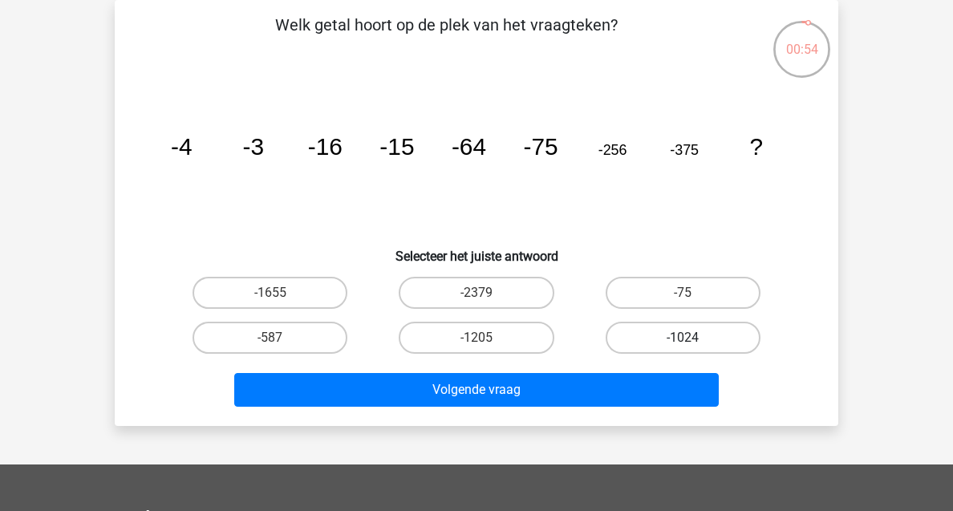
click at [629, 335] on label "-1024" at bounding box center [682, 338] width 155 height 32
click at [682, 338] on input "-1024" at bounding box center [687, 343] width 10 height 10
radio input "true"
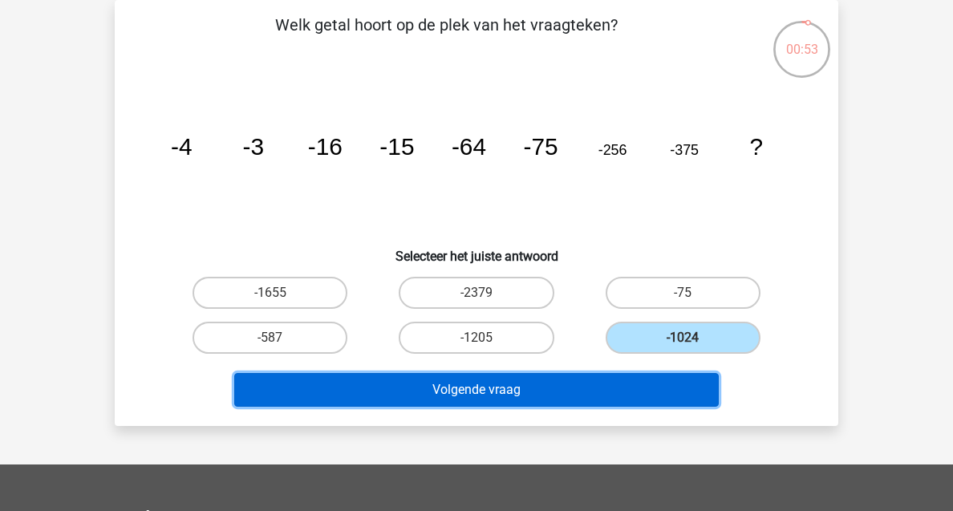
click at [614, 374] on button "Volgende vraag" at bounding box center [476, 390] width 485 height 34
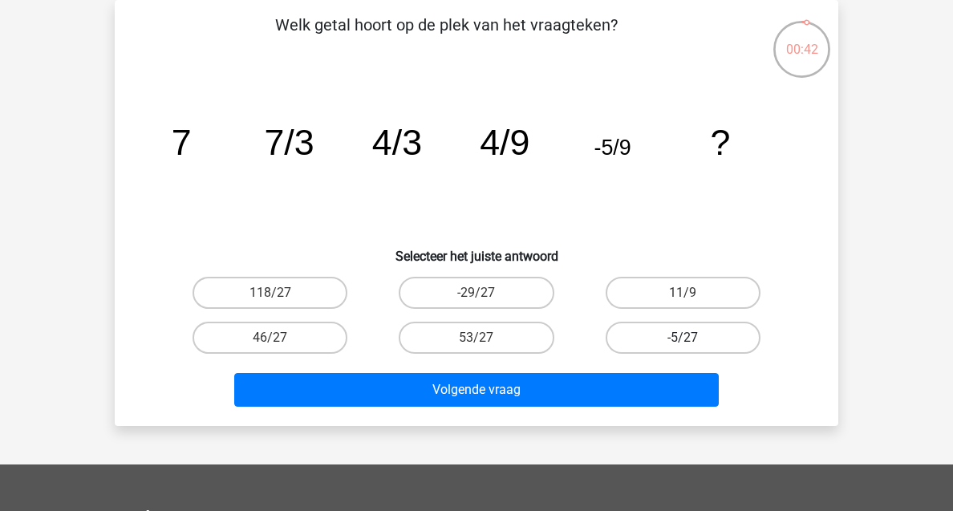
click at [625, 340] on label "-5/27" at bounding box center [682, 338] width 155 height 32
click at [682, 340] on input "-5/27" at bounding box center [687, 343] width 10 height 10
radio input "true"
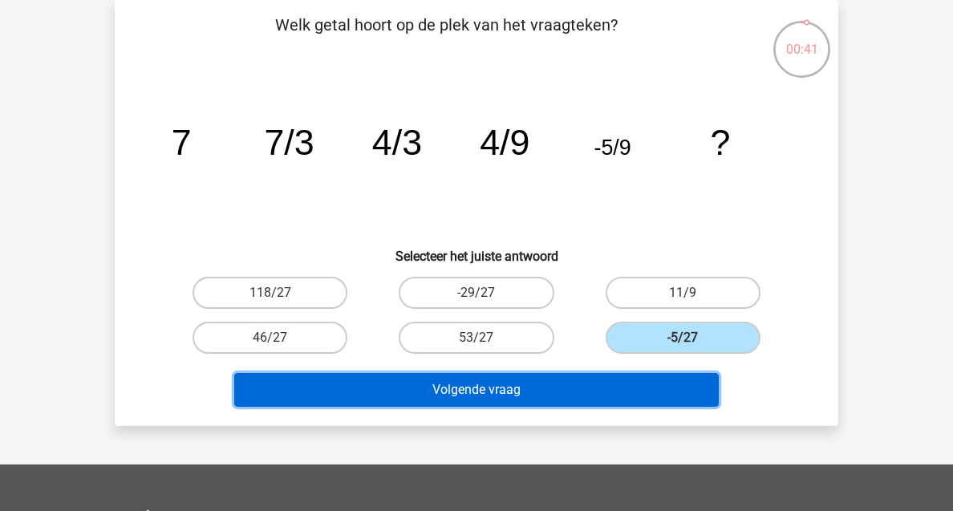
click at [592, 379] on button "Volgende vraag" at bounding box center [476, 390] width 485 height 34
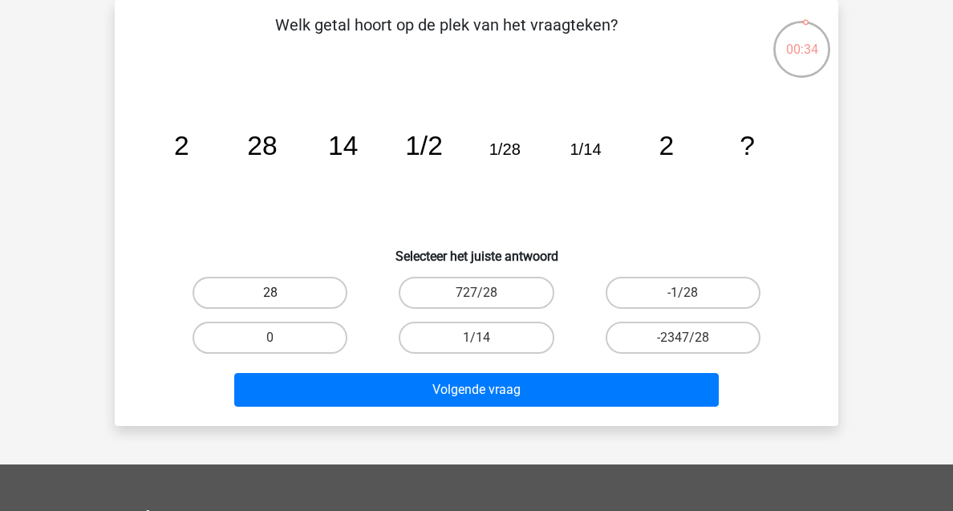
click at [287, 289] on label "28" at bounding box center [269, 293] width 155 height 32
click at [281, 293] on input "28" at bounding box center [275, 298] width 10 height 10
radio input "true"
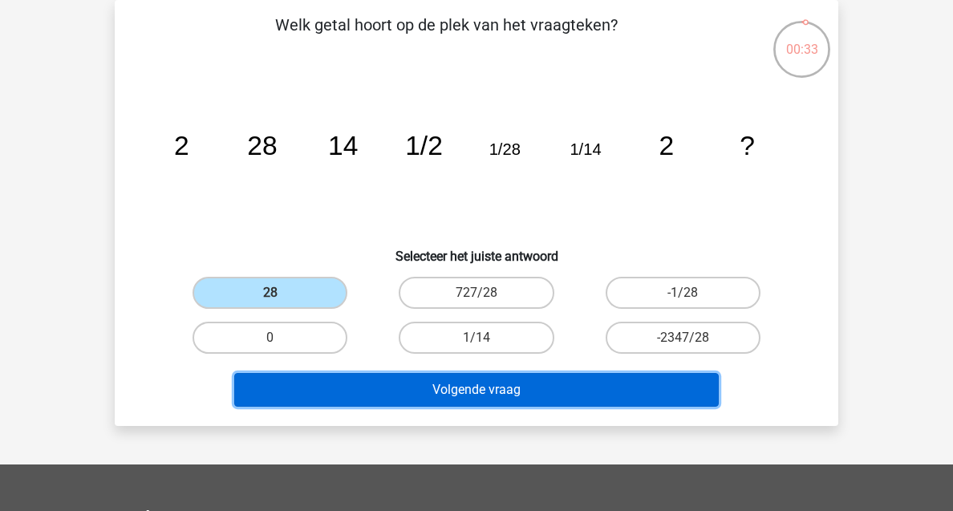
click at [483, 385] on button "Volgende vraag" at bounding box center [476, 390] width 485 height 34
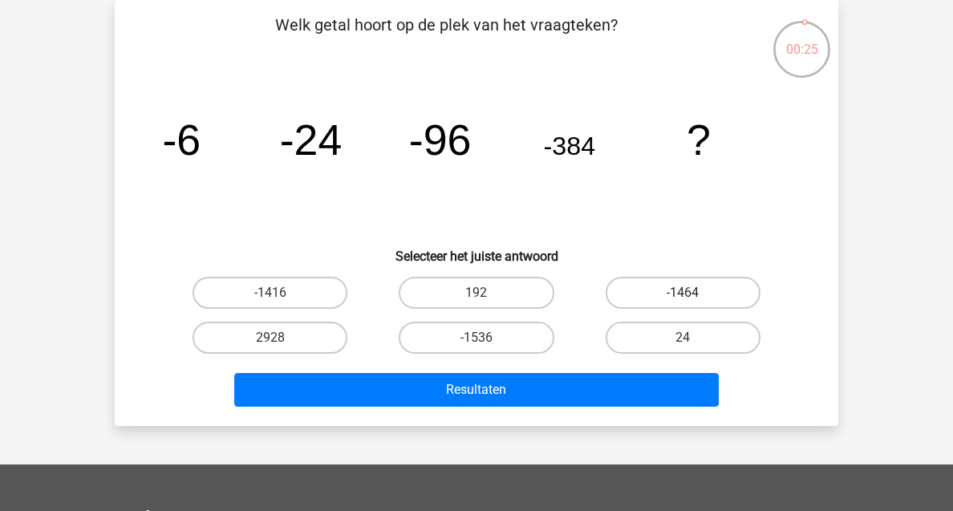
click at [618, 296] on label "-1464" at bounding box center [682, 293] width 155 height 32
click at [682, 296] on input "-1464" at bounding box center [687, 298] width 10 height 10
radio input "true"
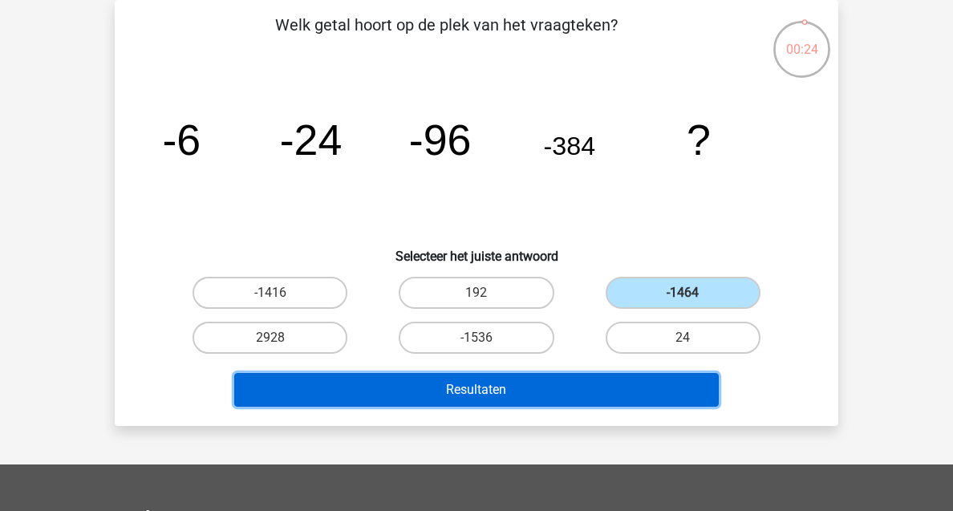
click at [564, 379] on button "Resultaten" at bounding box center [476, 390] width 485 height 34
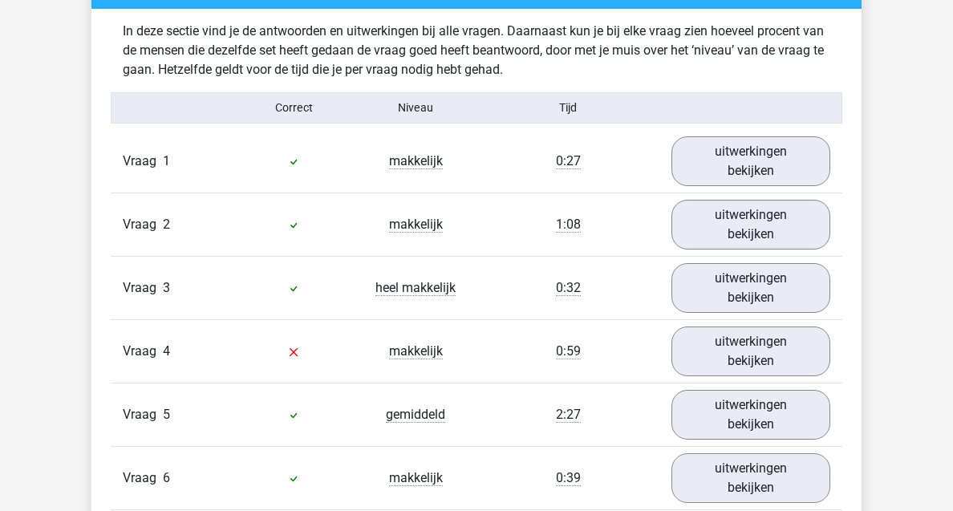
scroll to position [960, 0]
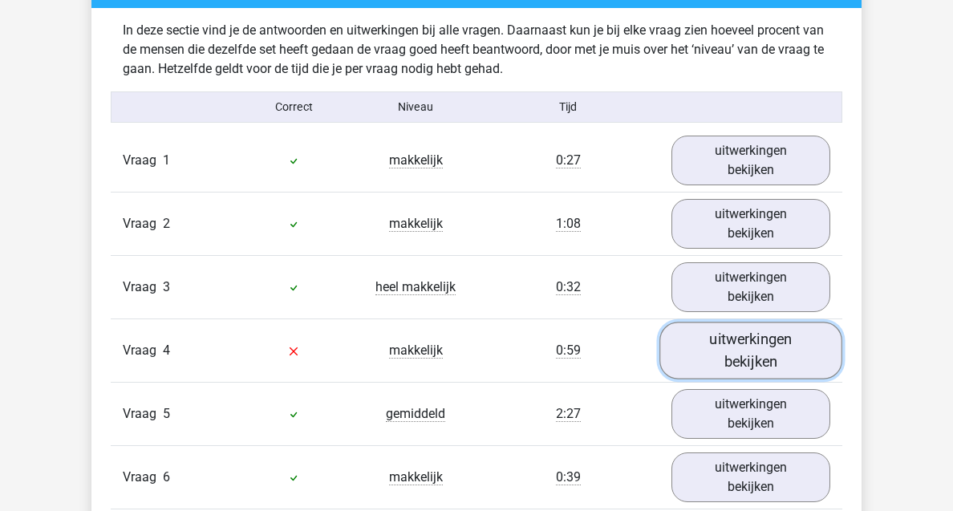
click at [764, 370] on link "uitwerkingen bekijken" at bounding box center [750, 350] width 183 height 57
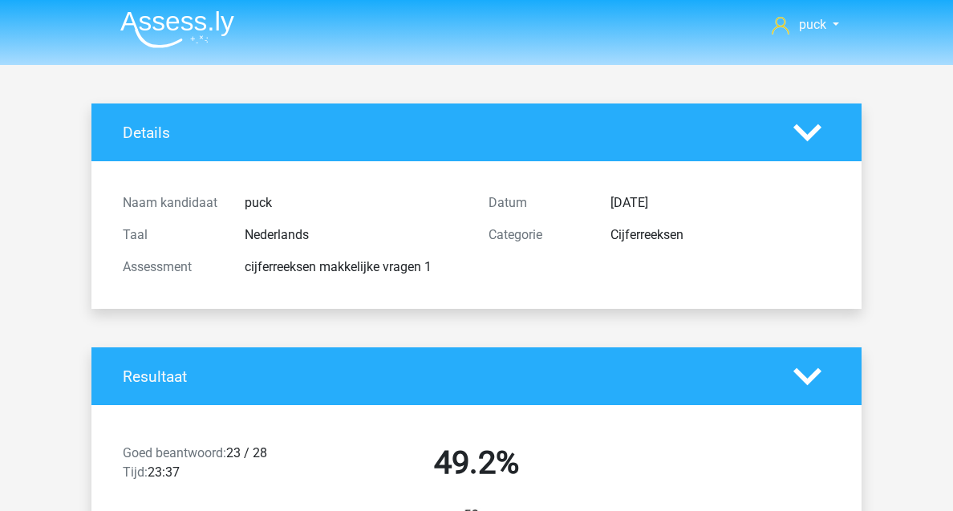
scroll to position [0, 0]
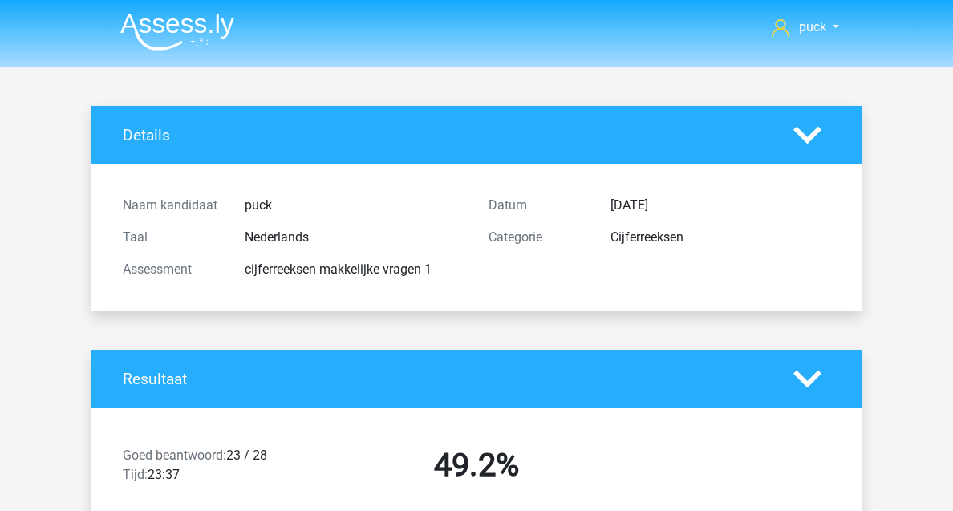
click at [802, 382] on polygon at bounding box center [807, 379] width 28 height 18
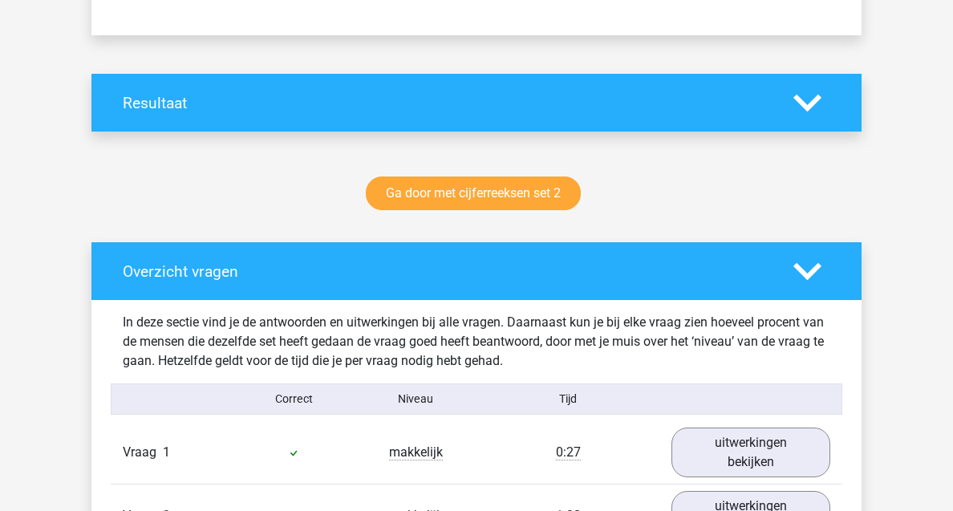
scroll to position [324, 0]
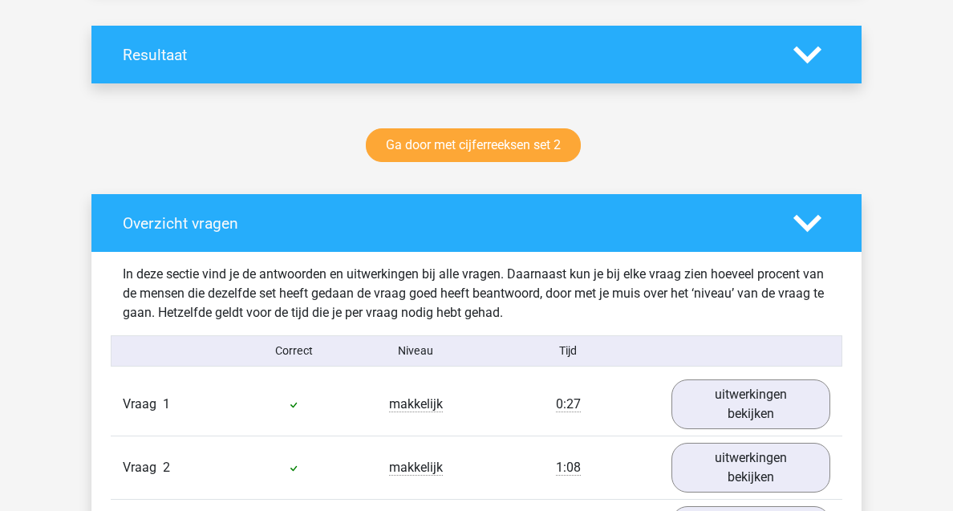
click at [808, 217] on icon at bounding box center [807, 223] width 28 height 28
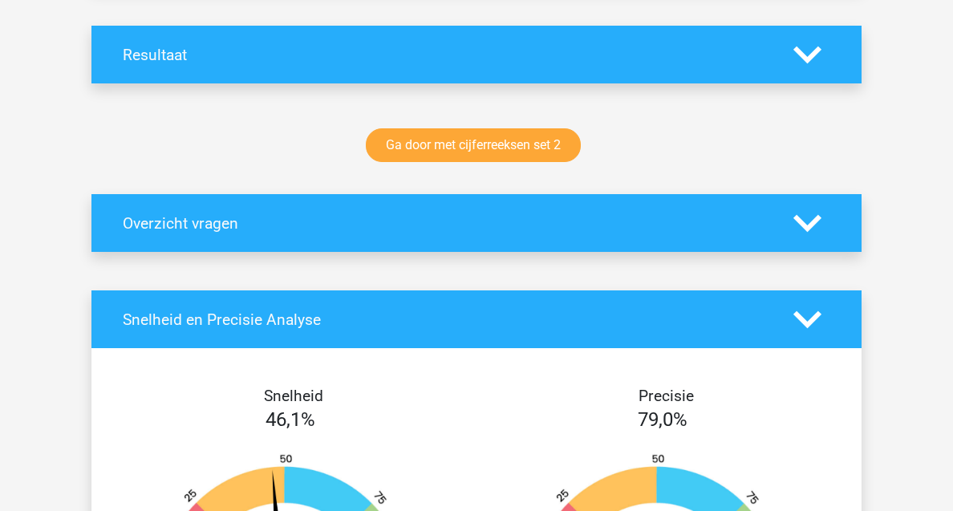
click at [808, 217] on icon at bounding box center [807, 223] width 28 height 28
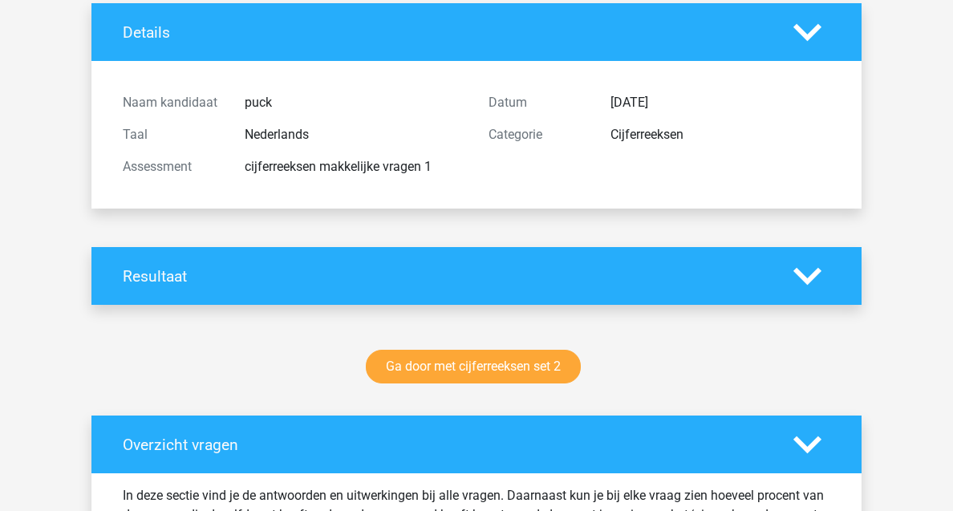
scroll to position [0, 0]
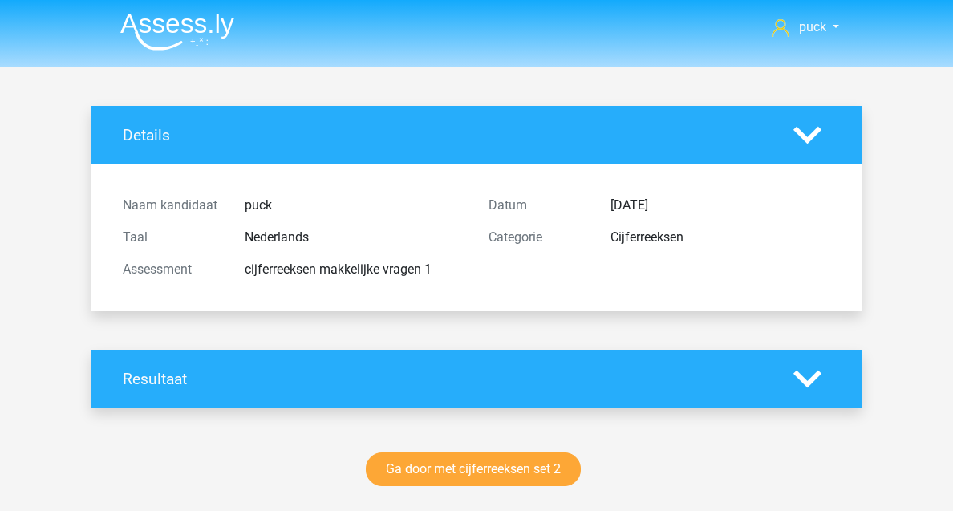
click at [666, 391] on div "Resultaat" at bounding box center [476, 379] width 770 height 58
click at [814, 388] on icon at bounding box center [807, 379] width 28 height 28
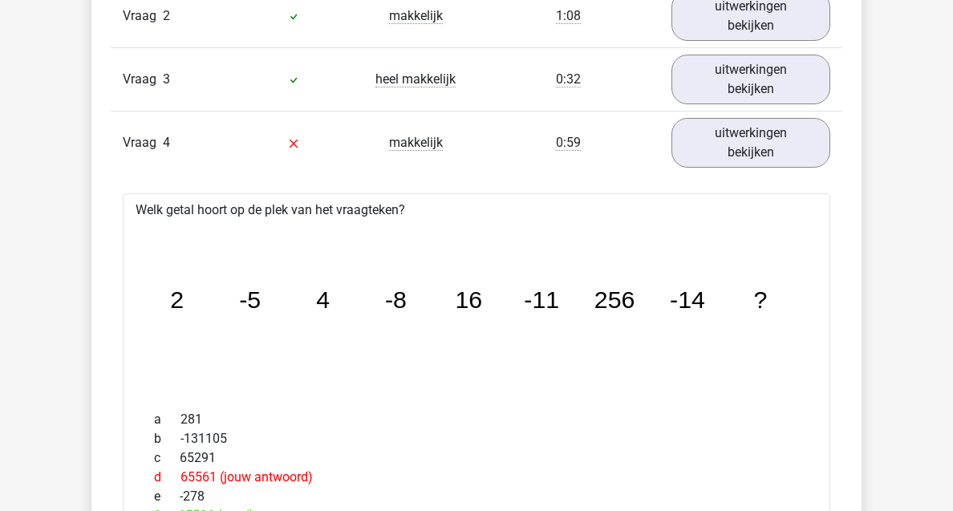
scroll to position [1054, 0]
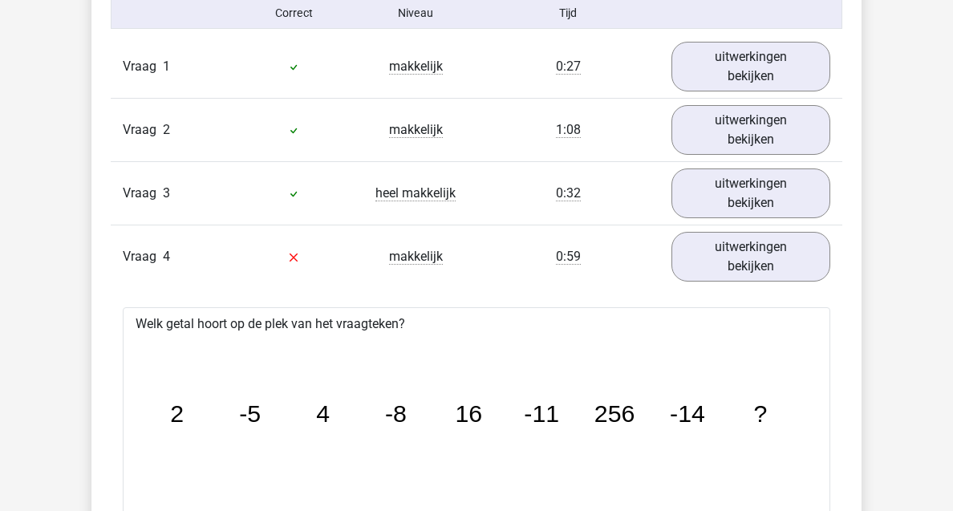
click at [723, 95] on div "Vraag 1 makkelijk 0:27 uitwerkingen bekijken" at bounding box center [476, 66] width 731 height 63
click at [723, 75] on link "uitwerkingen bekijken" at bounding box center [750, 66] width 183 height 57
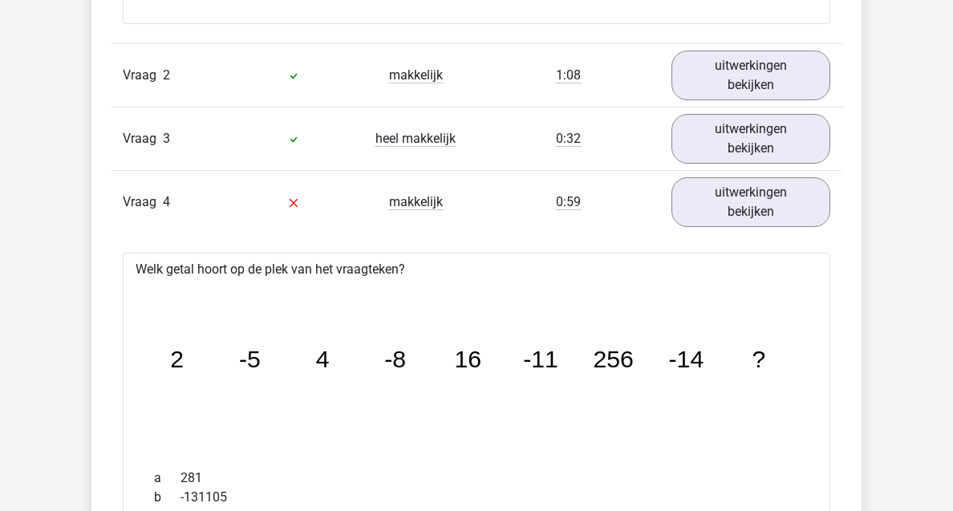
scroll to position [1768, 0]
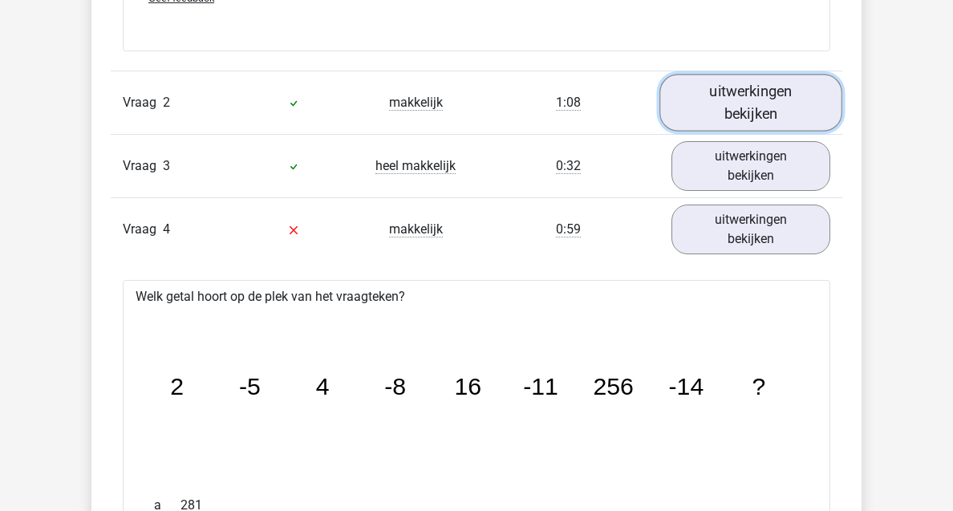
click at [755, 86] on link "uitwerkingen bekijken" at bounding box center [750, 102] width 183 height 57
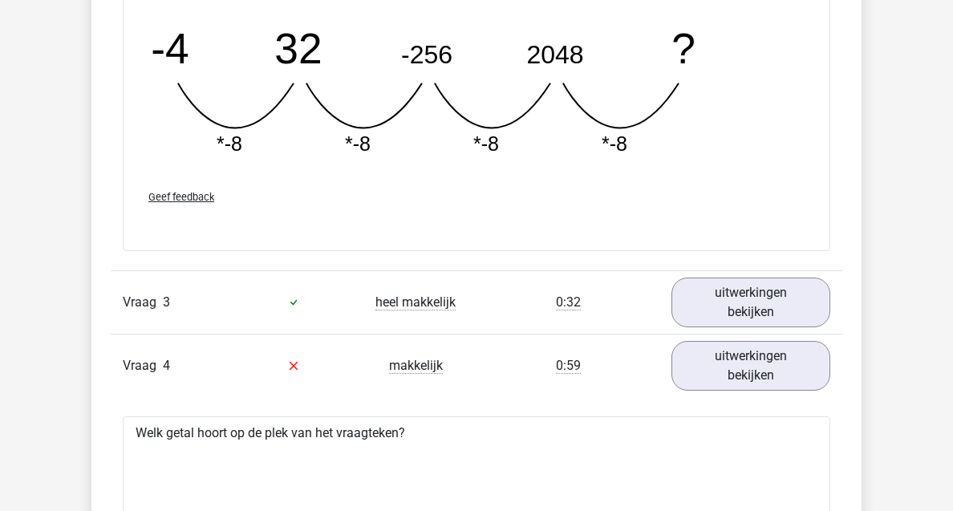
scroll to position [2322, 0]
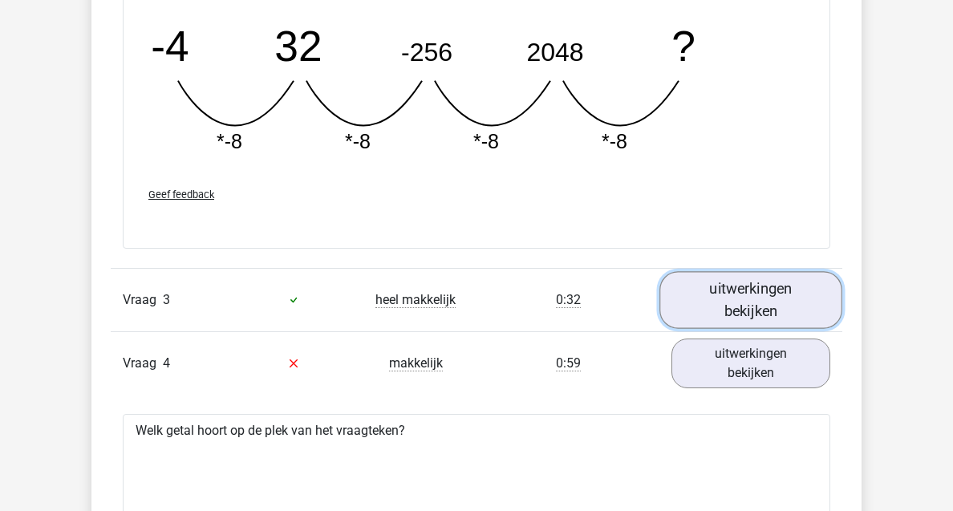
click at [735, 285] on link "uitwerkingen bekijken" at bounding box center [750, 299] width 183 height 57
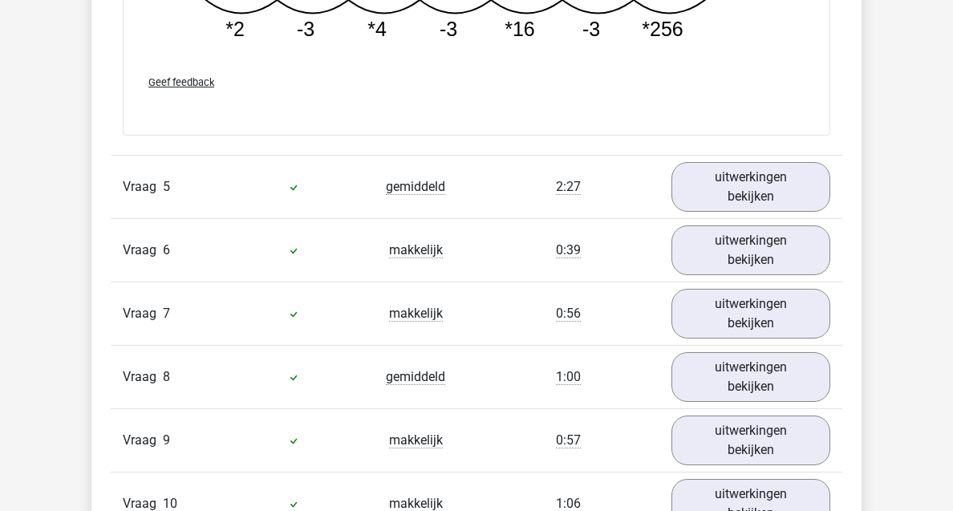
scroll to position [4184, 0]
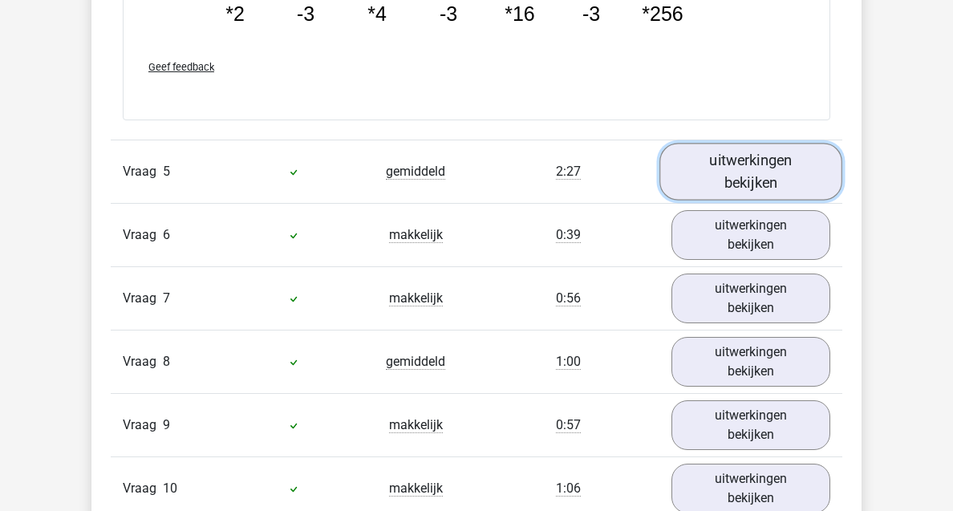
click at [724, 176] on link "uitwerkingen bekijken" at bounding box center [750, 171] width 183 height 57
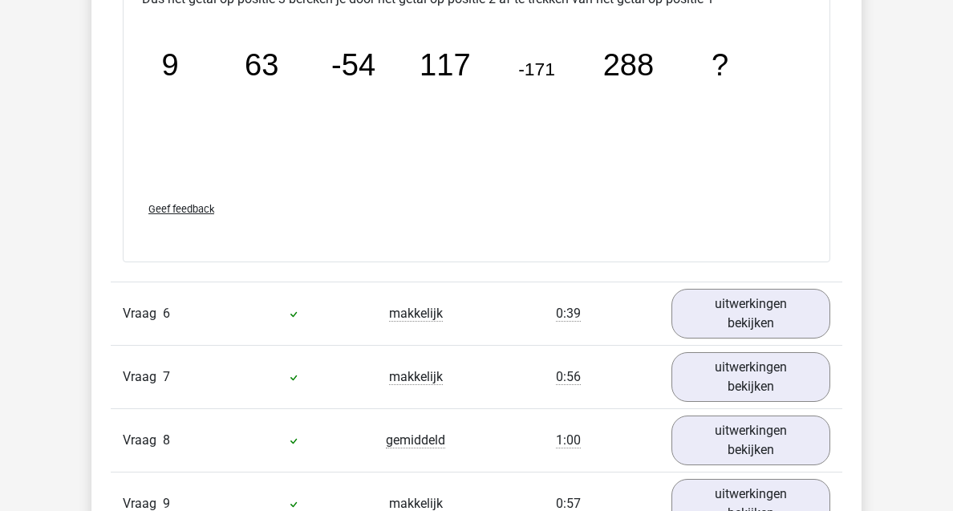
scroll to position [4816, 0]
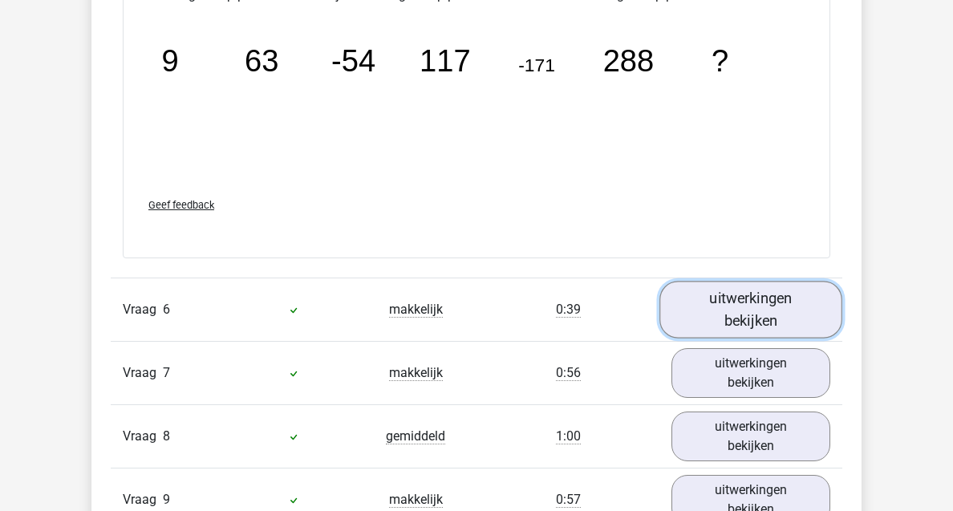
click at [735, 317] on link "uitwerkingen bekijken" at bounding box center [750, 309] width 183 height 57
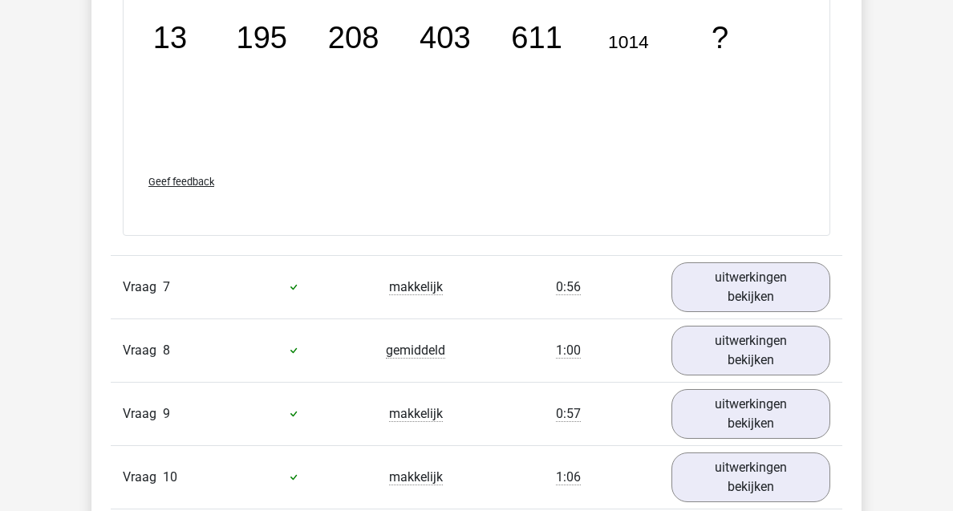
scroll to position [5641, 0]
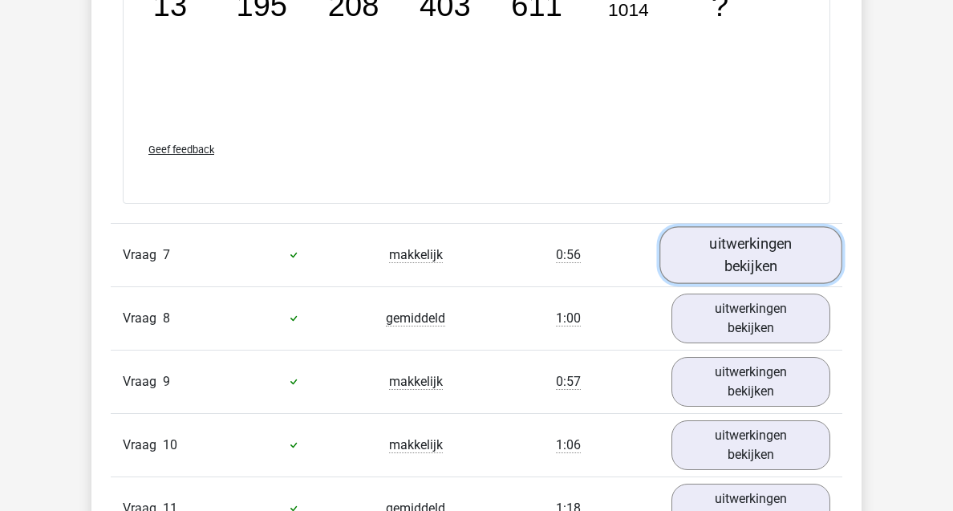
click at [734, 253] on link "uitwerkingen bekijken" at bounding box center [750, 254] width 183 height 57
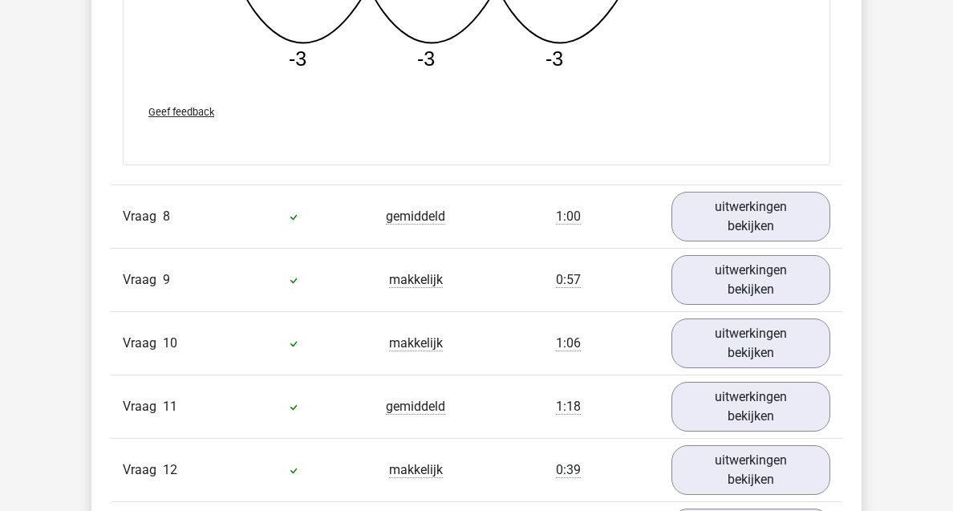
scroll to position [6554, 0]
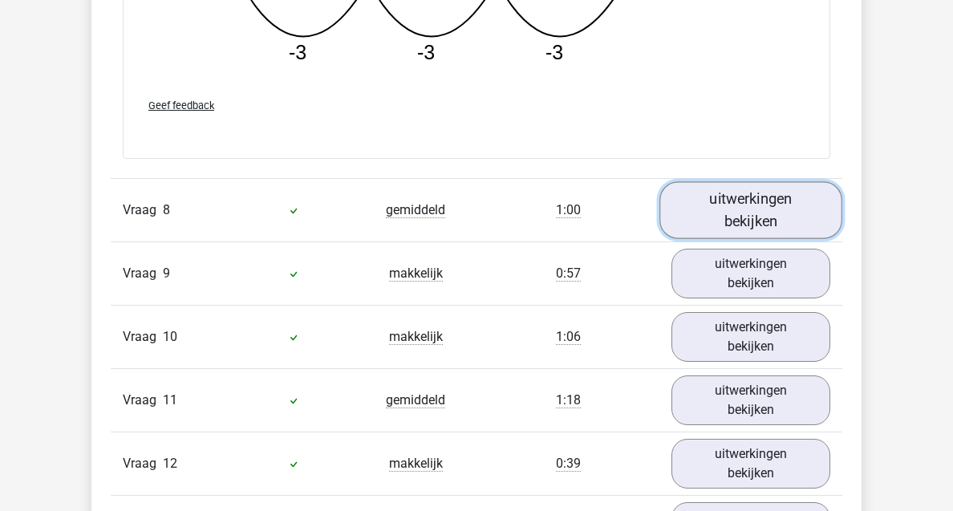
click at [762, 210] on link "uitwerkingen bekijken" at bounding box center [750, 210] width 183 height 57
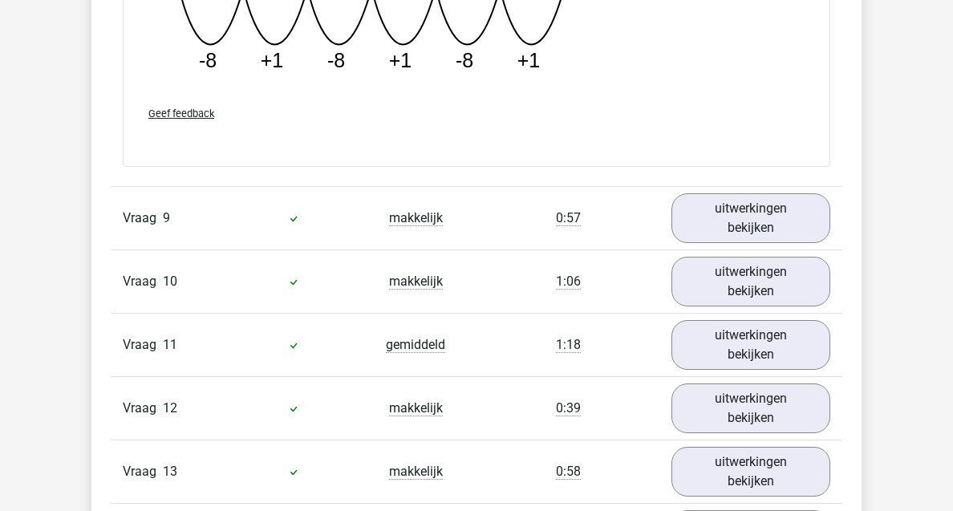
scroll to position [7540, 0]
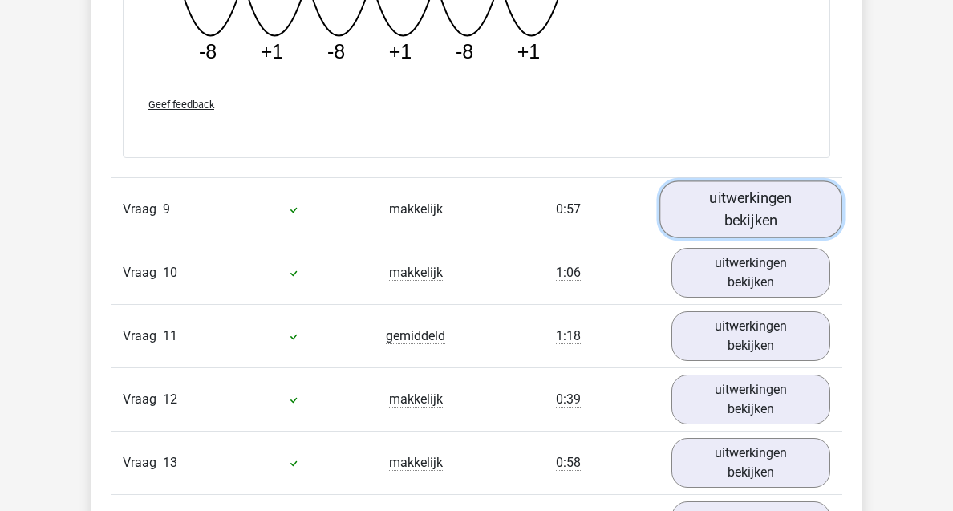
click at [699, 194] on link "uitwerkingen bekijken" at bounding box center [750, 208] width 183 height 57
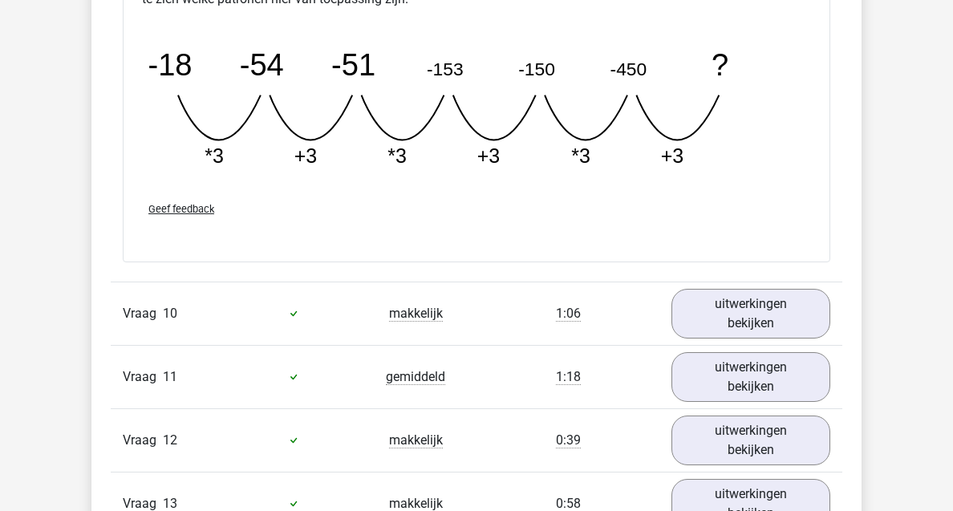
scroll to position [8333, 0]
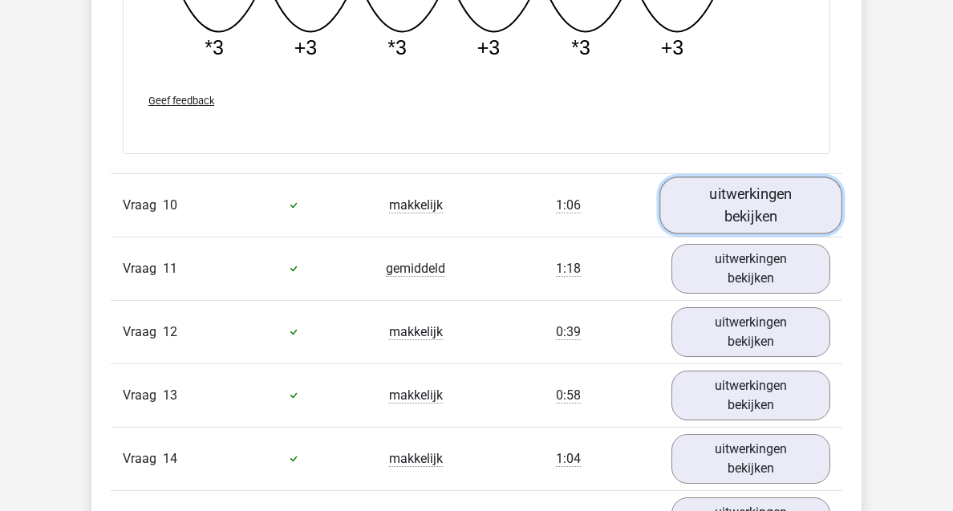
click at [745, 209] on link "uitwerkingen bekijken" at bounding box center [750, 204] width 183 height 57
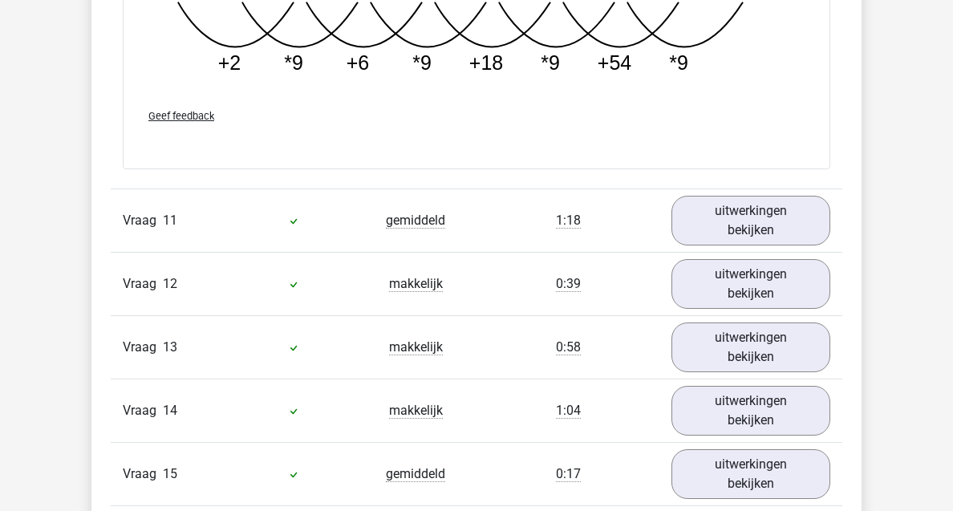
scroll to position [9172, 0]
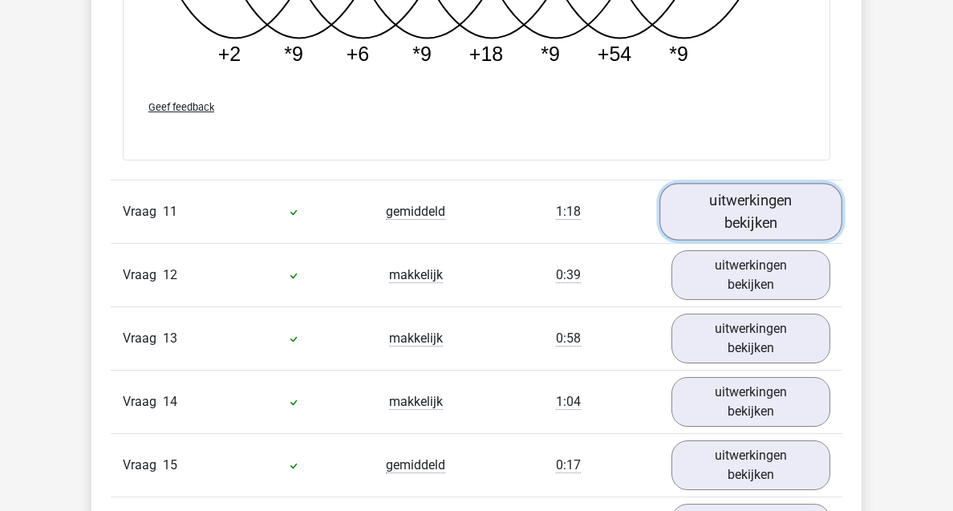
click at [719, 228] on link "uitwerkingen bekijken" at bounding box center [750, 212] width 183 height 57
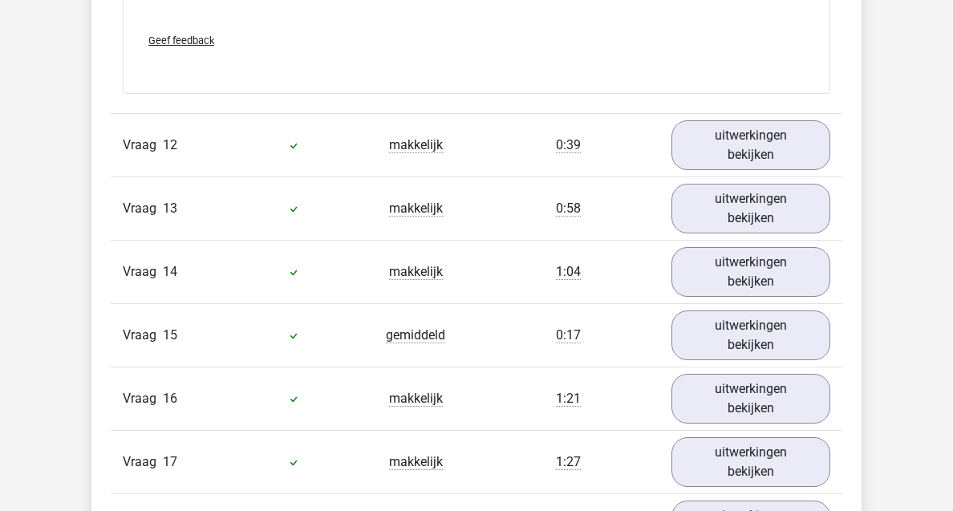
scroll to position [10025, 0]
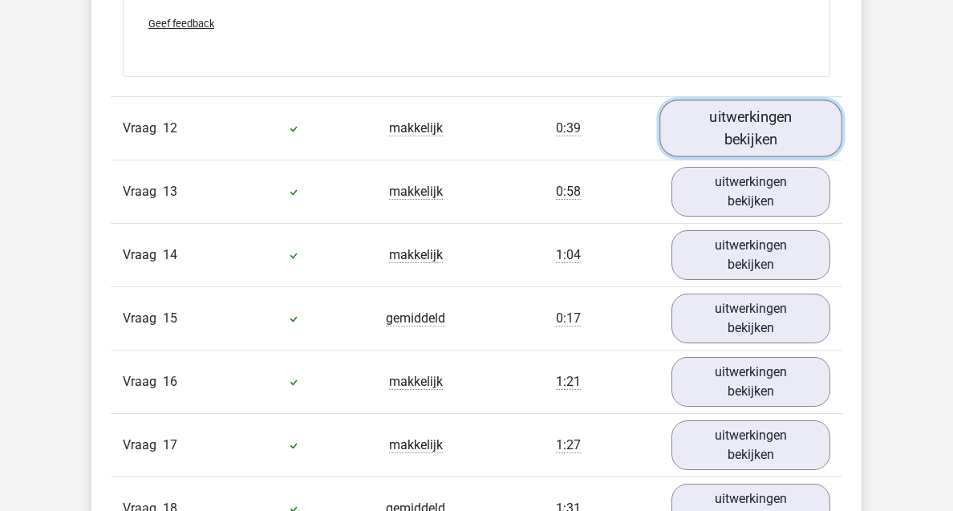
click at [697, 134] on link "uitwerkingen bekijken" at bounding box center [750, 127] width 183 height 57
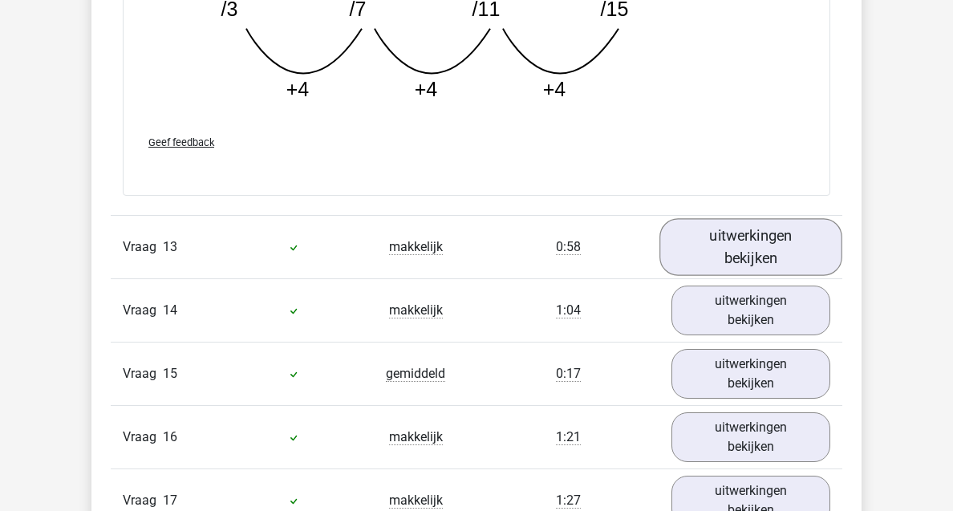
scroll to position [10786, 0]
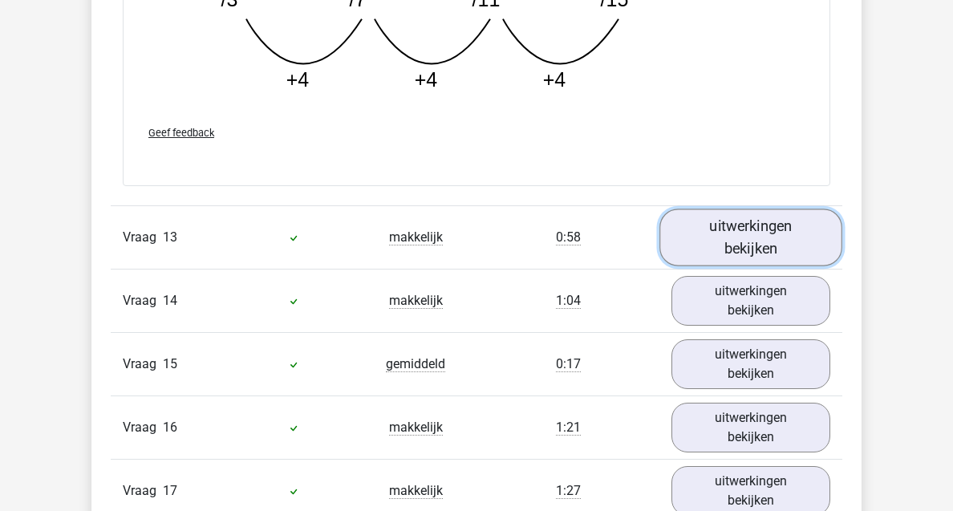
click at [735, 229] on link "uitwerkingen bekijken" at bounding box center [750, 236] width 183 height 57
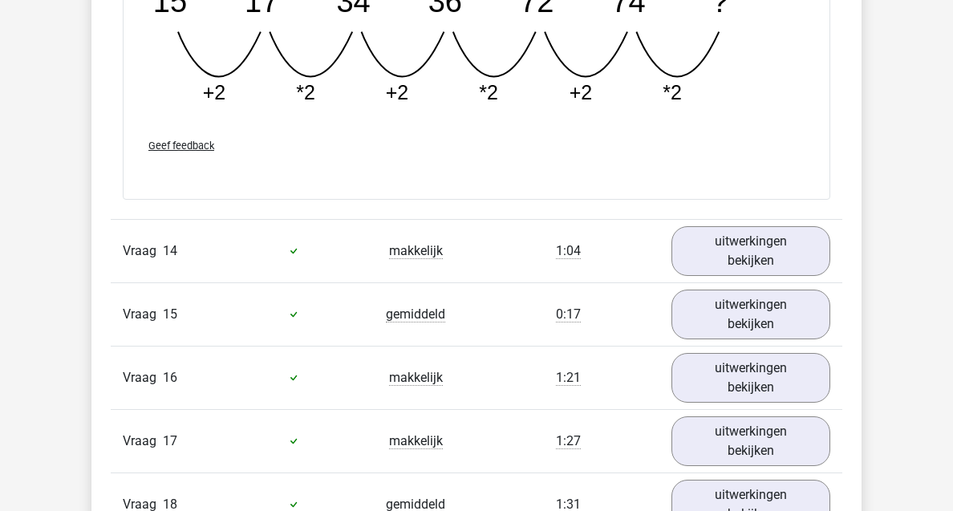
scroll to position [11563, 0]
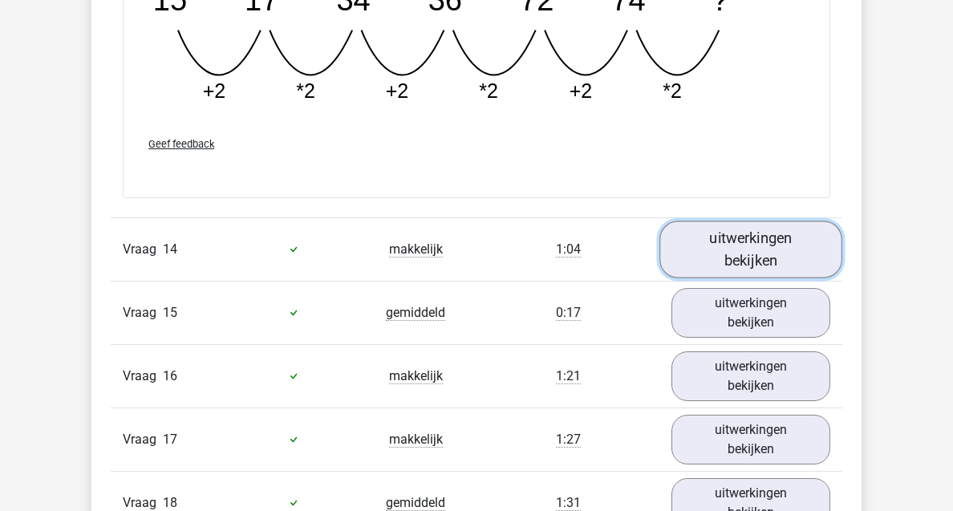
click at [722, 250] on link "uitwerkingen bekijken" at bounding box center [750, 249] width 183 height 57
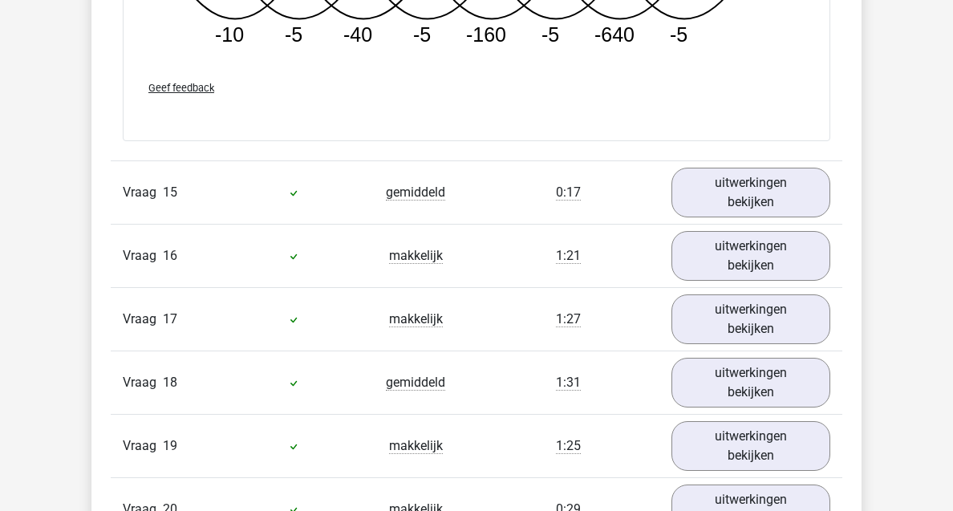
scroll to position [12470, 0]
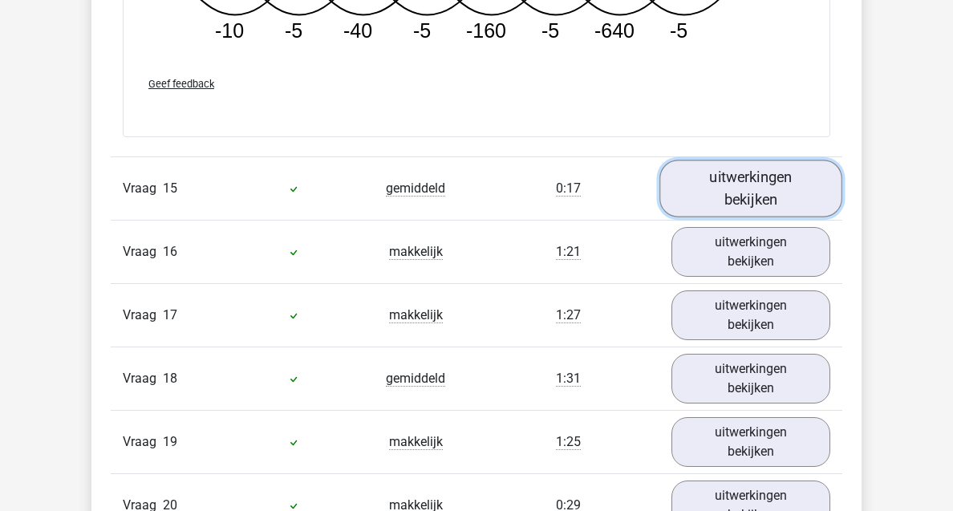
click at [742, 173] on link "uitwerkingen bekijken" at bounding box center [750, 188] width 183 height 57
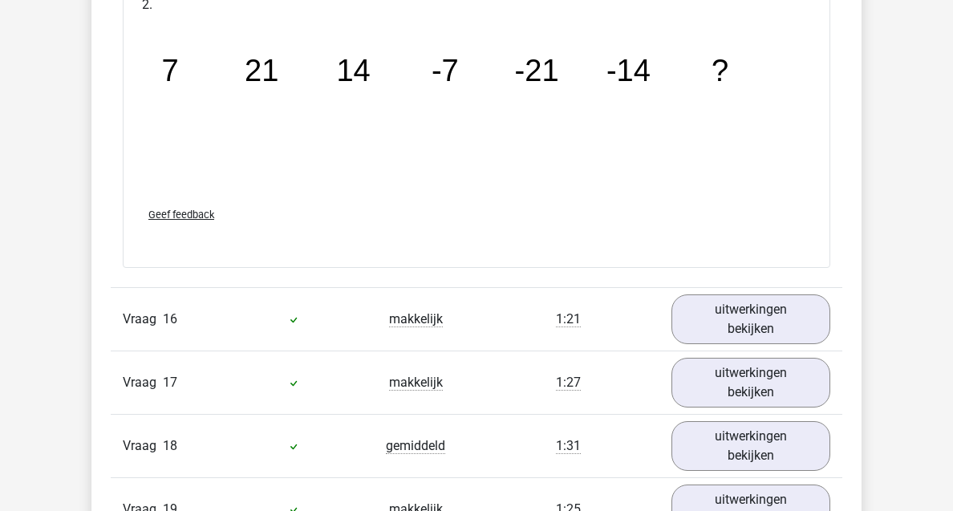
scroll to position [13161, 0]
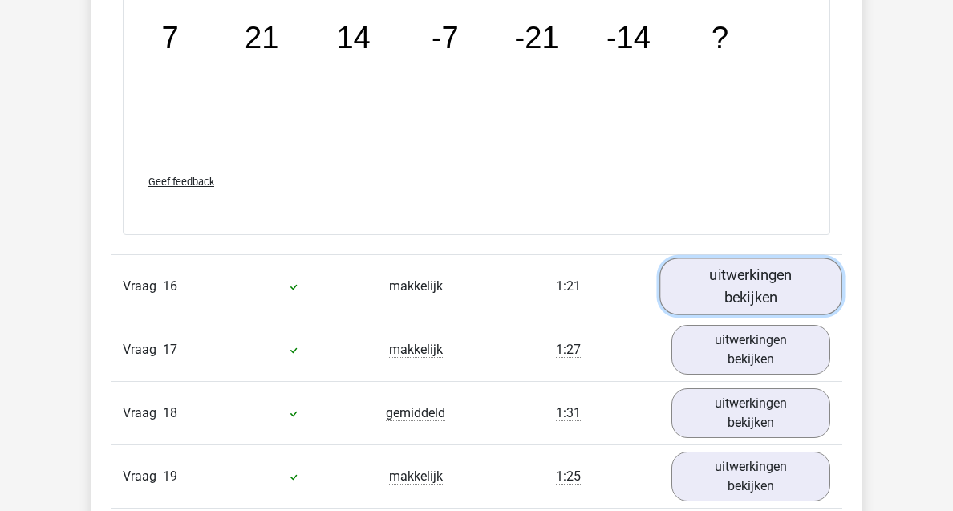
click at [771, 294] on link "uitwerkingen bekijken" at bounding box center [750, 285] width 183 height 57
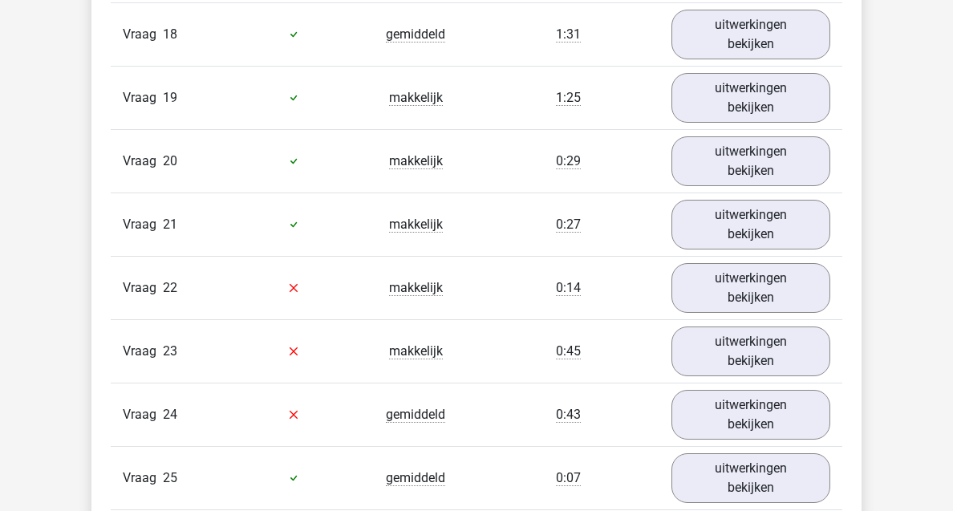
scroll to position [14463, 0]
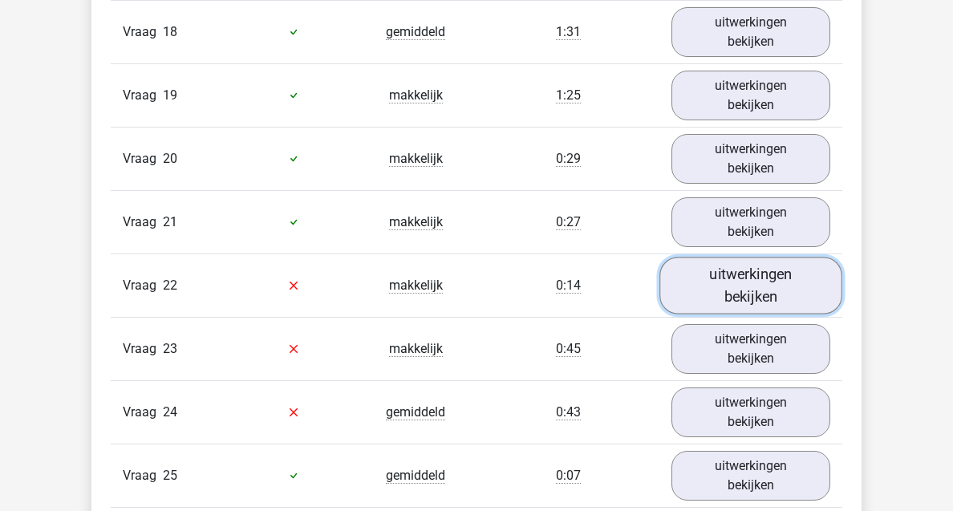
click at [730, 289] on link "uitwerkingen bekijken" at bounding box center [750, 285] width 183 height 57
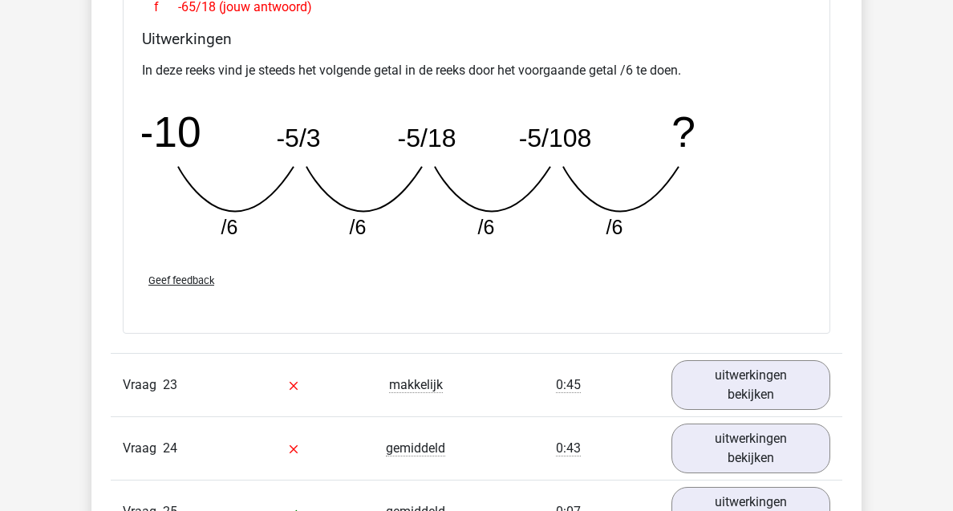
scroll to position [15119, 0]
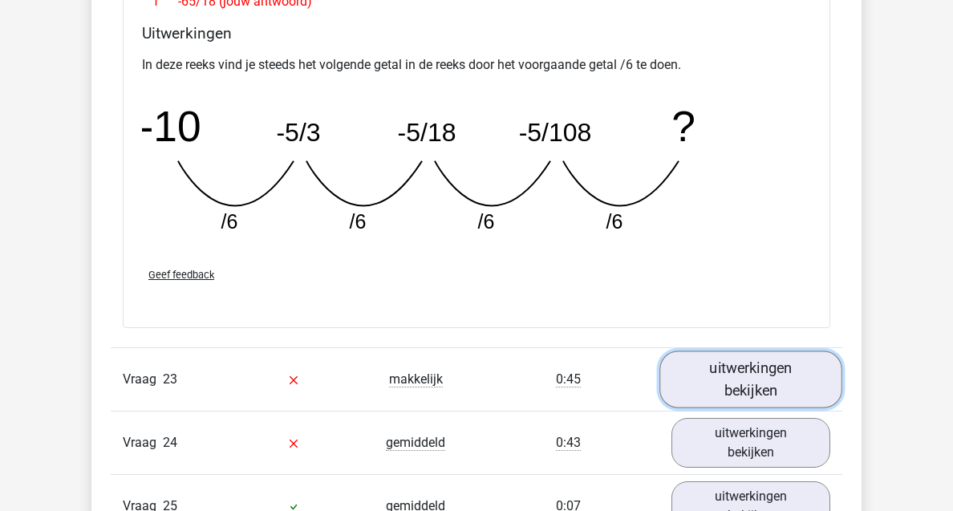
click at [743, 390] on link "uitwerkingen bekijken" at bounding box center [750, 379] width 183 height 57
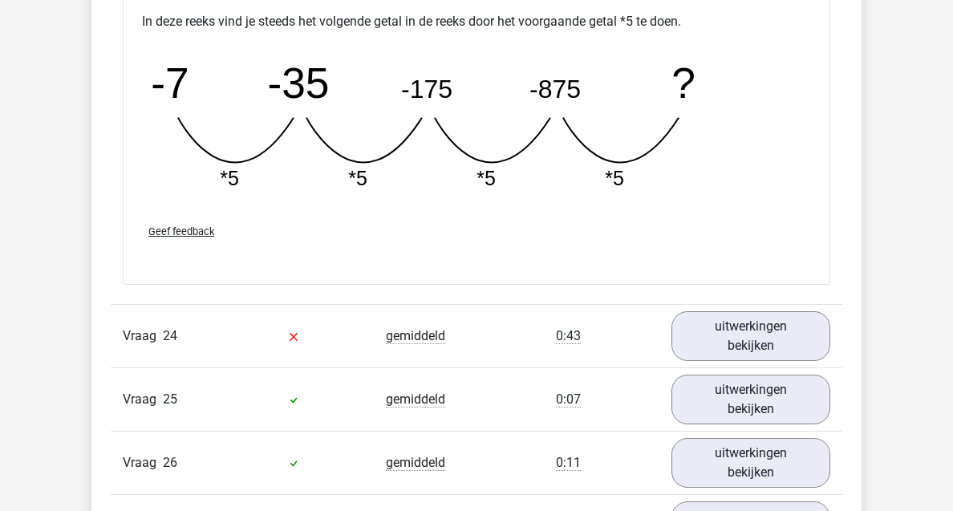
scroll to position [15917, 0]
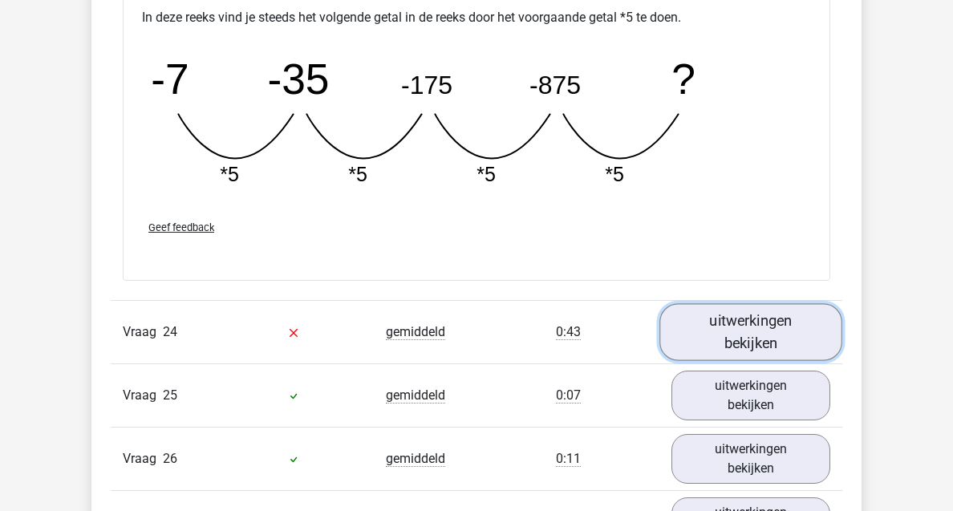
click at [751, 319] on link "uitwerkingen bekijken" at bounding box center [750, 332] width 183 height 57
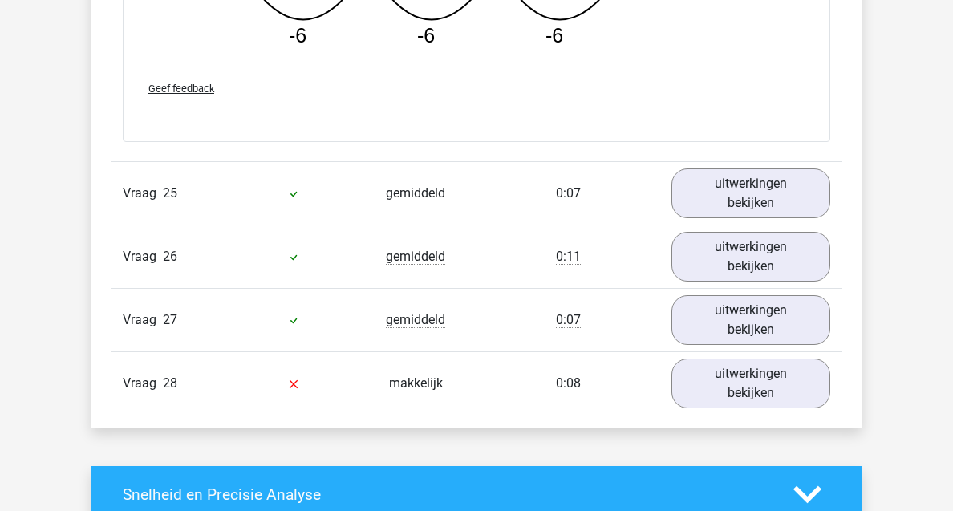
scroll to position [16927, 0]
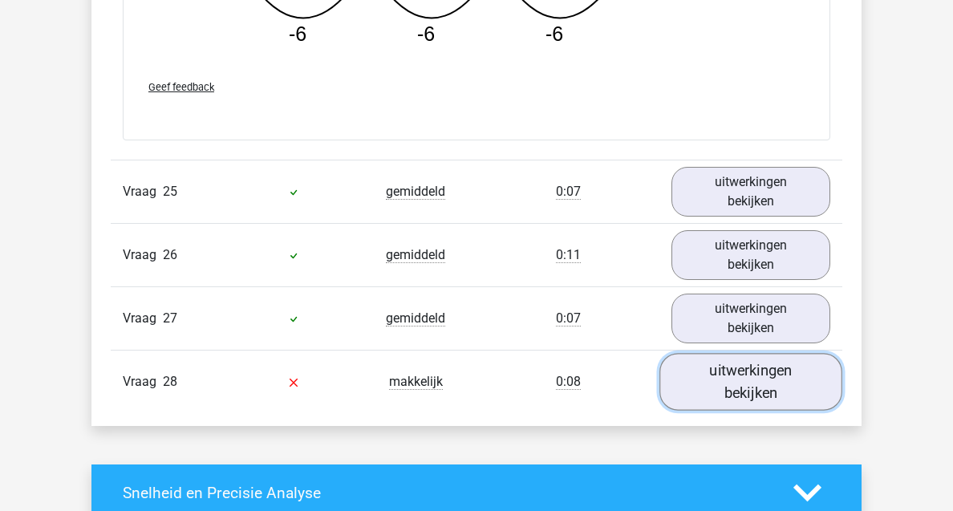
click at [715, 394] on link "uitwerkingen bekijken" at bounding box center [750, 381] width 183 height 57
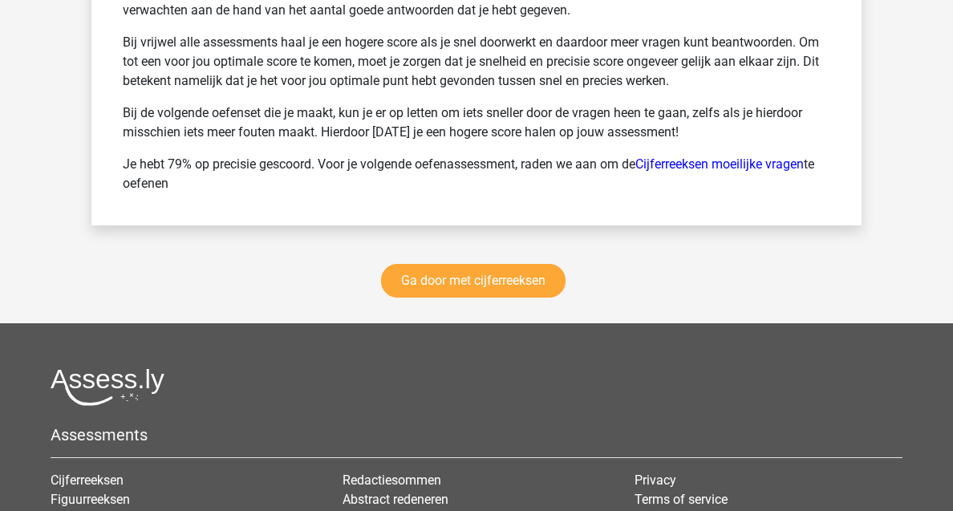
scroll to position [18495, 0]
